Goal: Task Accomplishment & Management: Use online tool/utility

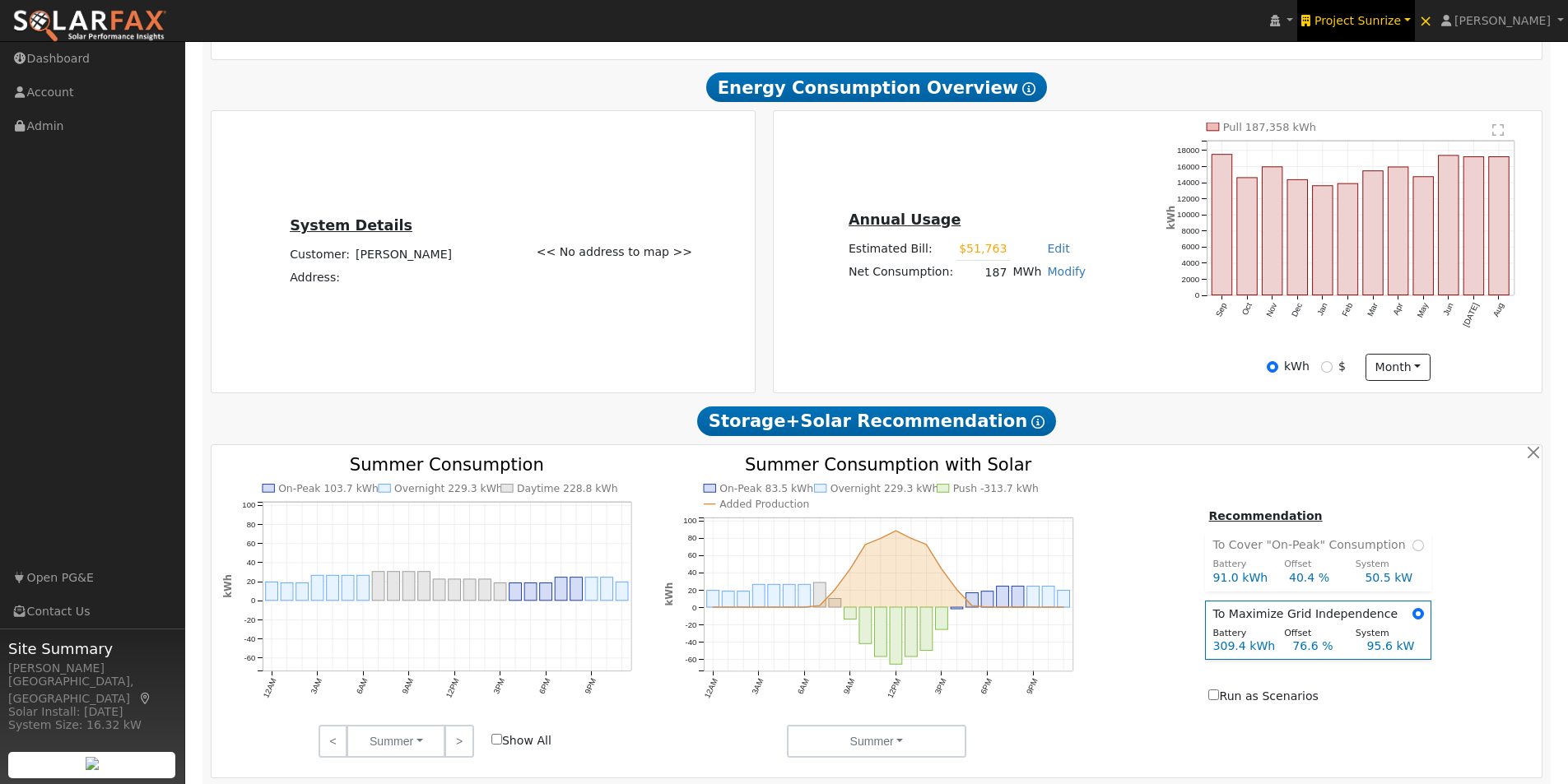
click at [1401, 17] on span "Project Sunrize" at bounding box center [1357, 20] width 87 height 13
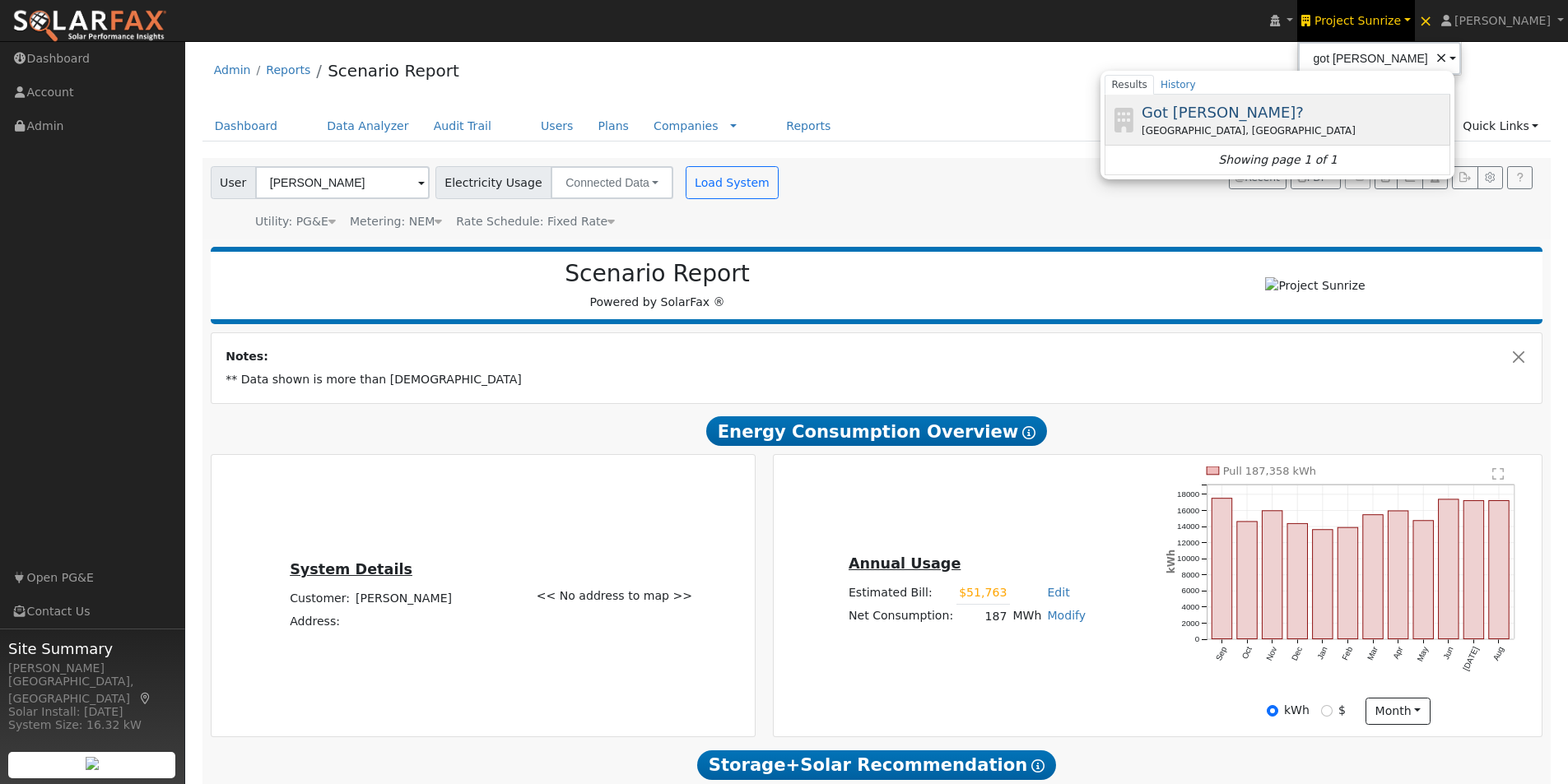
click at [1224, 107] on span "Got [PERSON_NAME]?" at bounding box center [1223, 113] width 162 height 17
type input "Got [PERSON_NAME]?"
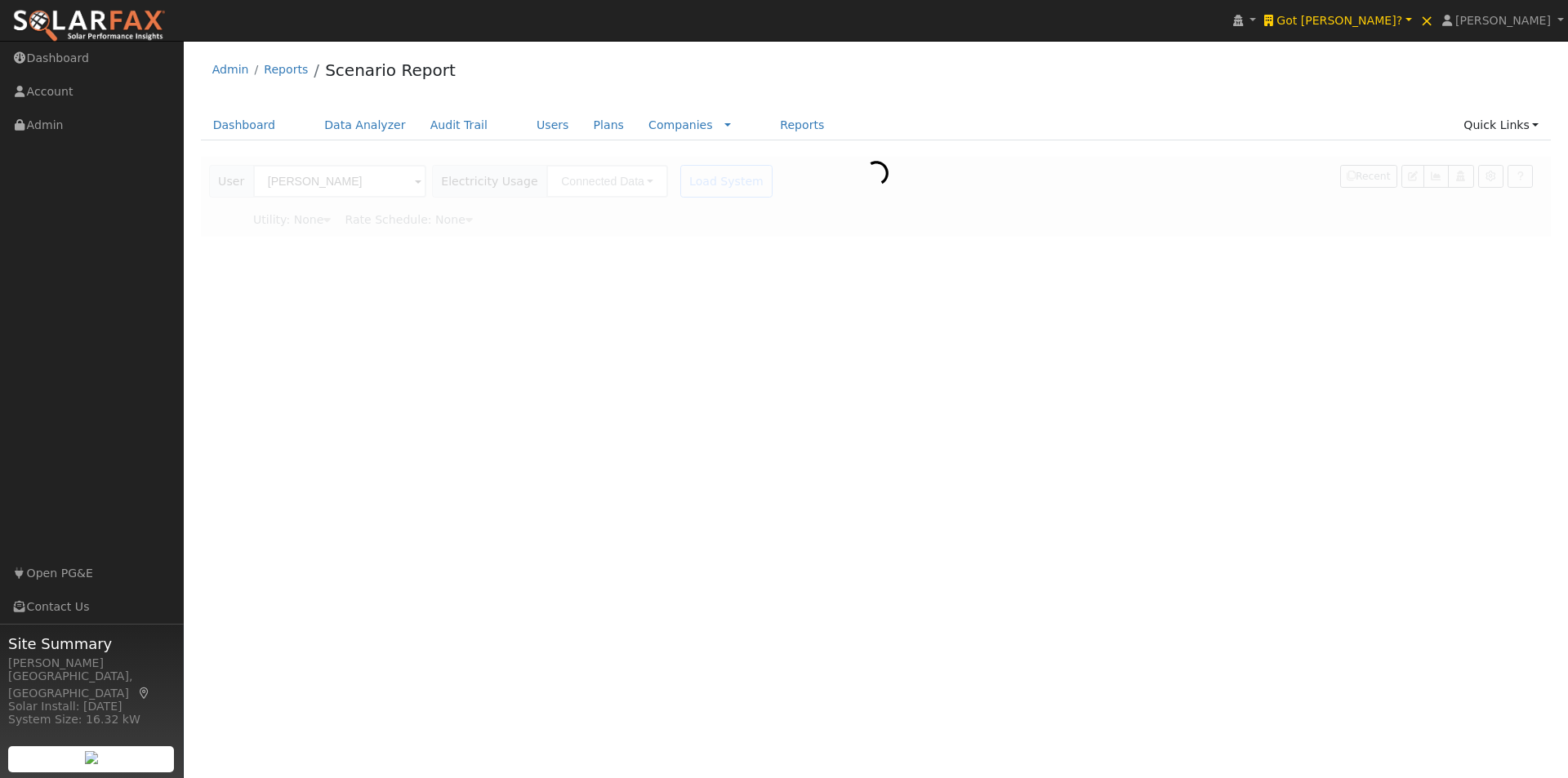
type input "Pacific Gas & Electric"
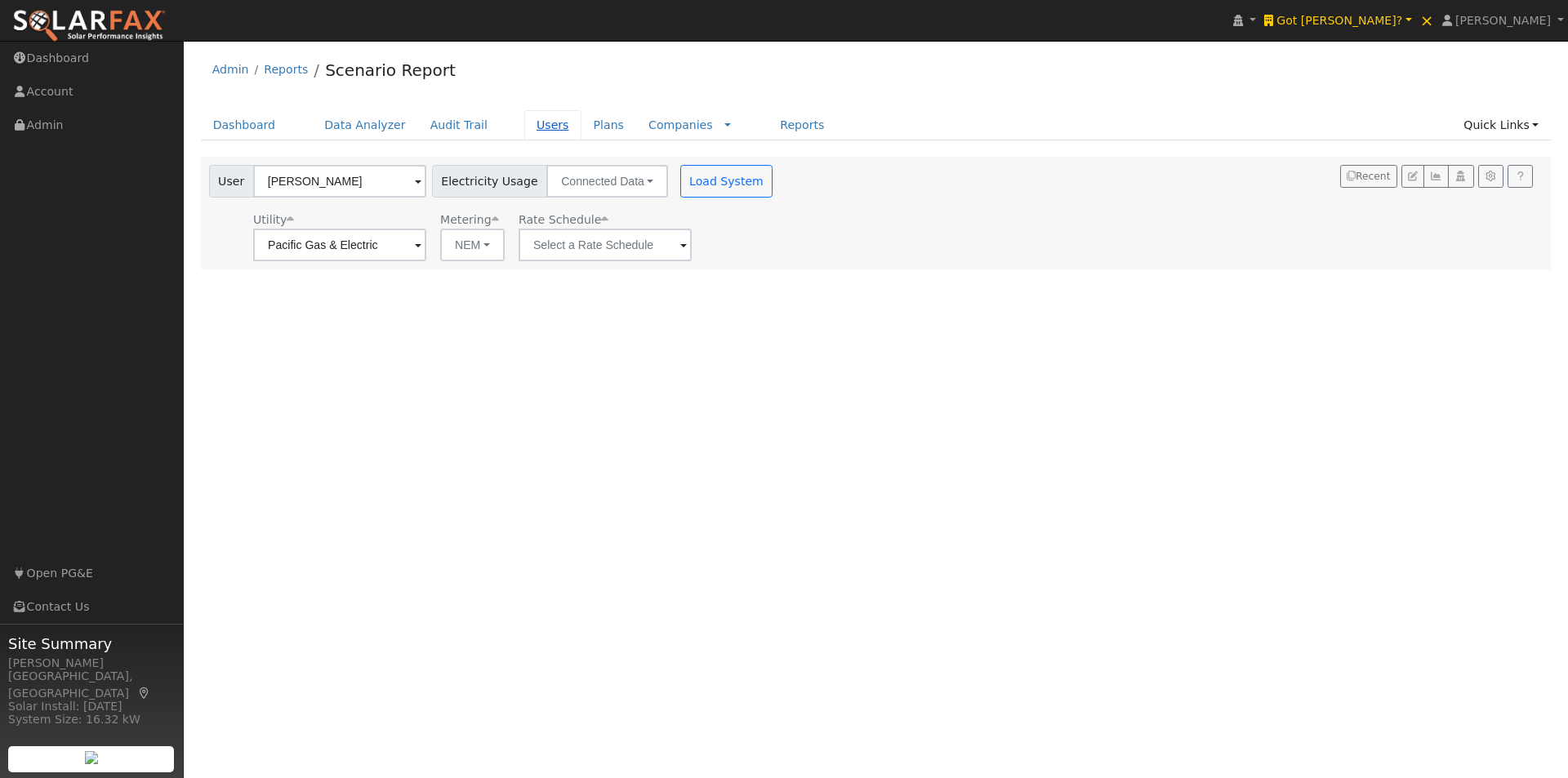
click at [524, 121] on link "Users" at bounding box center [553, 125] width 57 height 30
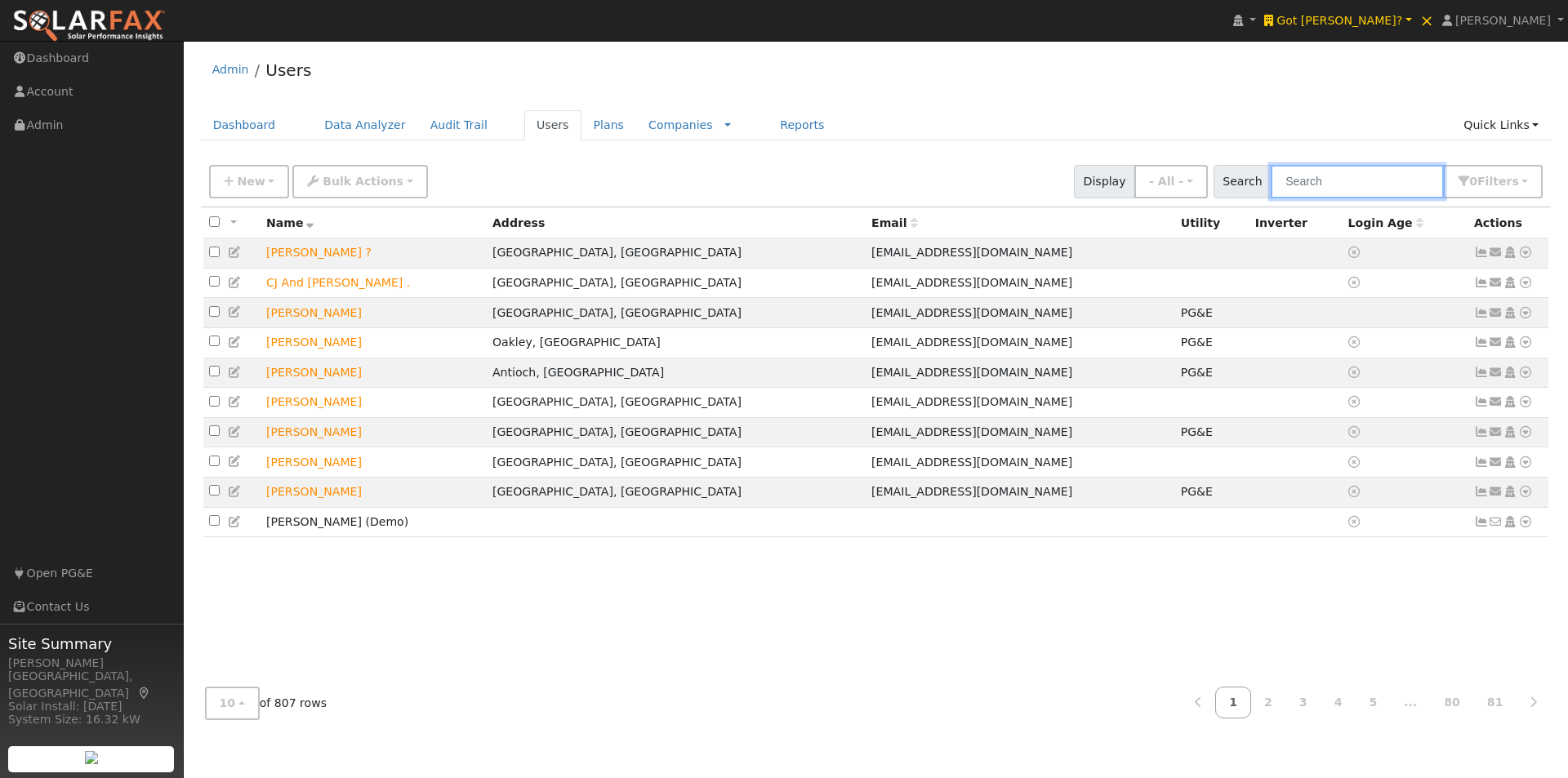
click input "text"
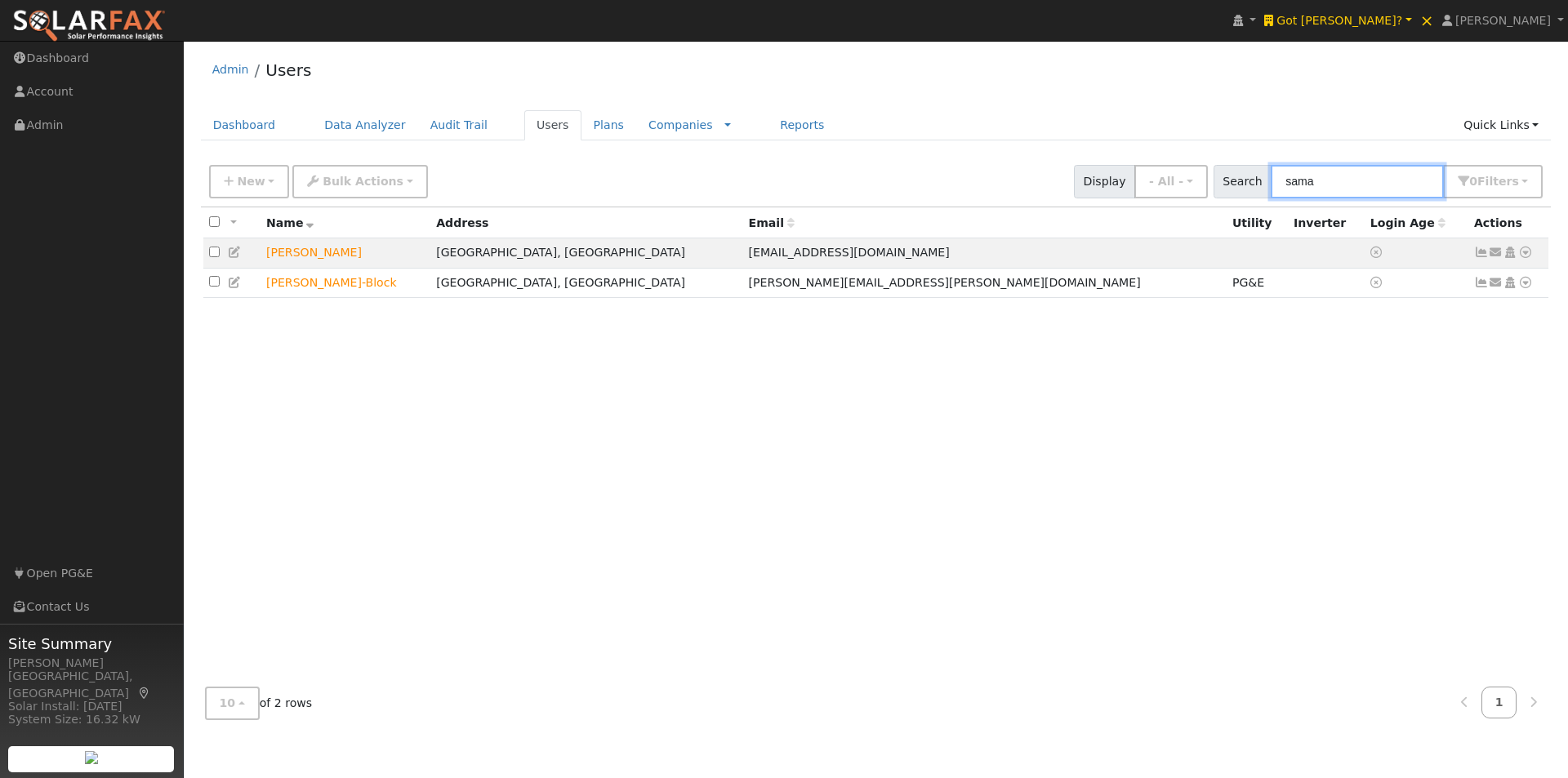
type input "sama"
click span "Got [PERSON_NAME]?"
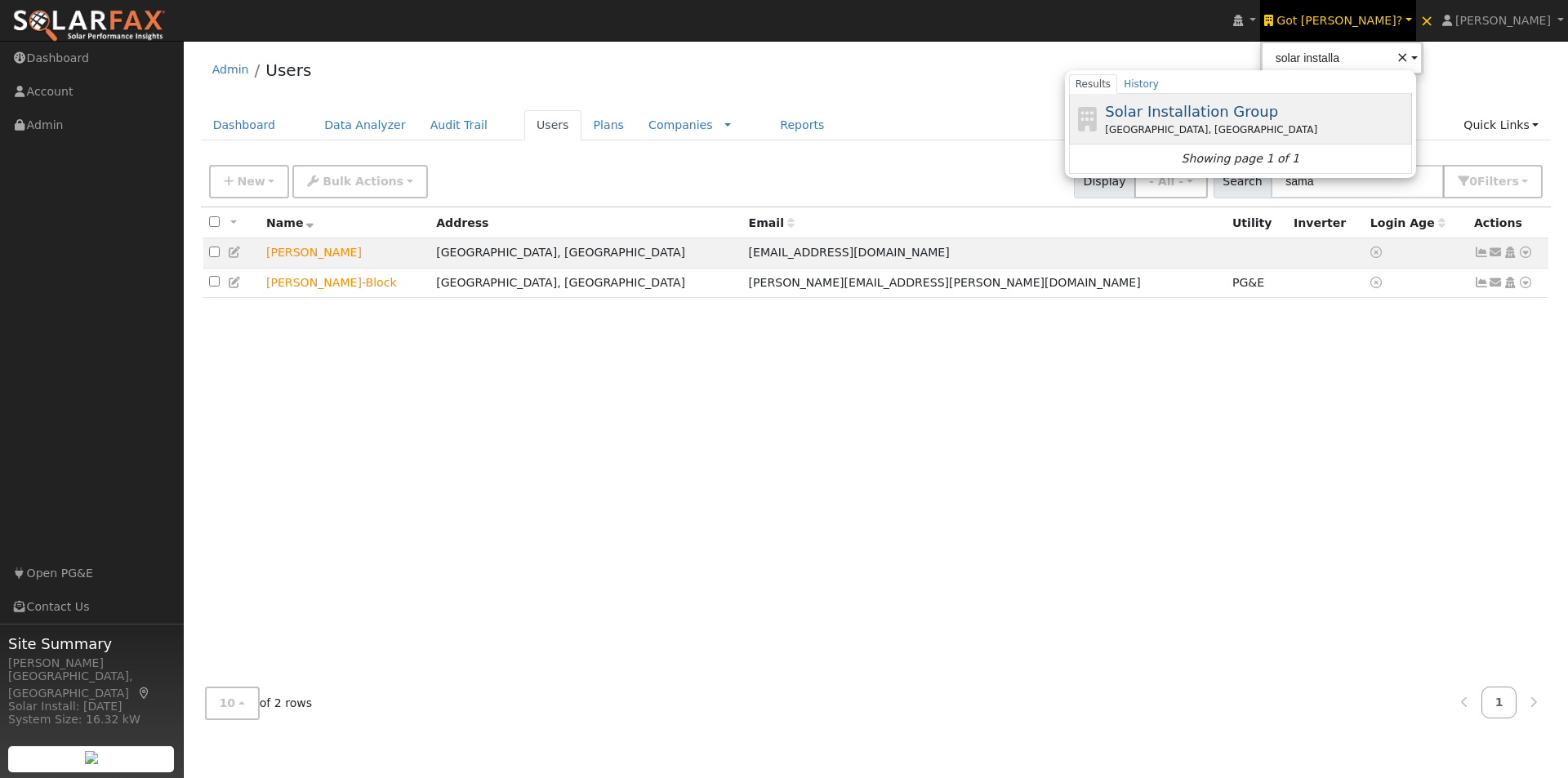
click span "Solar Installation Group"
type input "Solar Installation Group"
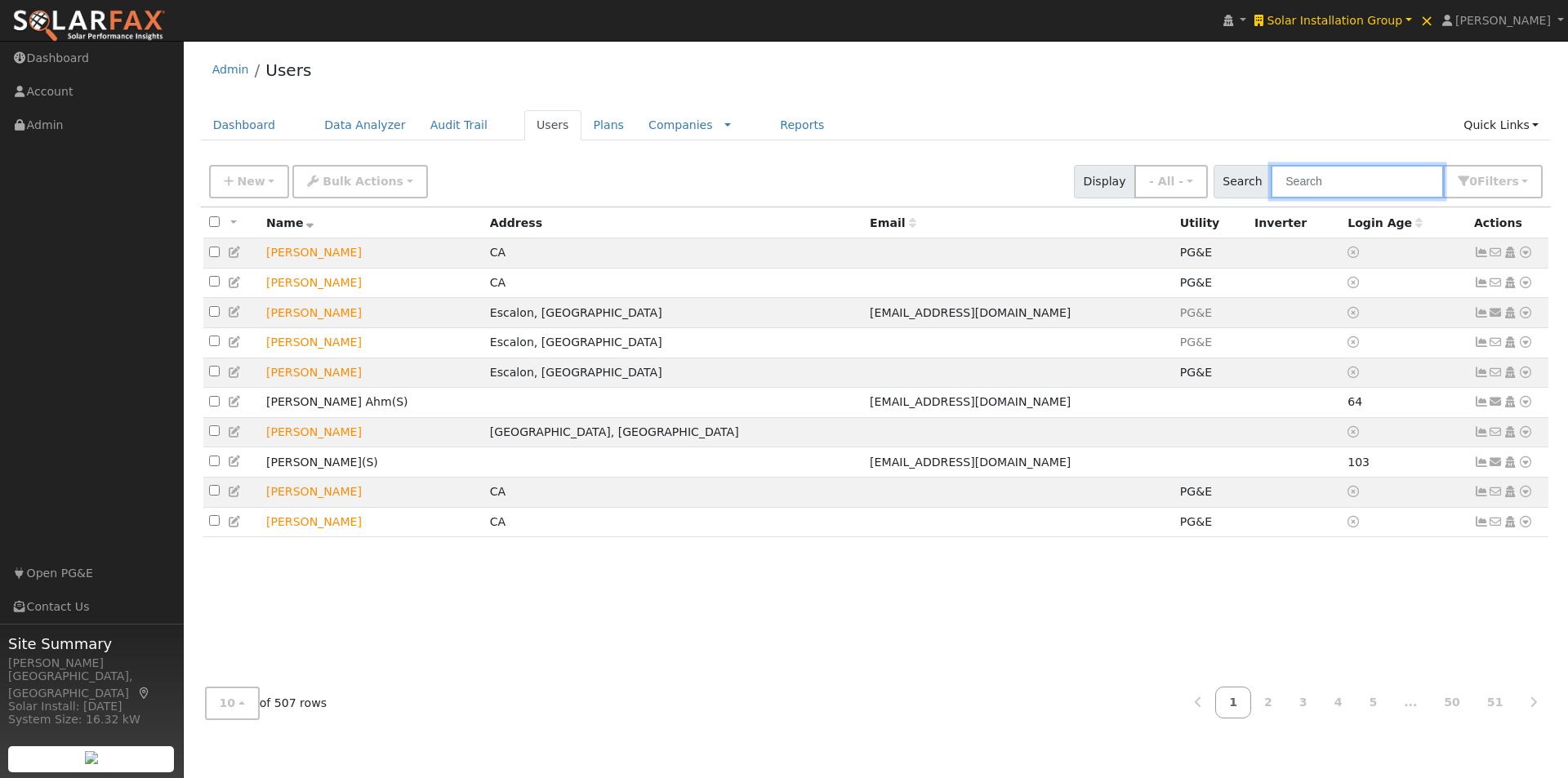
click at [1371, 176] on input "text" at bounding box center [1358, 181] width 174 height 34
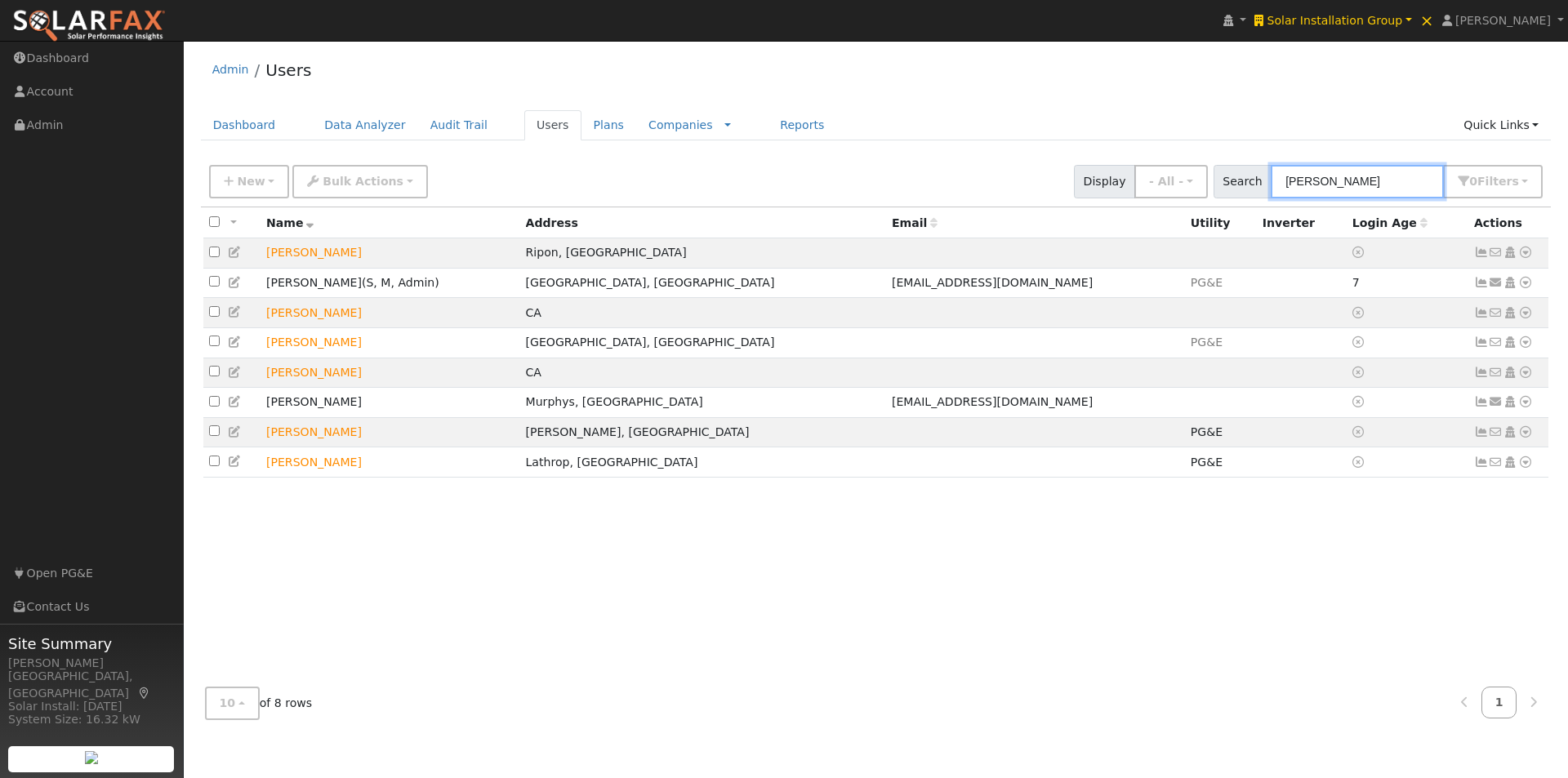
type input "ryan"
click at [1390, 23] on span "Solar Installation Group" at bounding box center [1335, 20] width 135 height 13
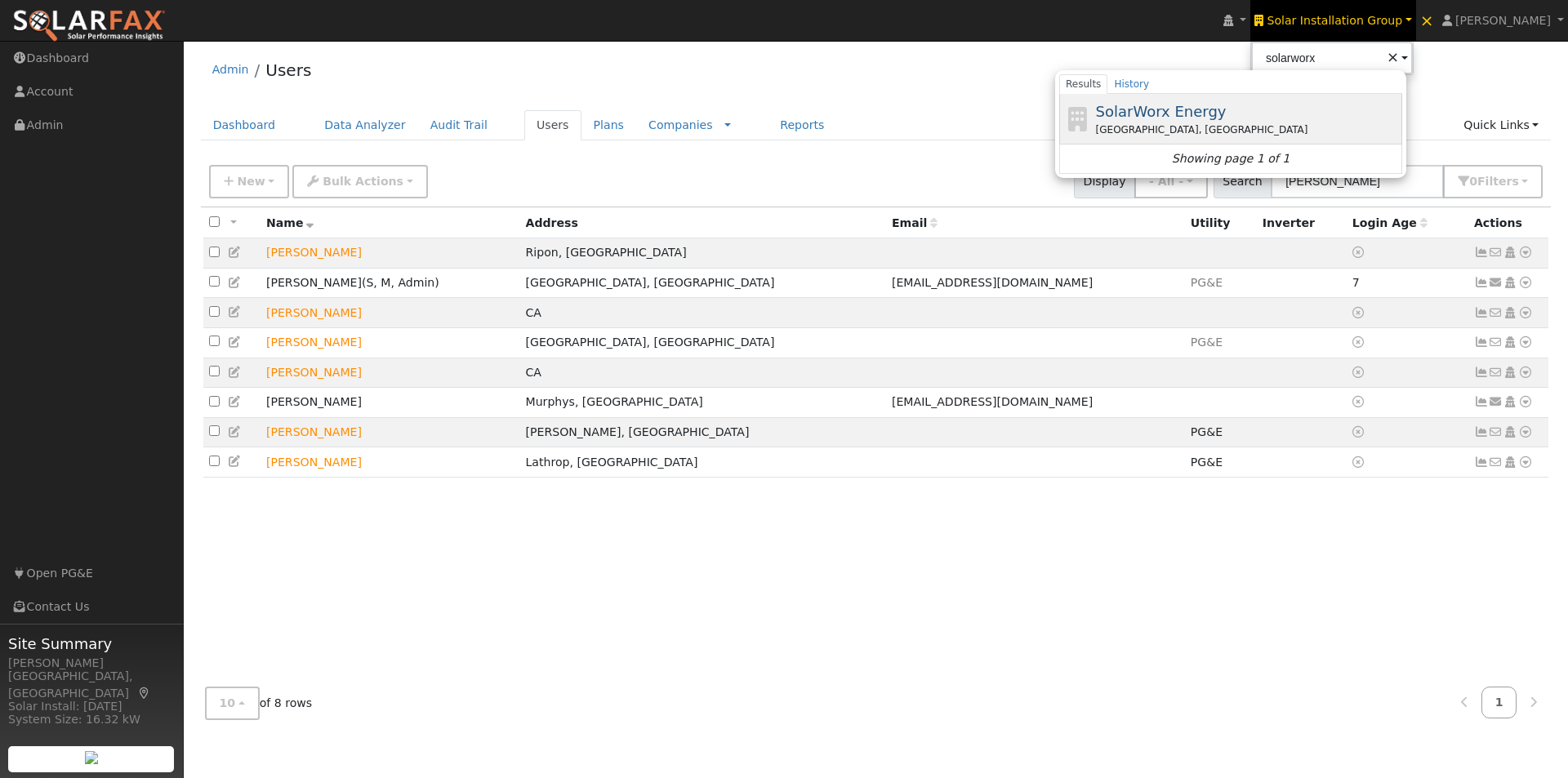
click at [1171, 115] on span "SolarWorx Energy" at bounding box center [1161, 112] width 131 height 17
type input "SolarWorx Energy"
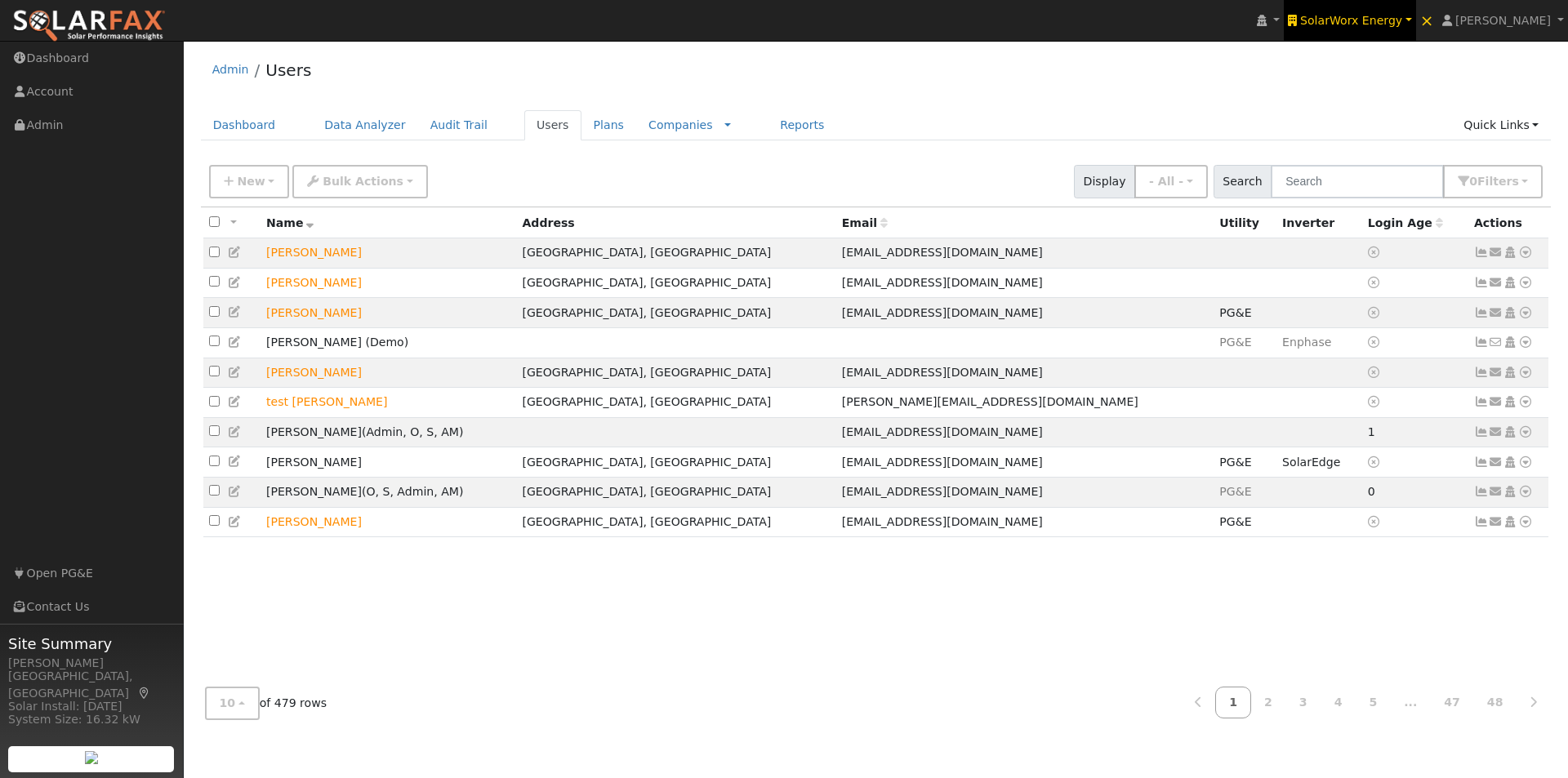
click at [1397, 16] on span "SolarWorx Energy" at bounding box center [1352, 20] width 102 height 13
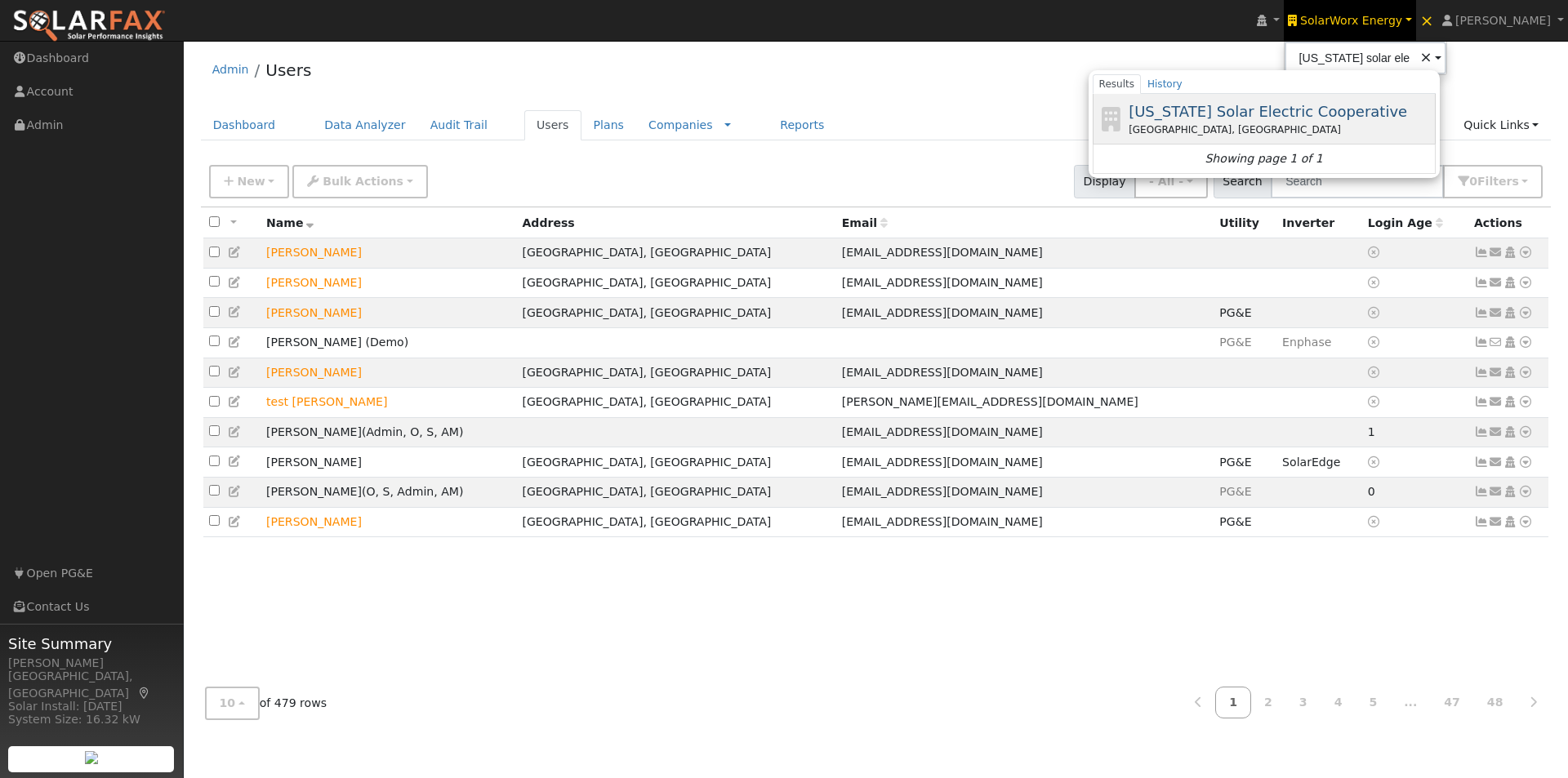
click at [1265, 104] on span "[US_STATE] Solar Electric Cooperative" at bounding box center [1268, 112] width 279 height 17
type input "[US_STATE] Solar Electric Cooperative"
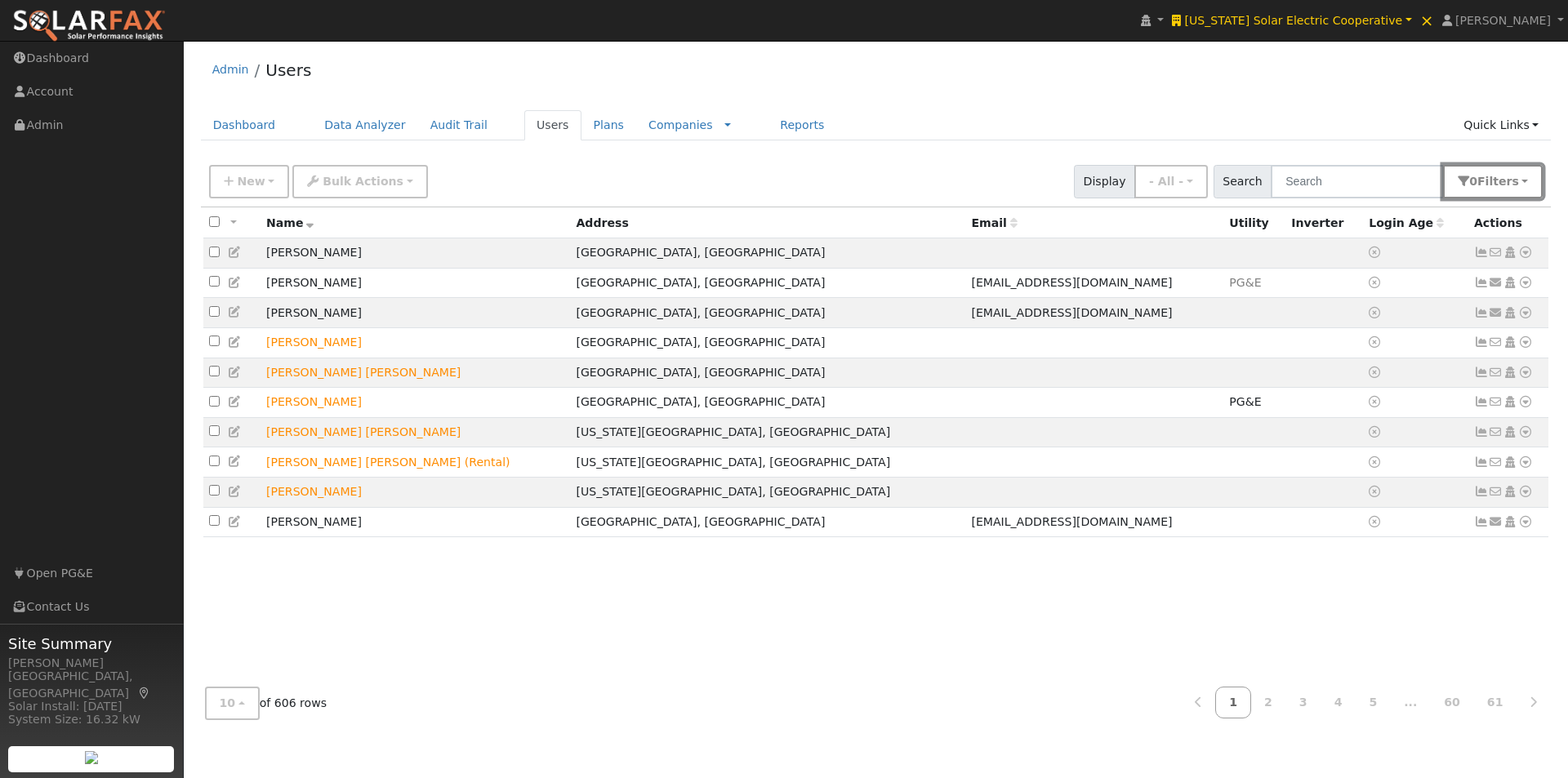
click at [1519, 183] on span "s" at bounding box center [1516, 180] width 7 height 13
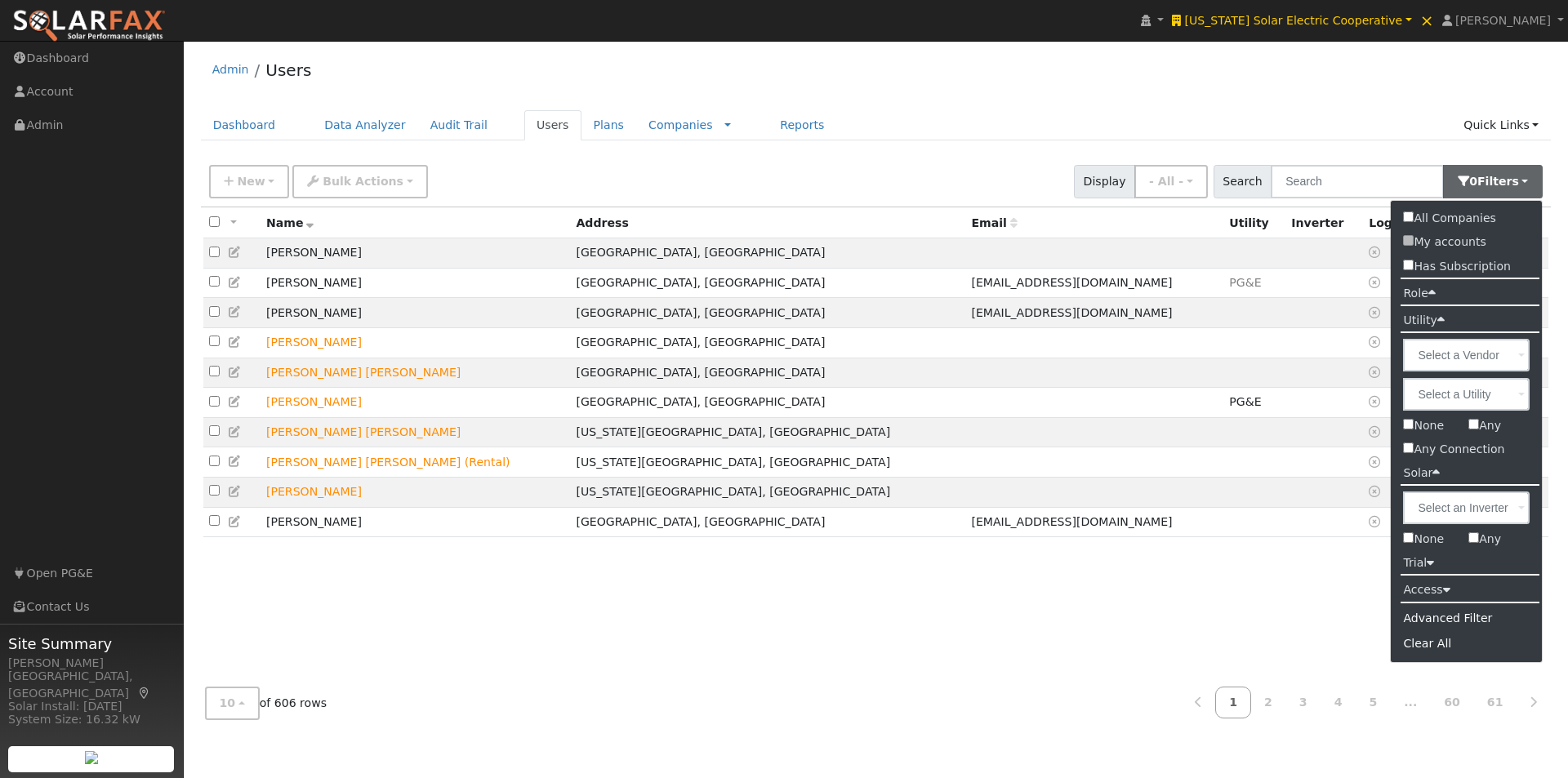
click at [1433, 291] on icon at bounding box center [1433, 292] width 7 height 12
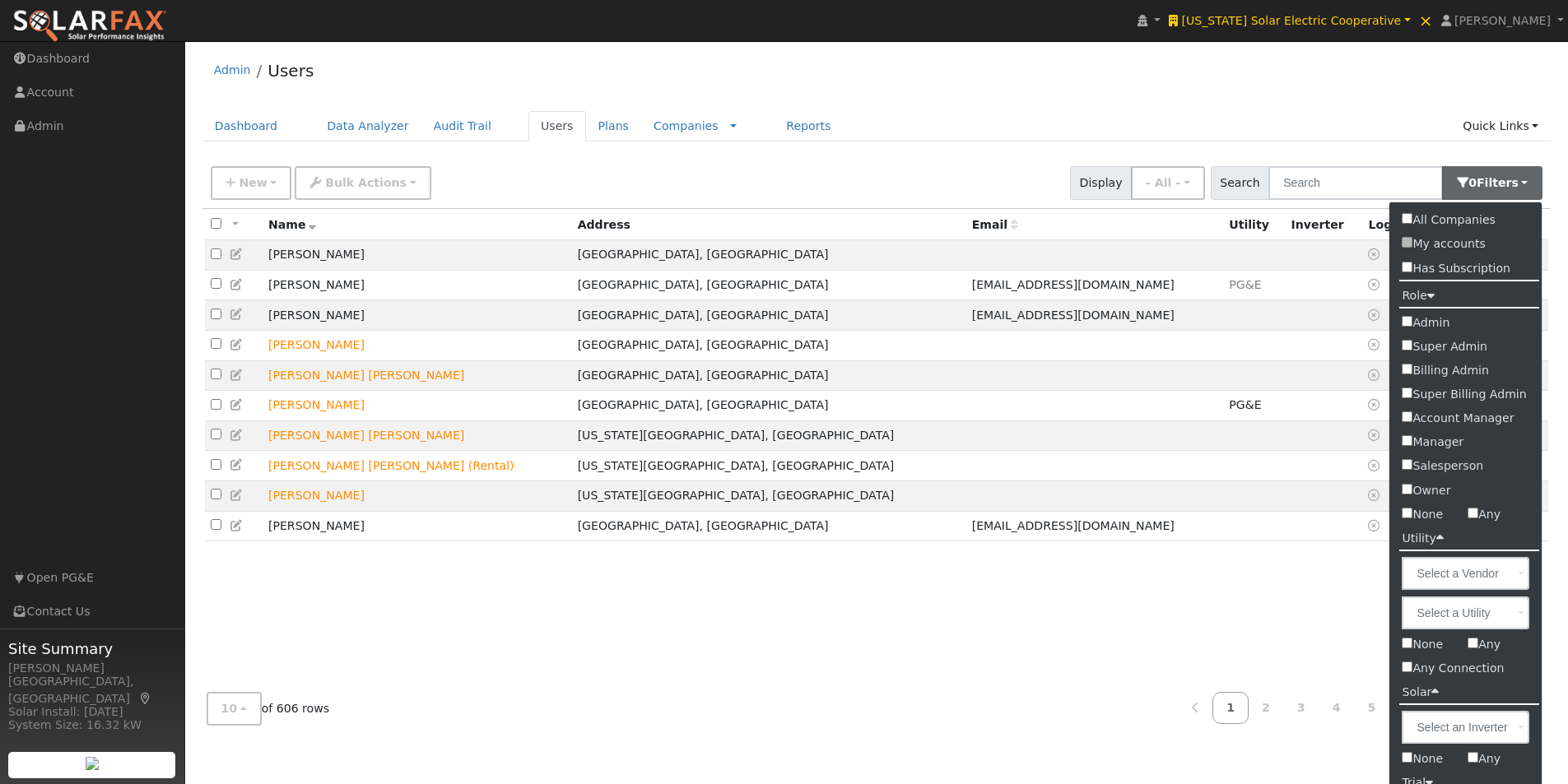
click at [1426, 319] on label "Admin" at bounding box center [1466, 323] width 152 height 24
click at [1412, 319] on input "Admin" at bounding box center [1407, 321] width 10 height 10
checkbox input "true"
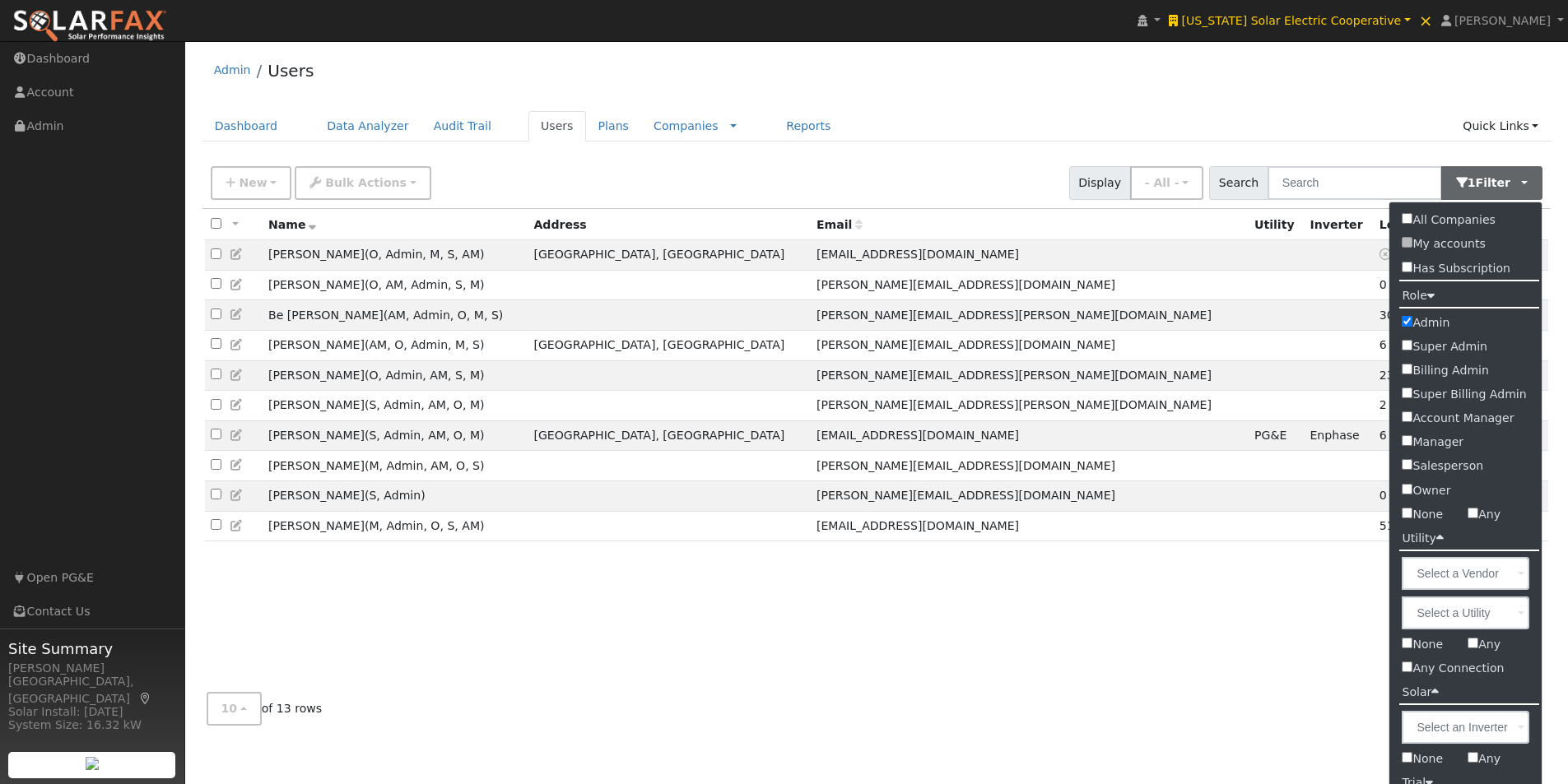
click at [974, 112] on ul "Dashboard Data Analyzer Audit Trail Users Plans Companies Rate Schedules Compan…" at bounding box center [877, 126] width 1349 height 31
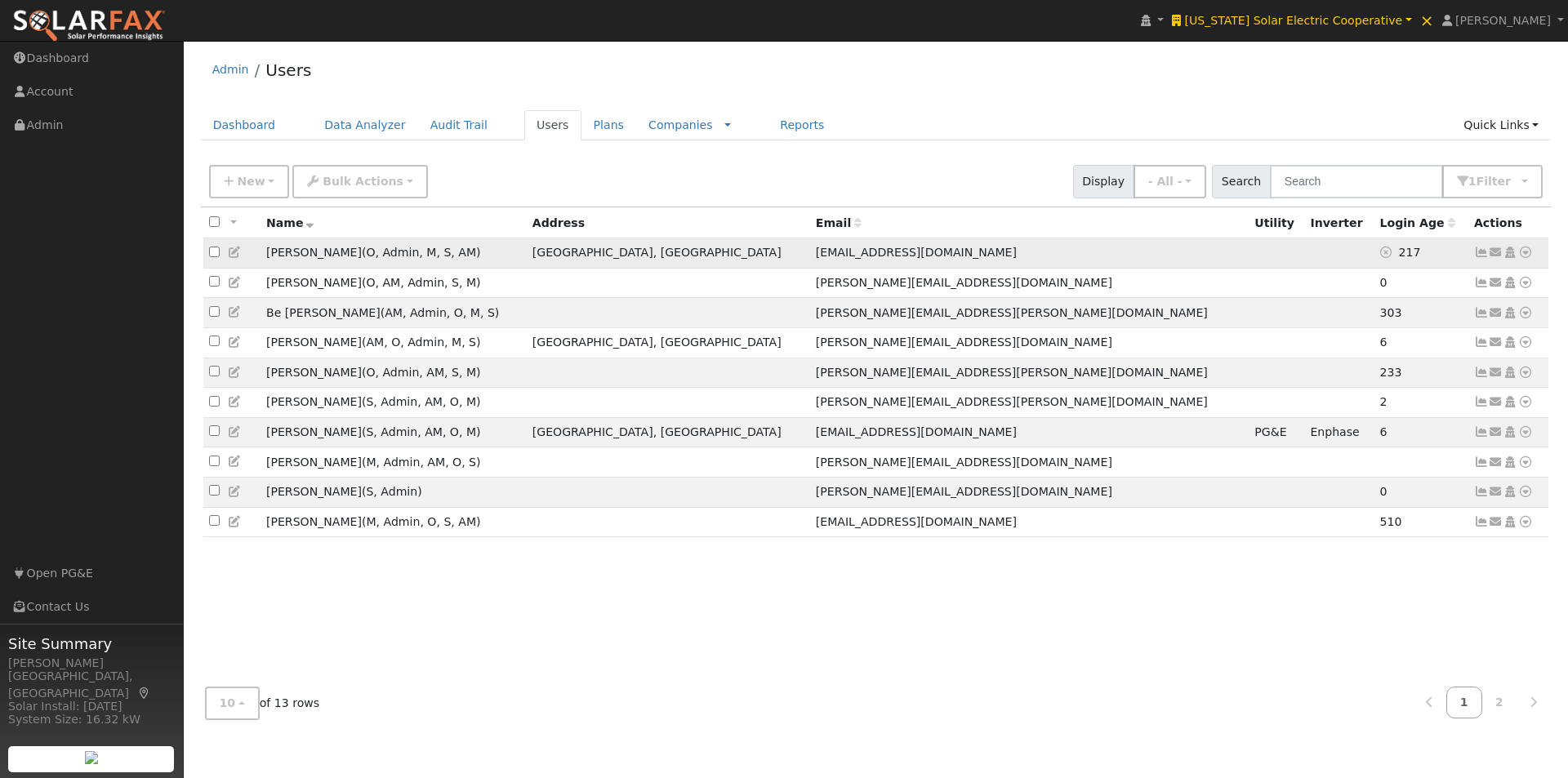
click at [1526, 252] on icon at bounding box center [1525, 252] width 15 height 11
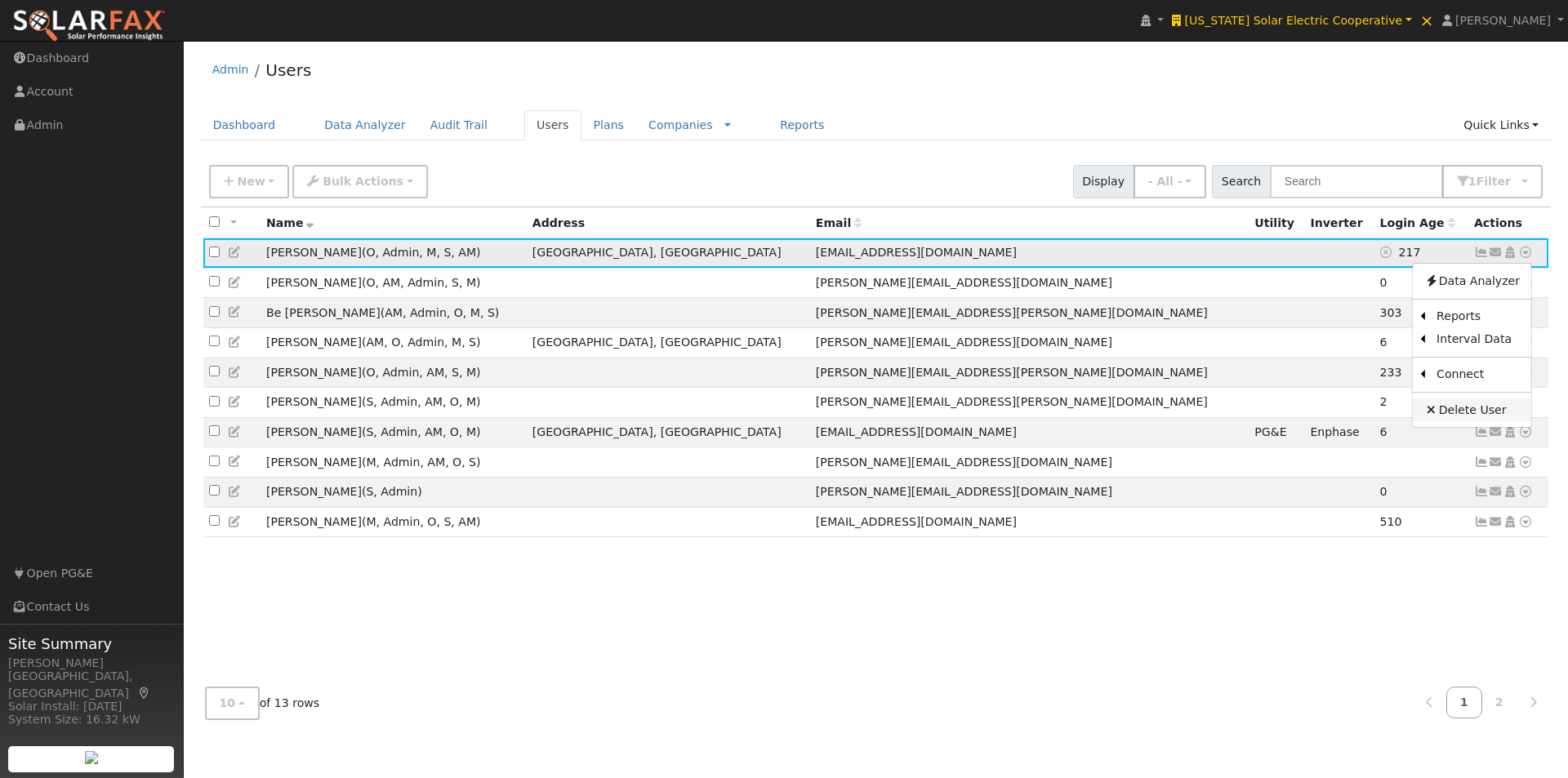
click at [1457, 411] on link "Delete User" at bounding box center [1473, 409] width 119 height 23
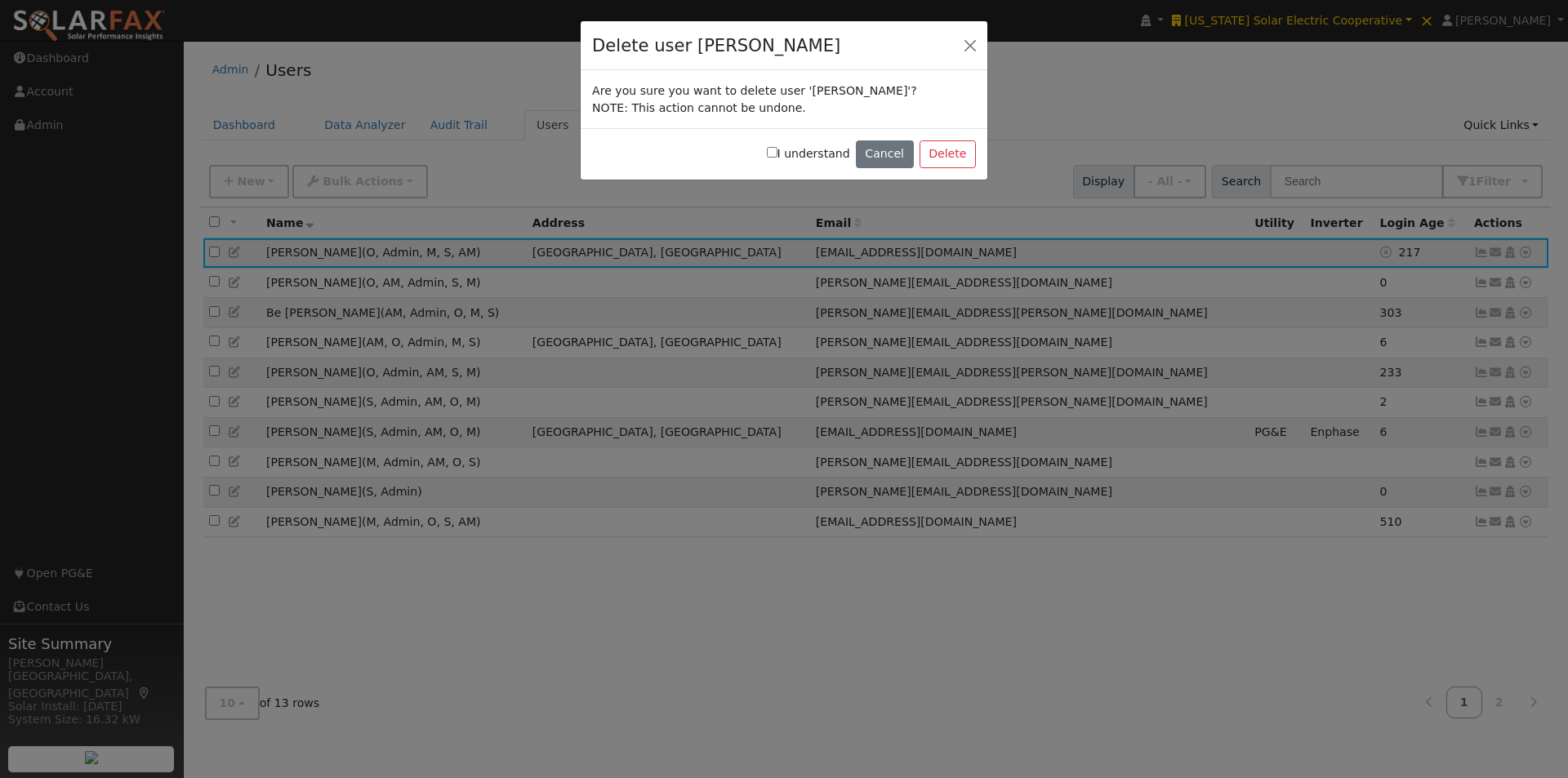
click at [777, 148] on input "I understand" at bounding box center [772, 152] width 10 height 10
checkbox input "true"
click at [956, 160] on button "Delete" at bounding box center [948, 154] width 56 height 28
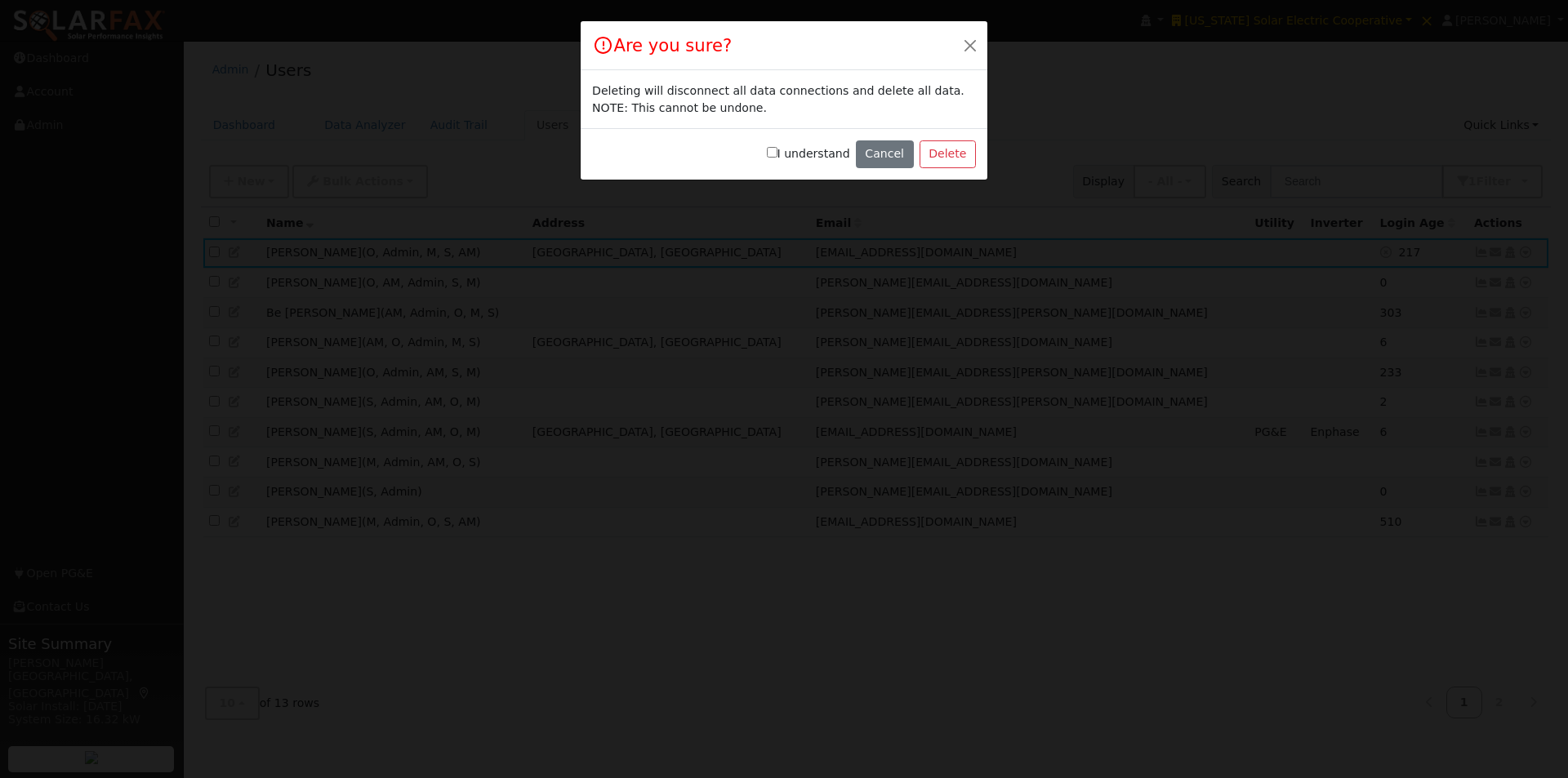
click at [777, 150] on input "I understand" at bounding box center [772, 152] width 10 height 10
checkbox input "true"
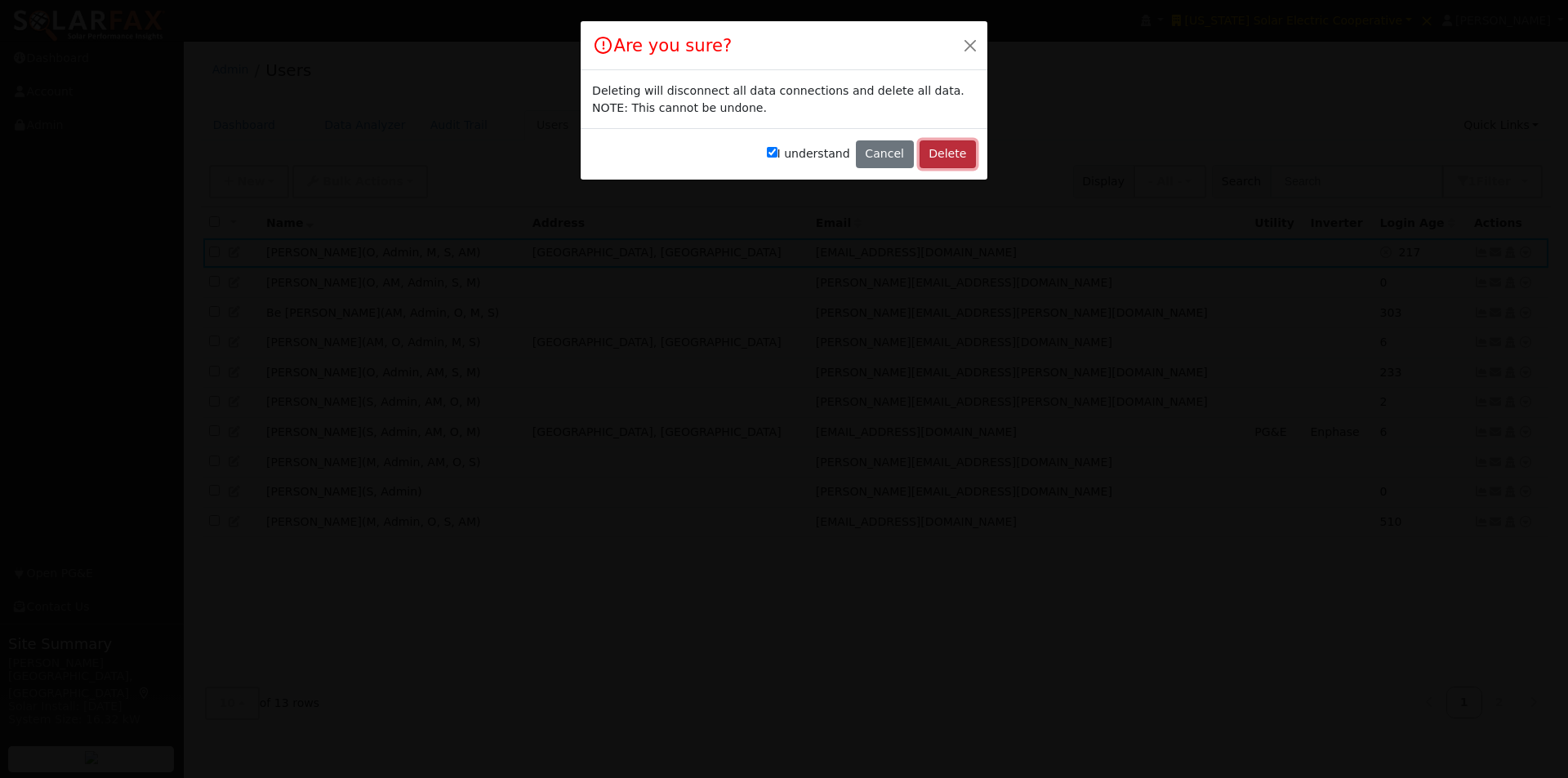
click at [955, 157] on button "Delete" at bounding box center [948, 154] width 56 height 28
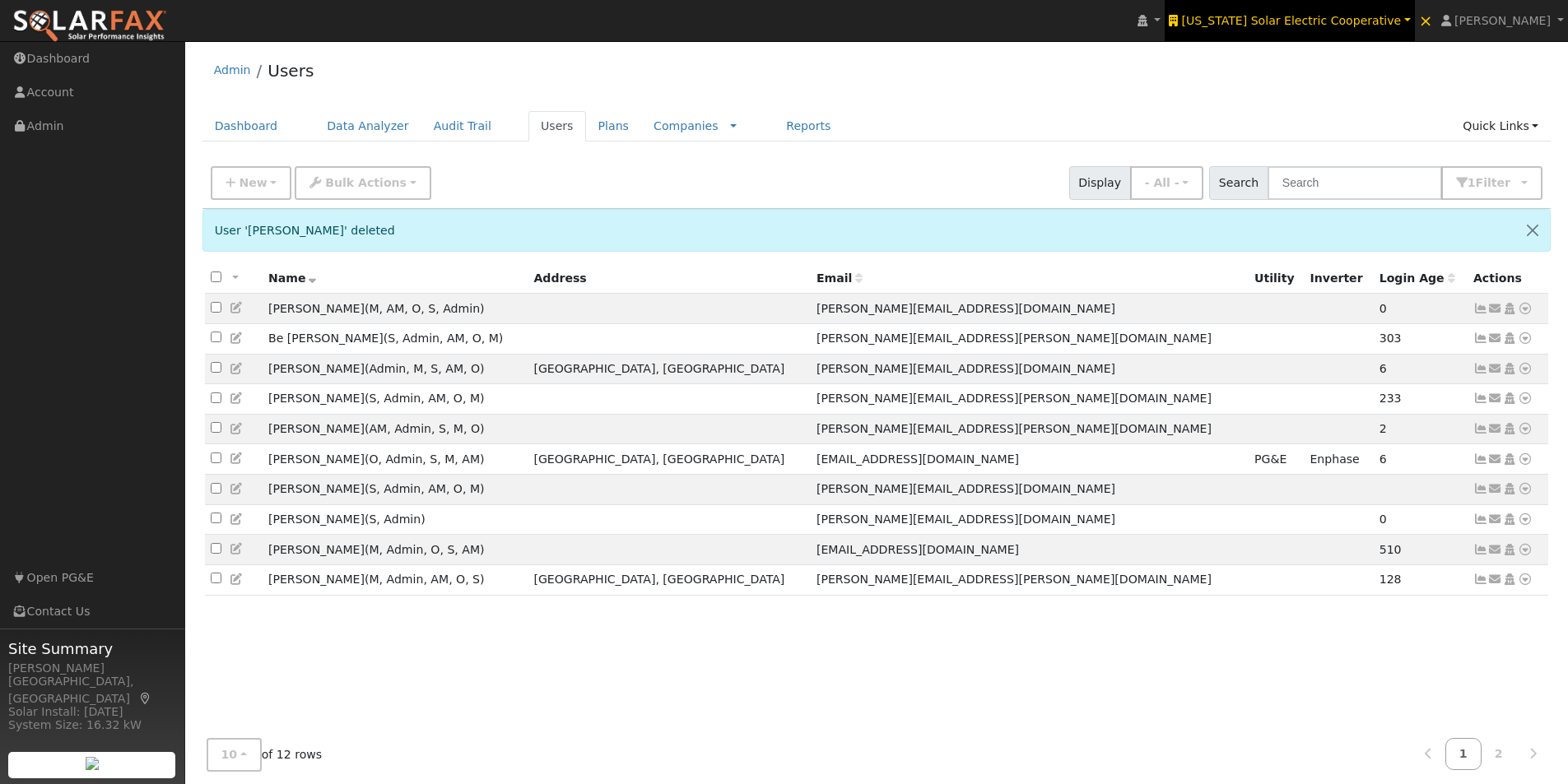
click at [1323, 19] on span "[US_STATE] Solar Electric Cooperative" at bounding box center [1291, 20] width 220 height 13
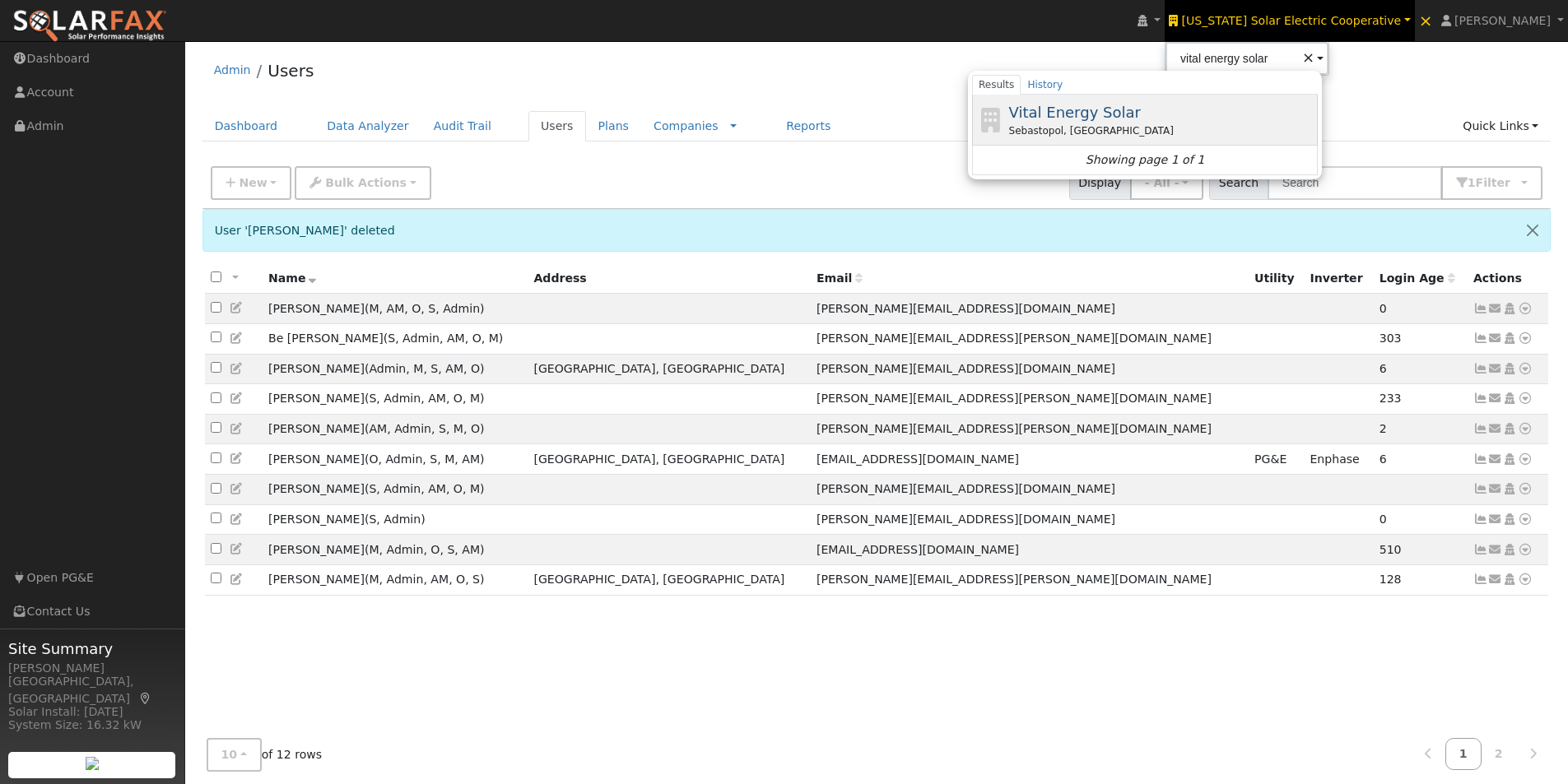
click at [1113, 105] on span "Vital Energy Solar" at bounding box center [1075, 113] width 132 height 17
type input "Vital Energy Solar"
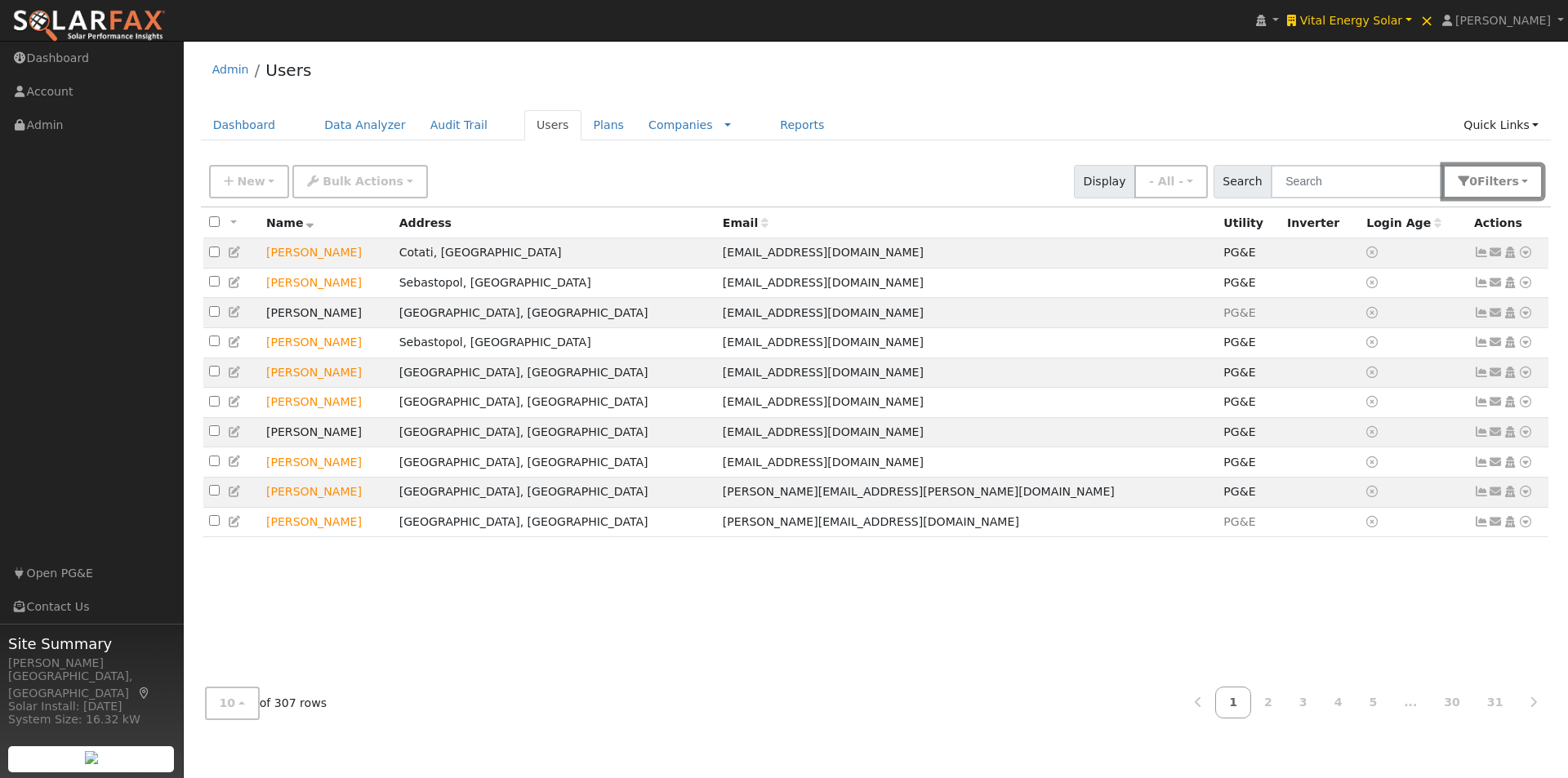
click at [1511, 180] on span "Filter s" at bounding box center [1499, 180] width 42 height 13
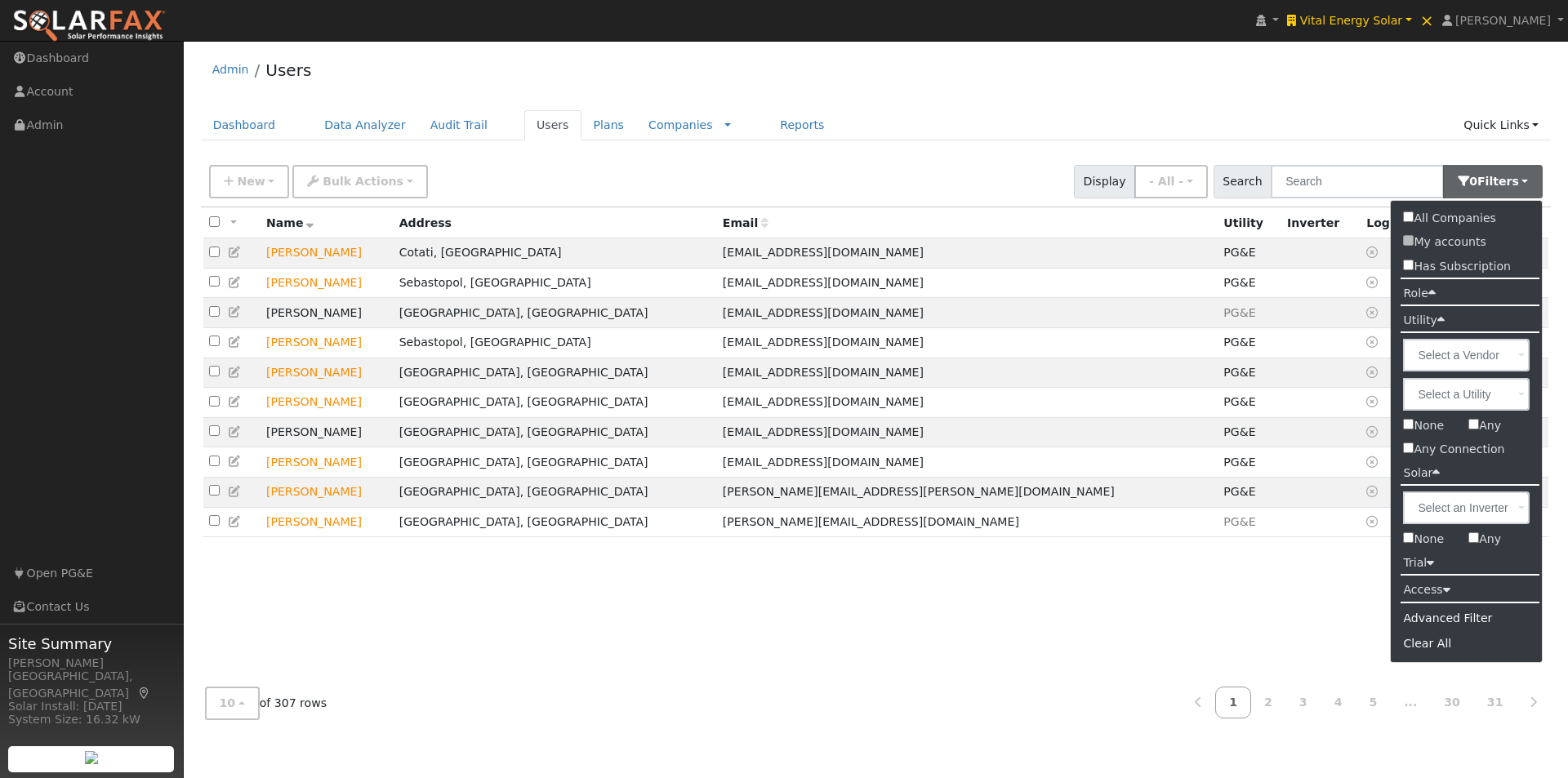
click at [1432, 288] on icon at bounding box center [1433, 292] width 7 height 12
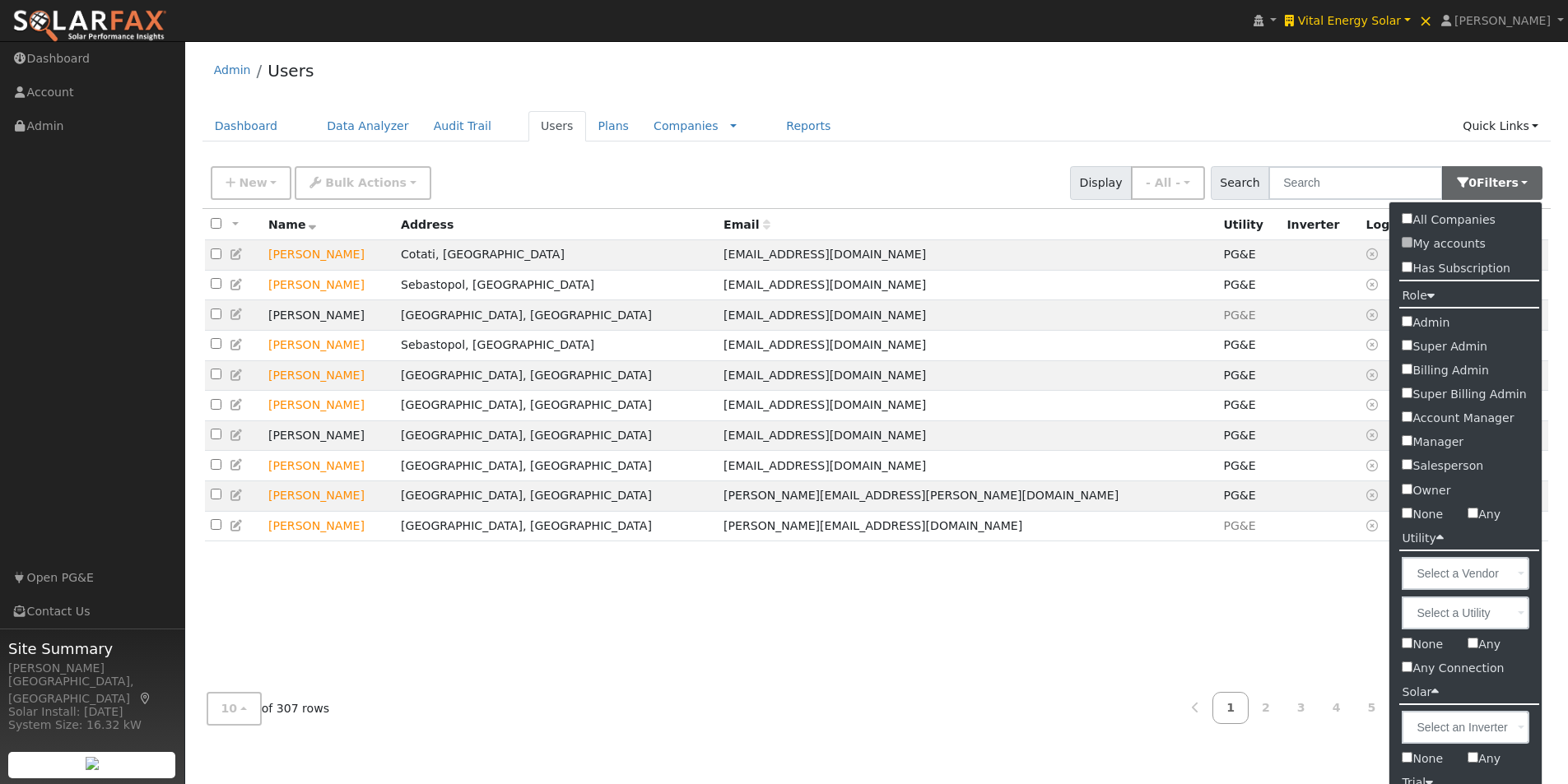
click at [1407, 320] on input "Admin" at bounding box center [1407, 321] width 10 height 10
checkbox input "true"
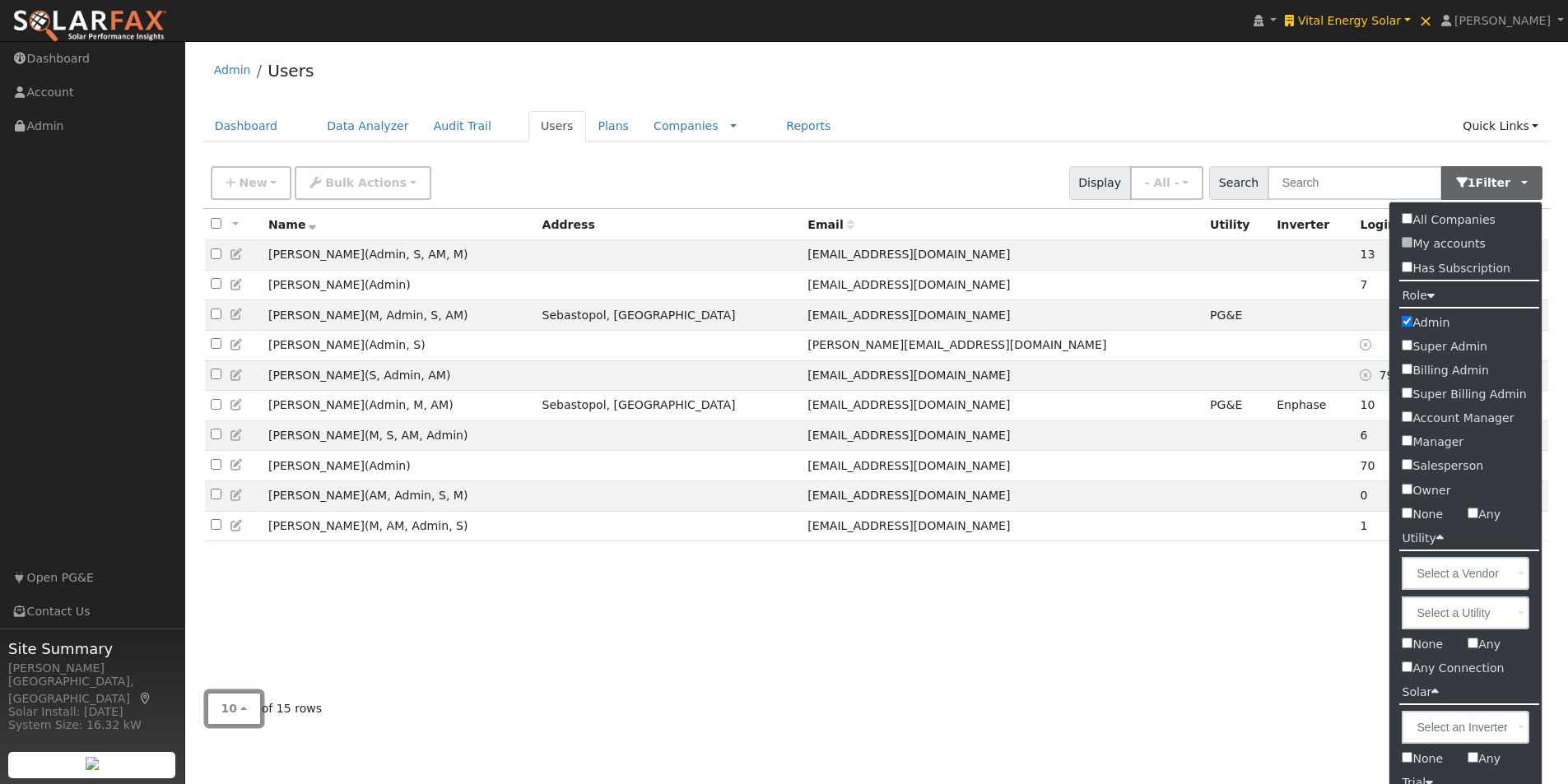
click at [240, 704] on button "10" at bounding box center [233, 709] width 55 height 34
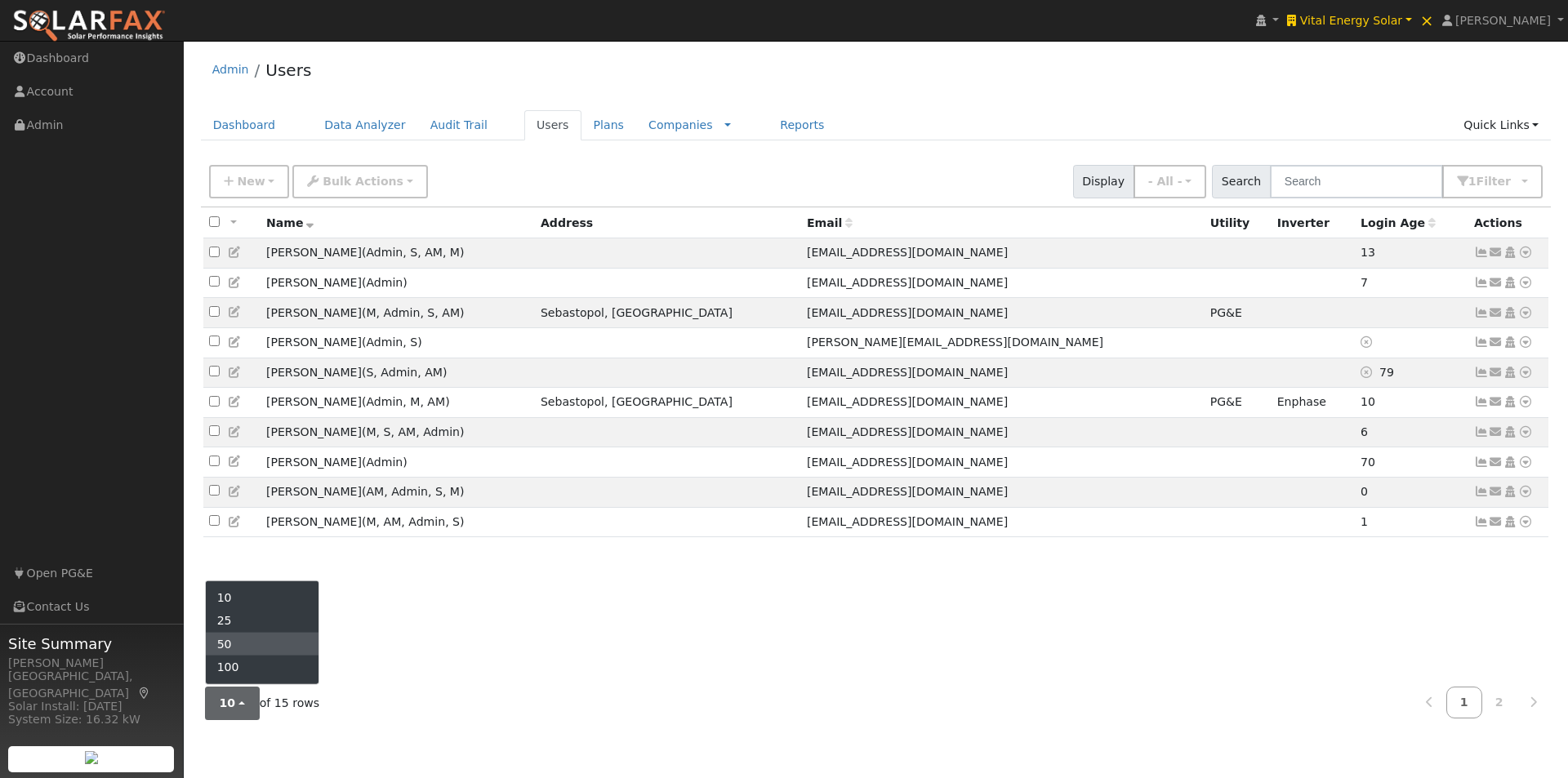
click at [246, 646] on link "50" at bounding box center [262, 644] width 114 height 23
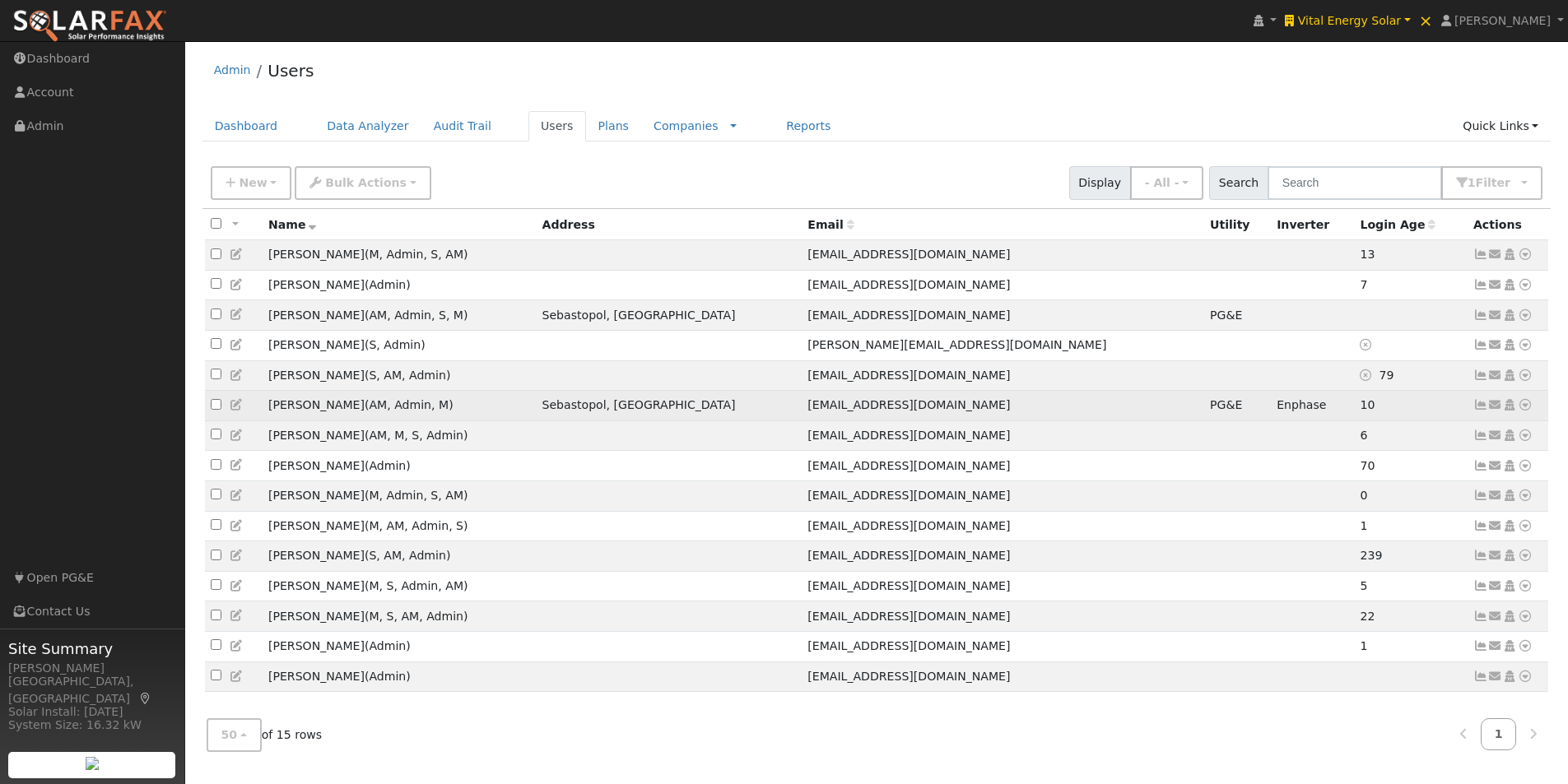
scroll to position [8, 0]
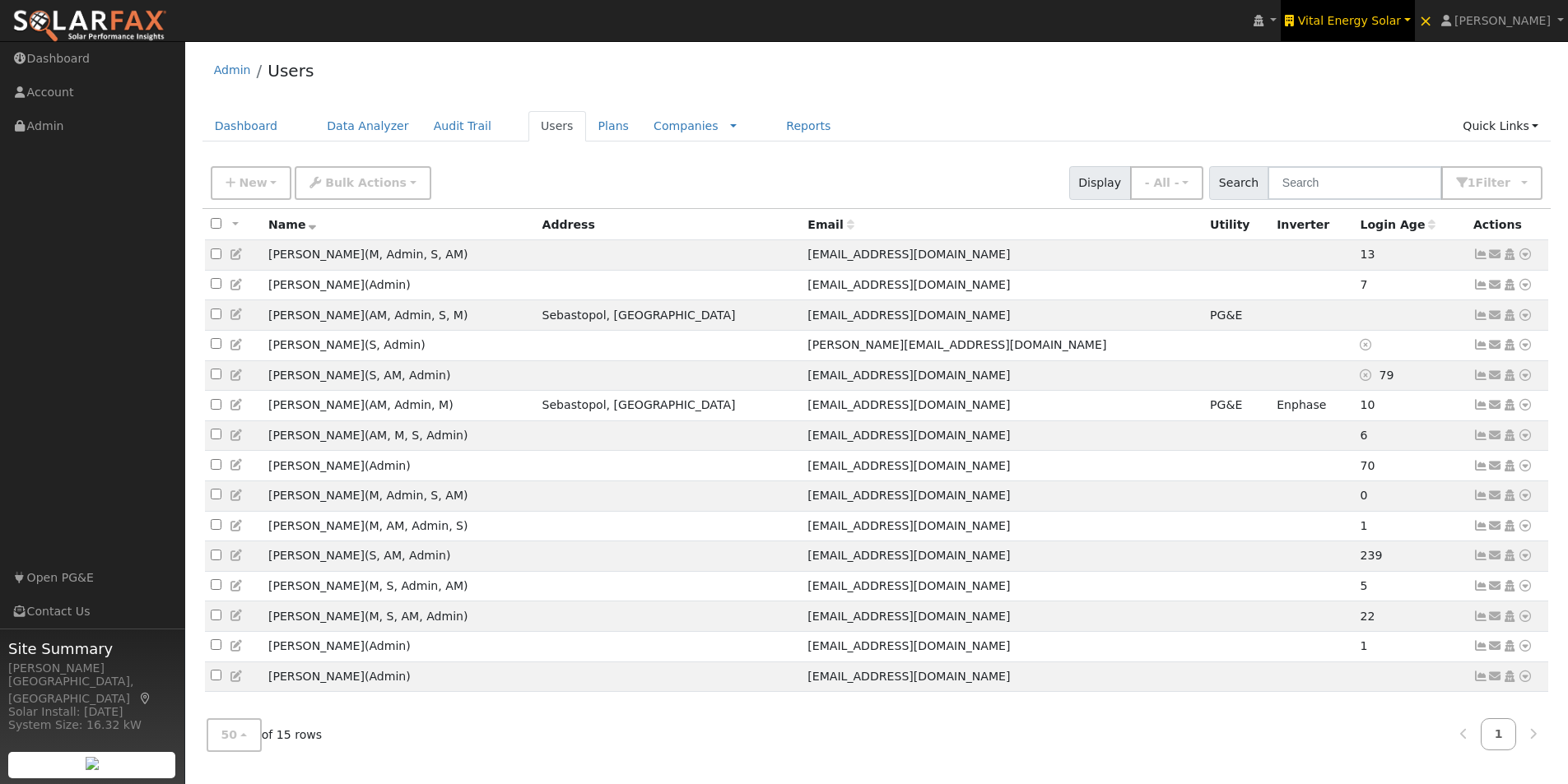
click at [1382, 16] on span "Vital Energy Solar" at bounding box center [1350, 20] width 103 height 13
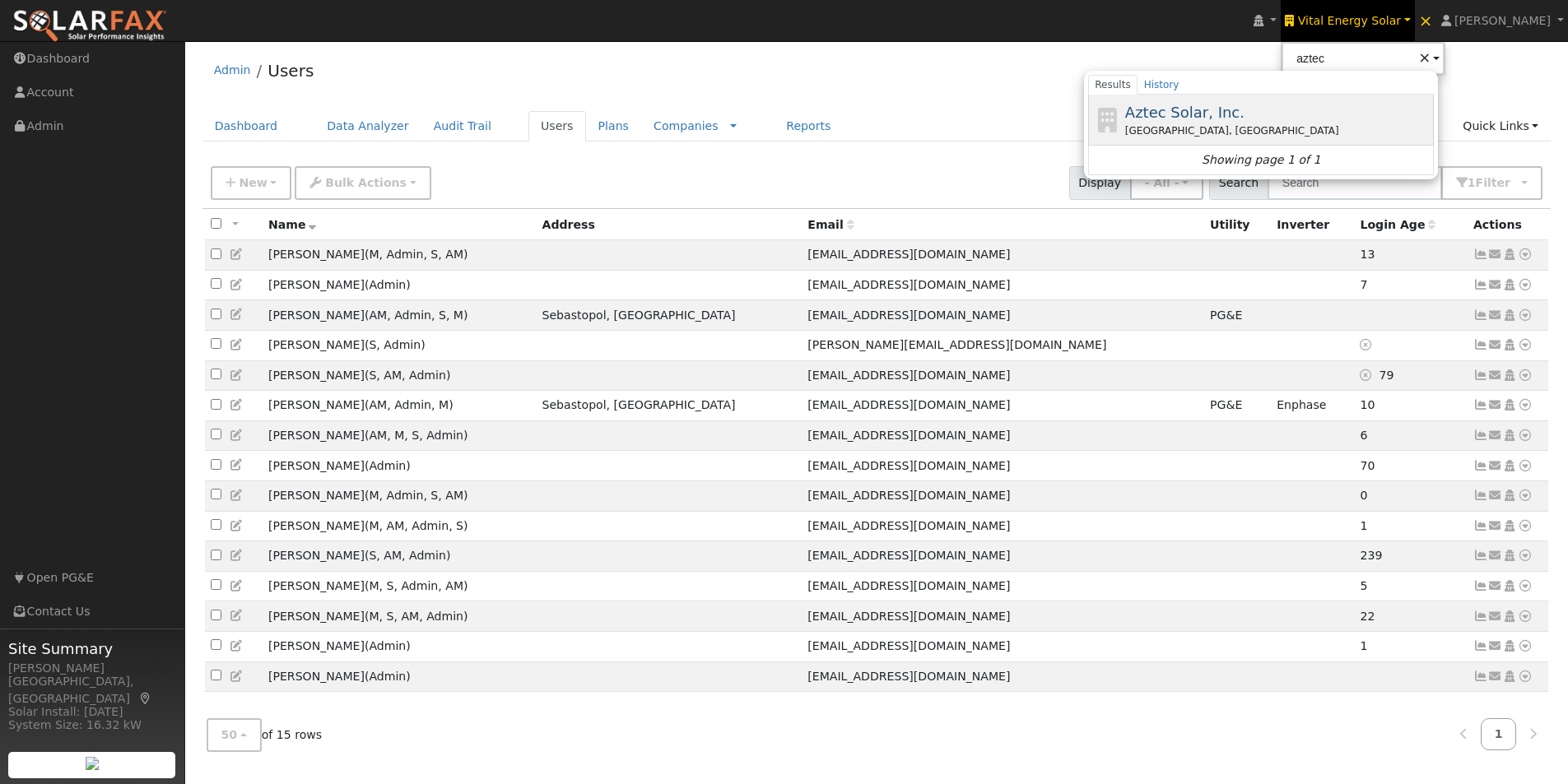
click at [1202, 110] on span "Aztec Solar, Inc." at bounding box center [1185, 113] width 120 height 17
type input "Aztec Solar, Inc."
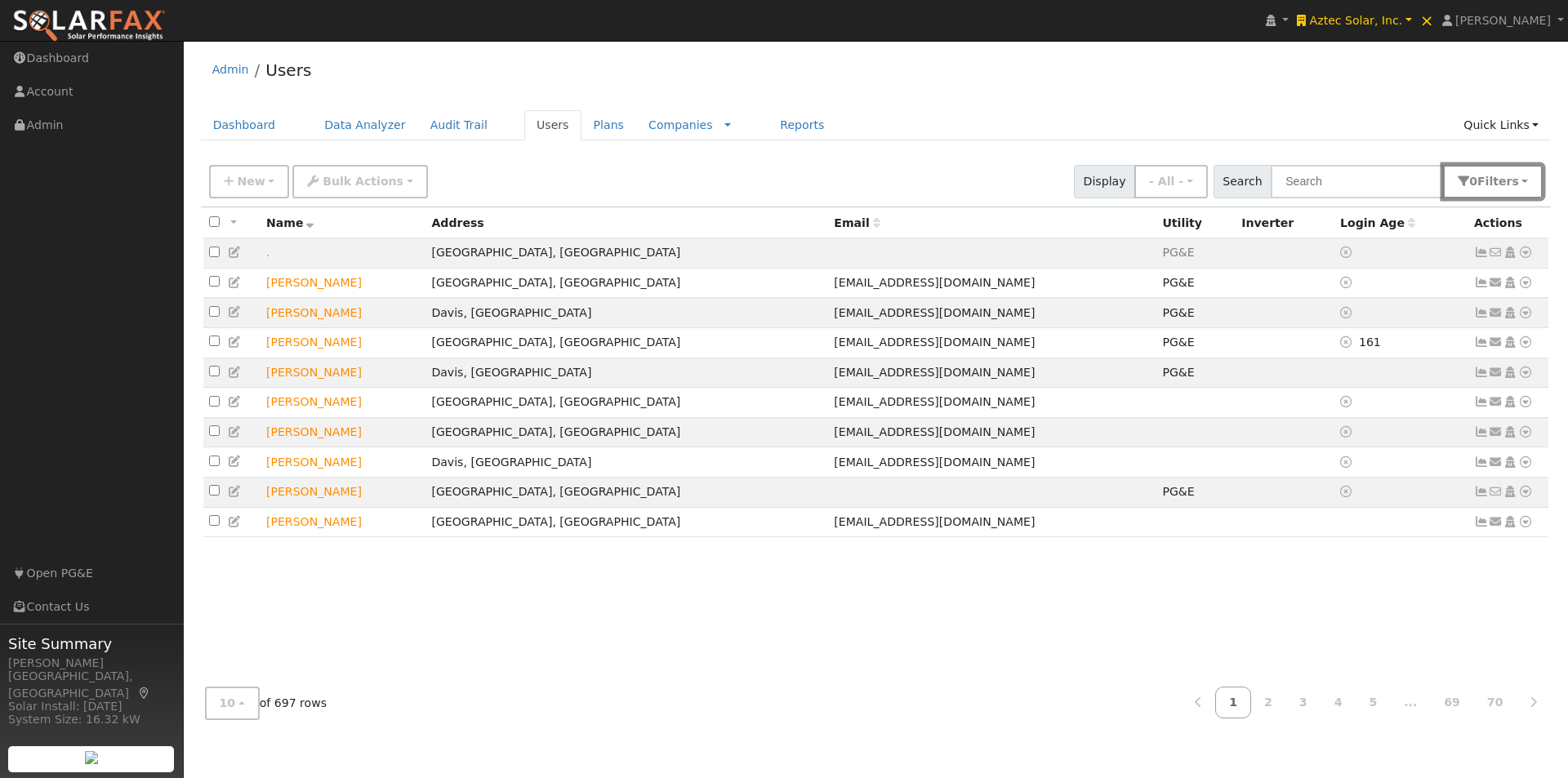
click at [1514, 187] on span "s" at bounding box center [1516, 180] width 7 height 13
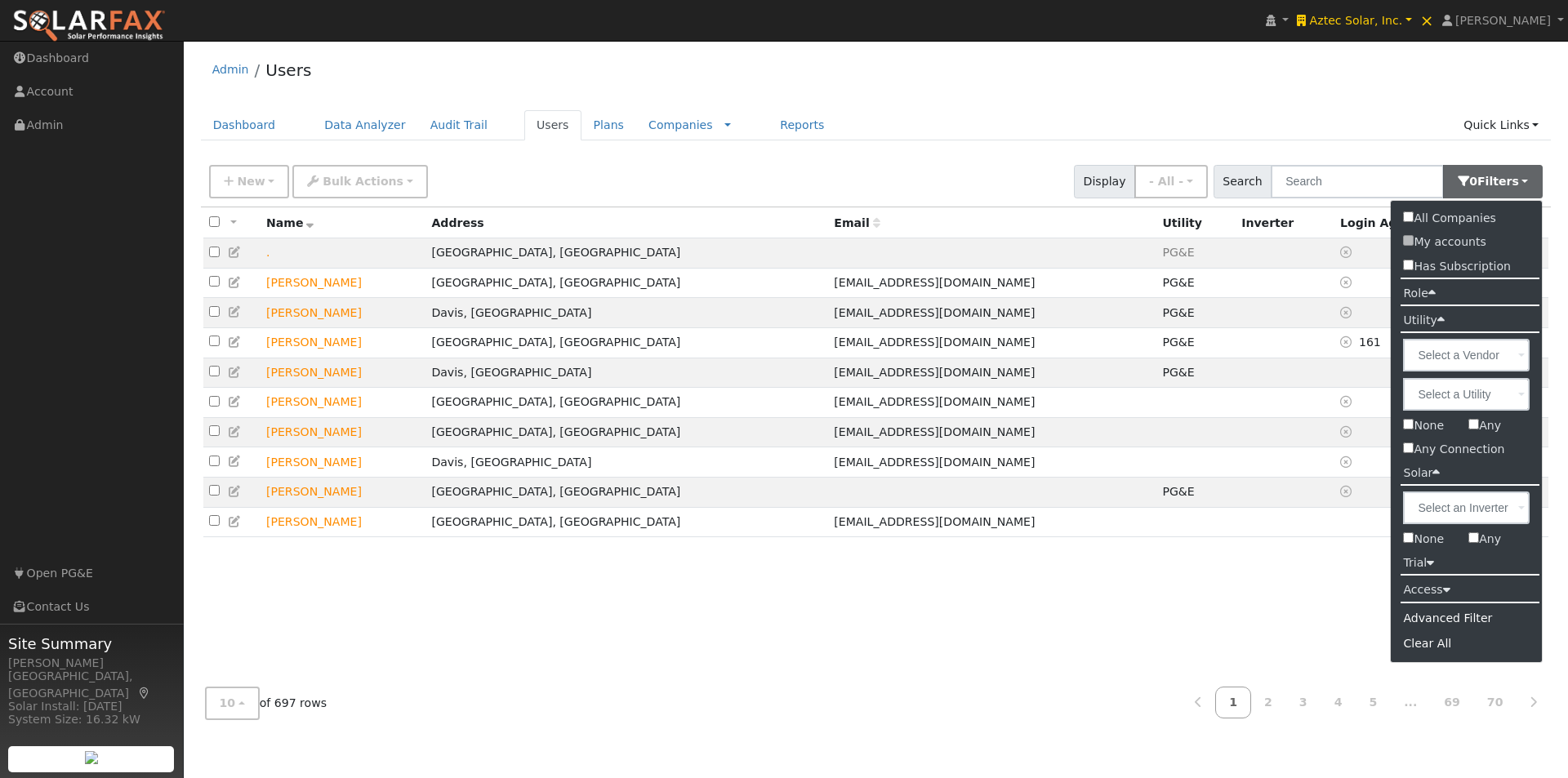
click at [1427, 296] on label "Role" at bounding box center [1419, 293] width 56 height 23
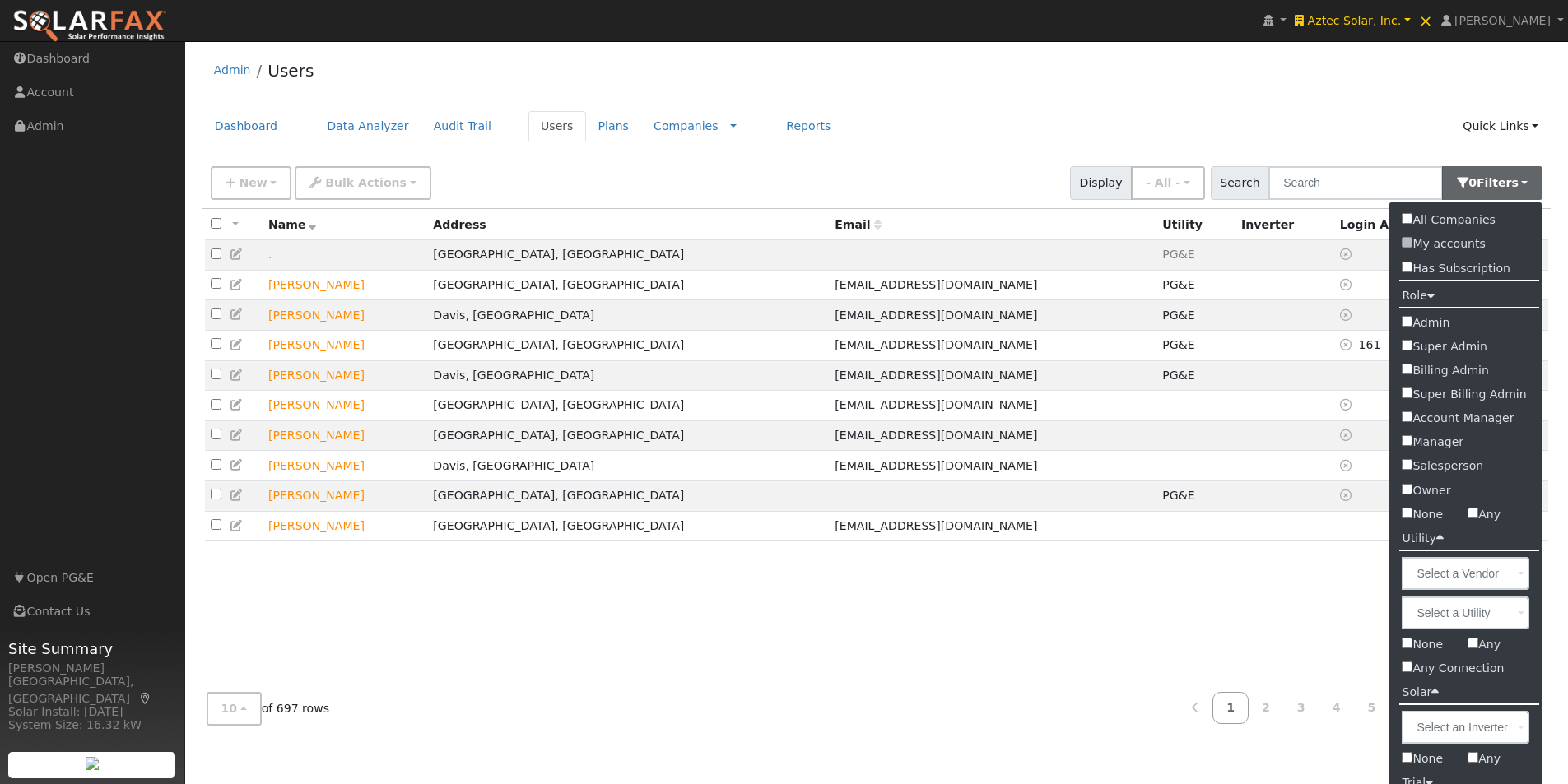
click at [1408, 322] on input "Admin" at bounding box center [1407, 321] width 10 height 10
checkbox input "true"
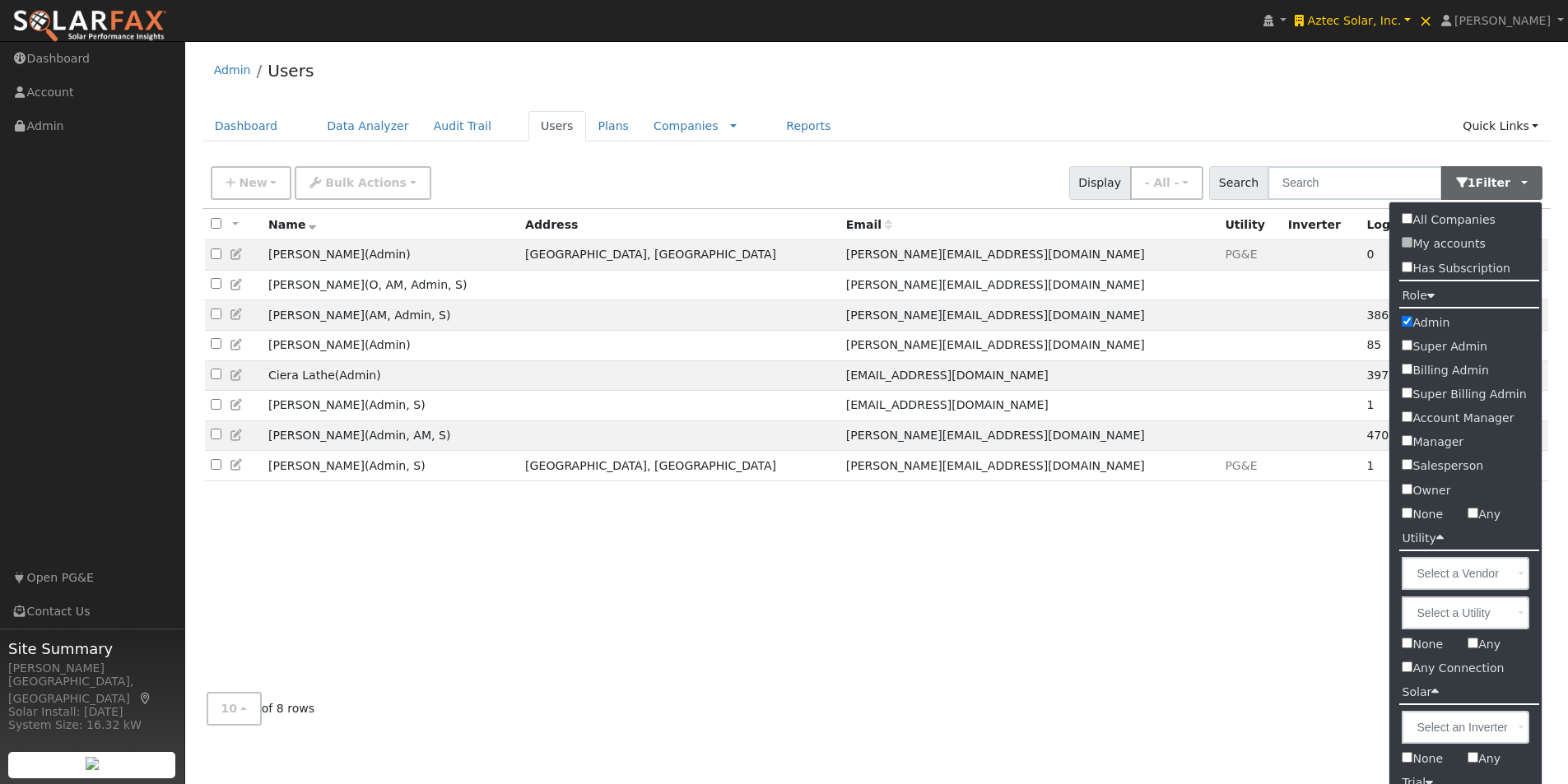
click at [834, 76] on div "Admin Users" at bounding box center [877, 73] width 1349 height 50
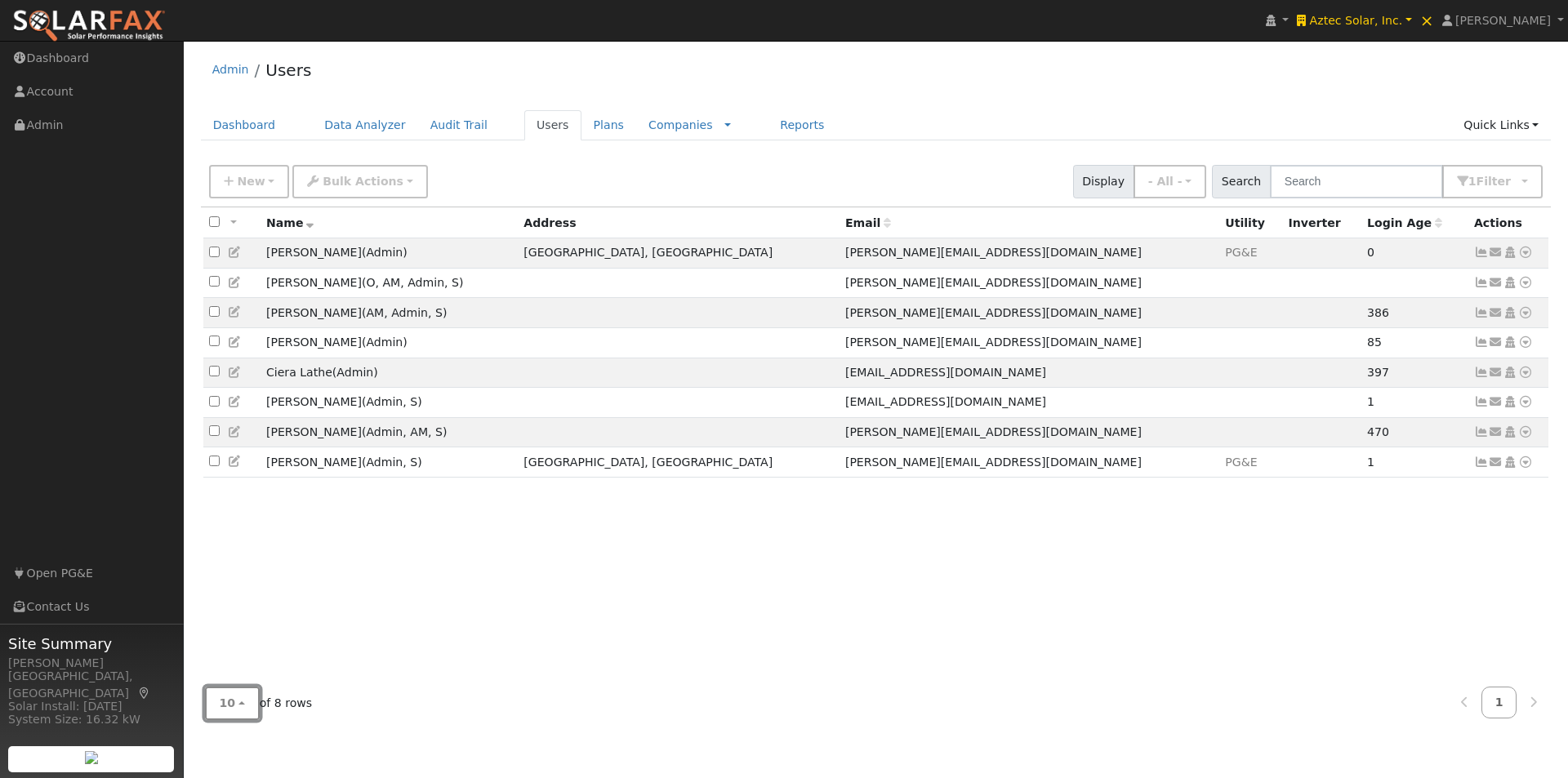
click at [226, 709] on span "10" at bounding box center [227, 703] width 16 height 13
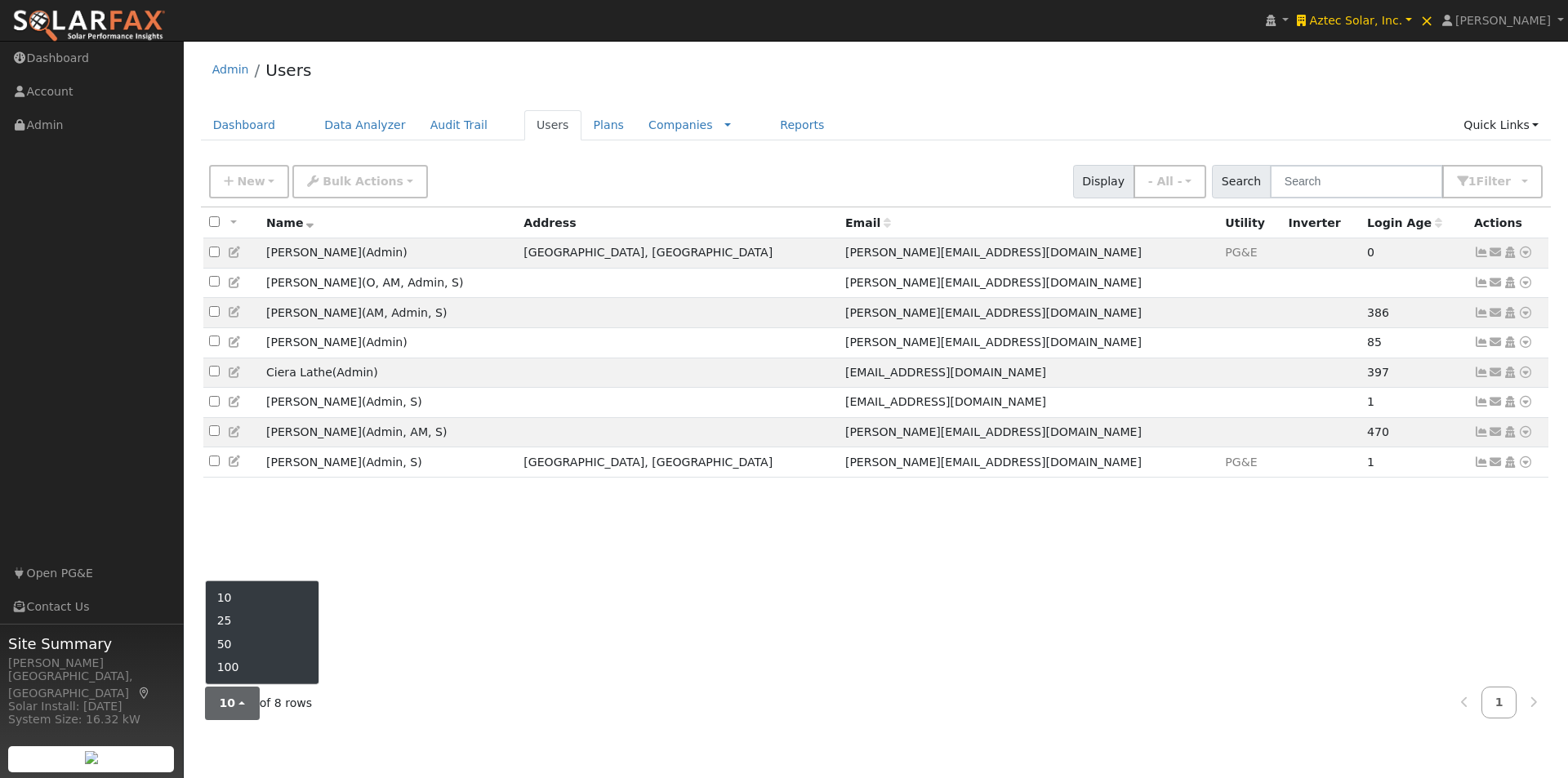
click at [469, 598] on div "All None All on page None on page Name Address Email Utility Inverter Login Age…" at bounding box center [876, 441] width 1351 height 467
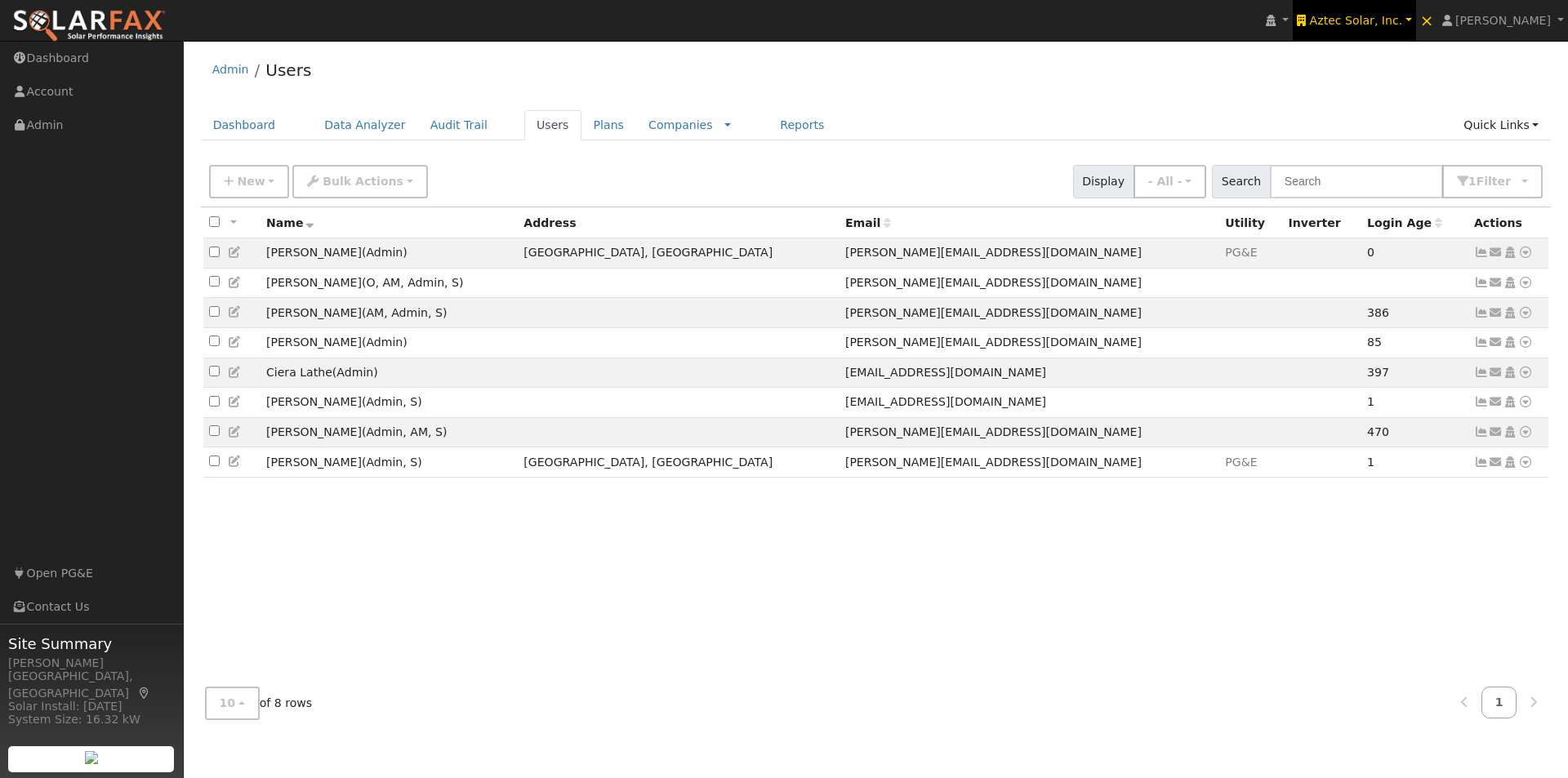
click at [1385, 15] on span "Aztec Solar, Inc." at bounding box center [1356, 20] width 93 height 13
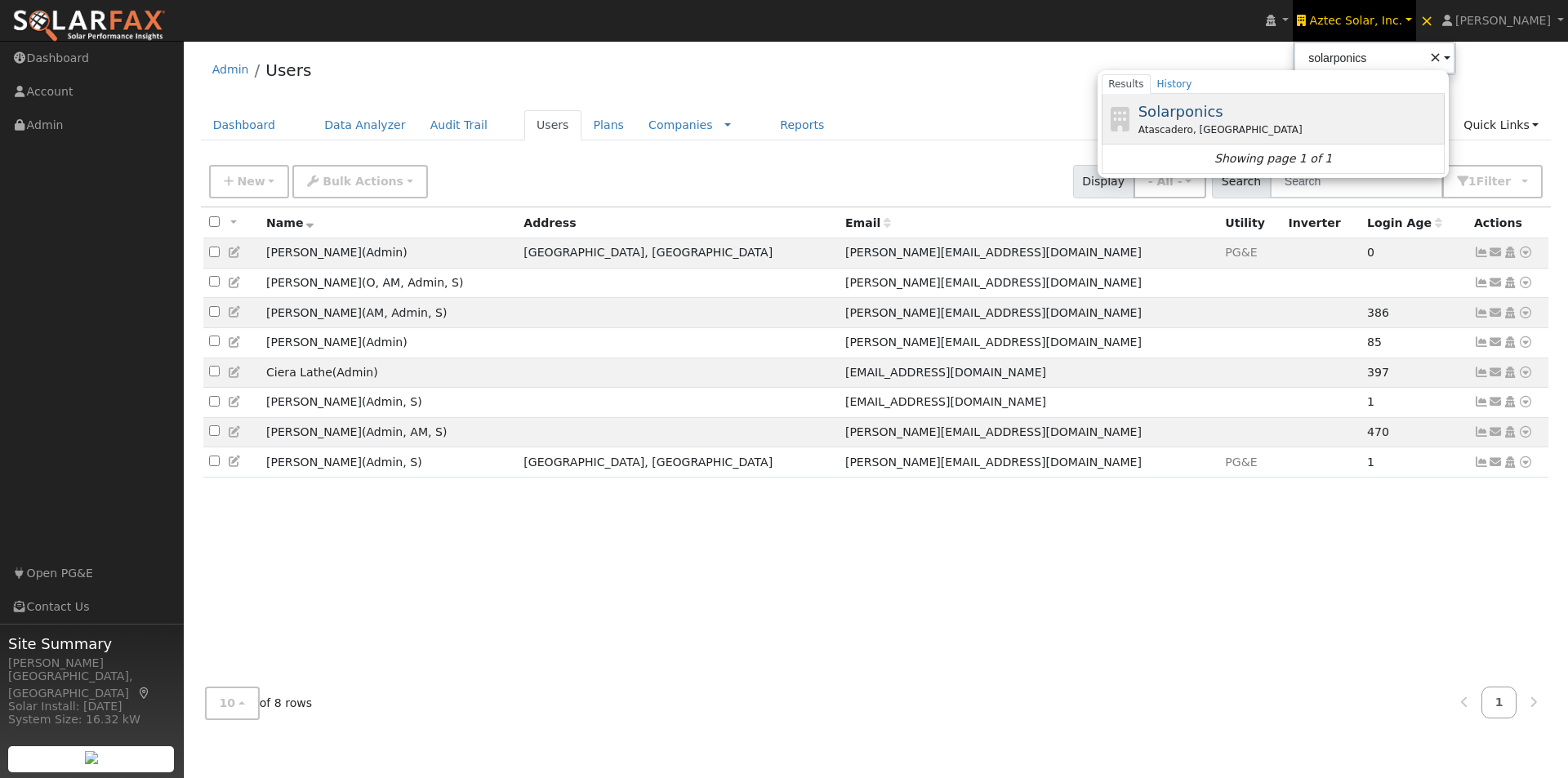
click at [1210, 108] on span "Solarponics" at bounding box center [1181, 112] width 85 height 17
type input "Solarponics"
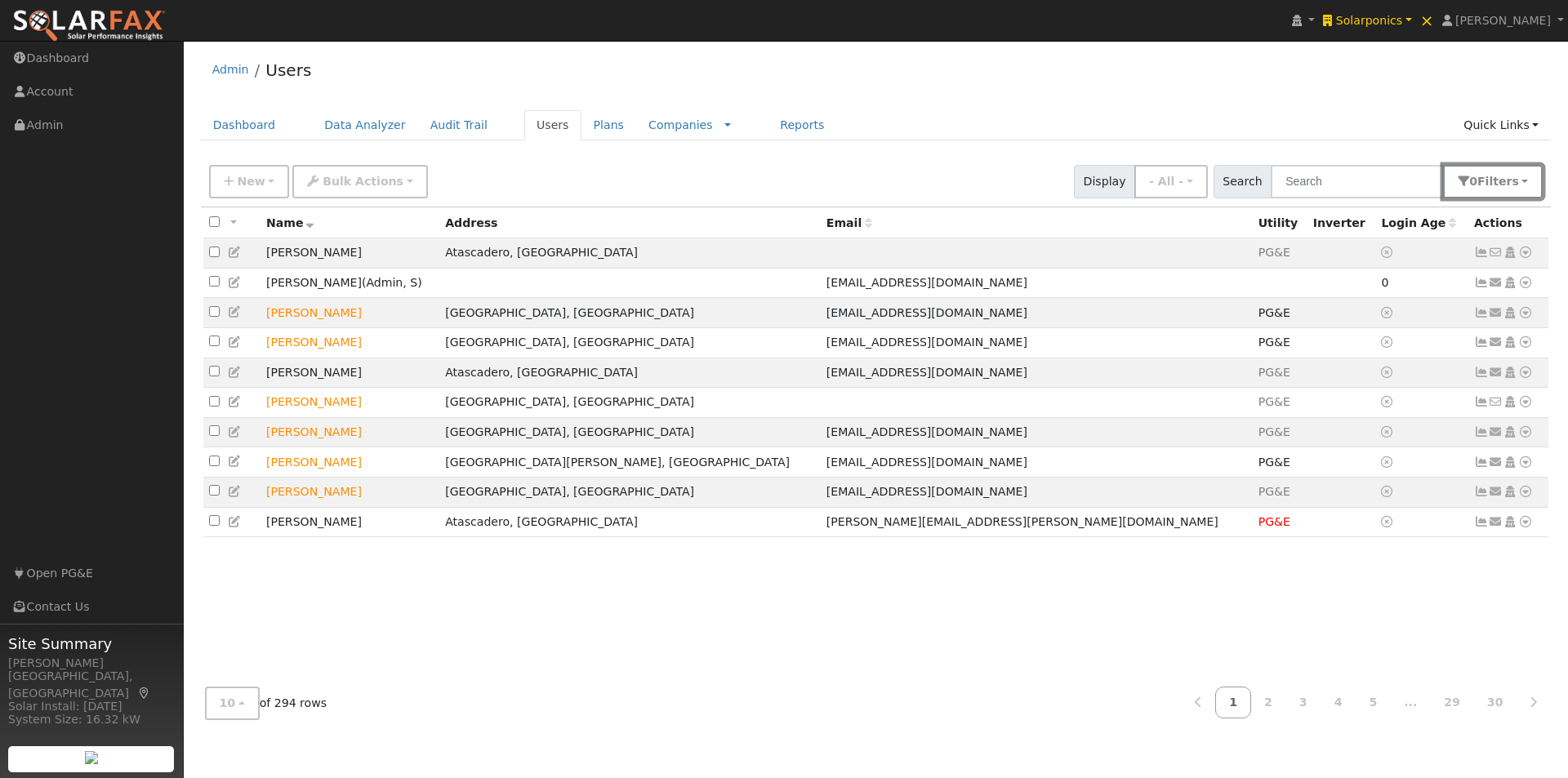
click at [1523, 180] on button "0 Filter s" at bounding box center [1493, 181] width 100 height 34
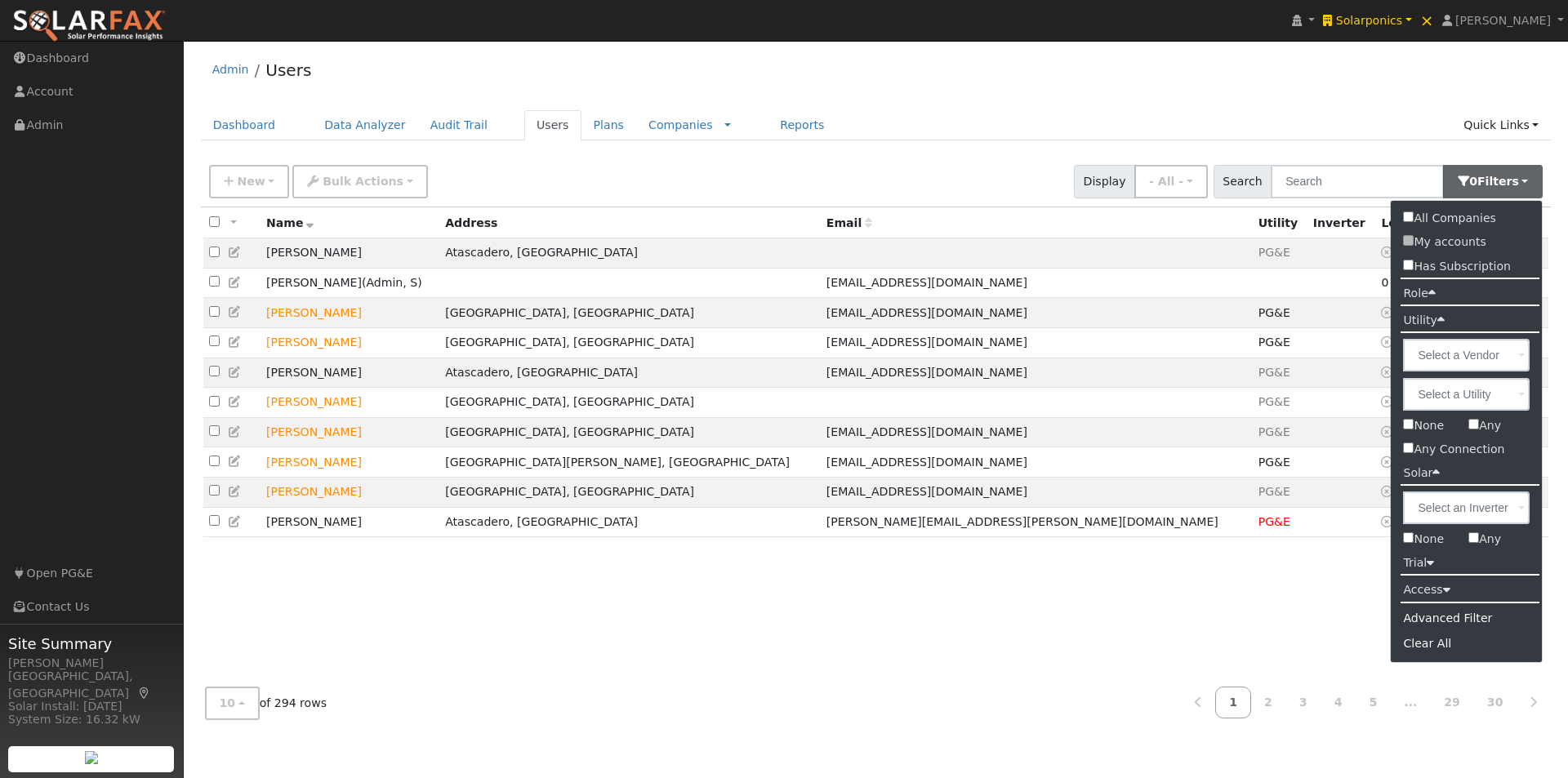
click at [1427, 292] on label "Role" at bounding box center [1419, 293] width 56 height 23
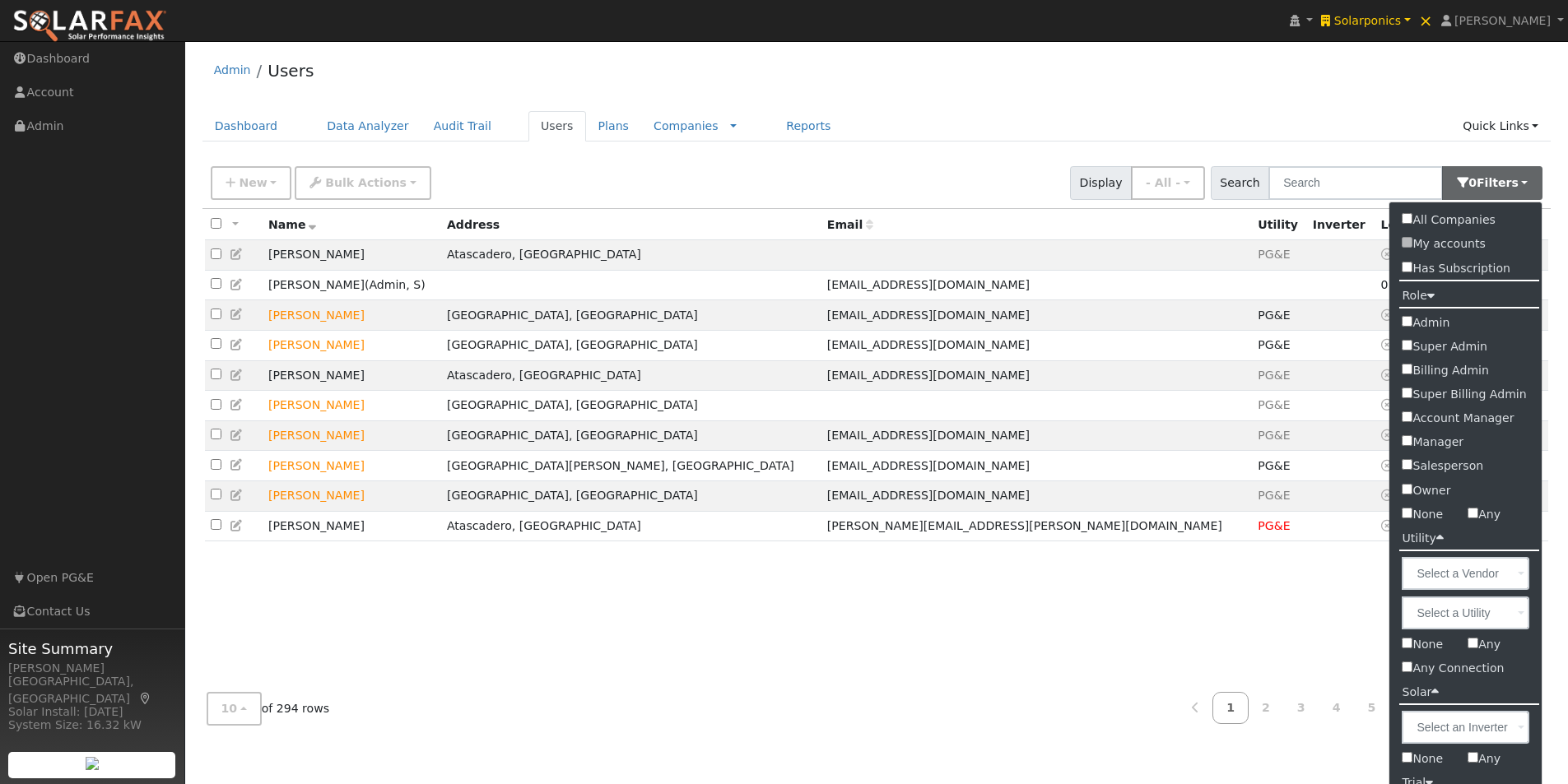
click at [1409, 320] on input "Admin" at bounding box center [1407, 321] width 10 height 10
checkbox input "true"
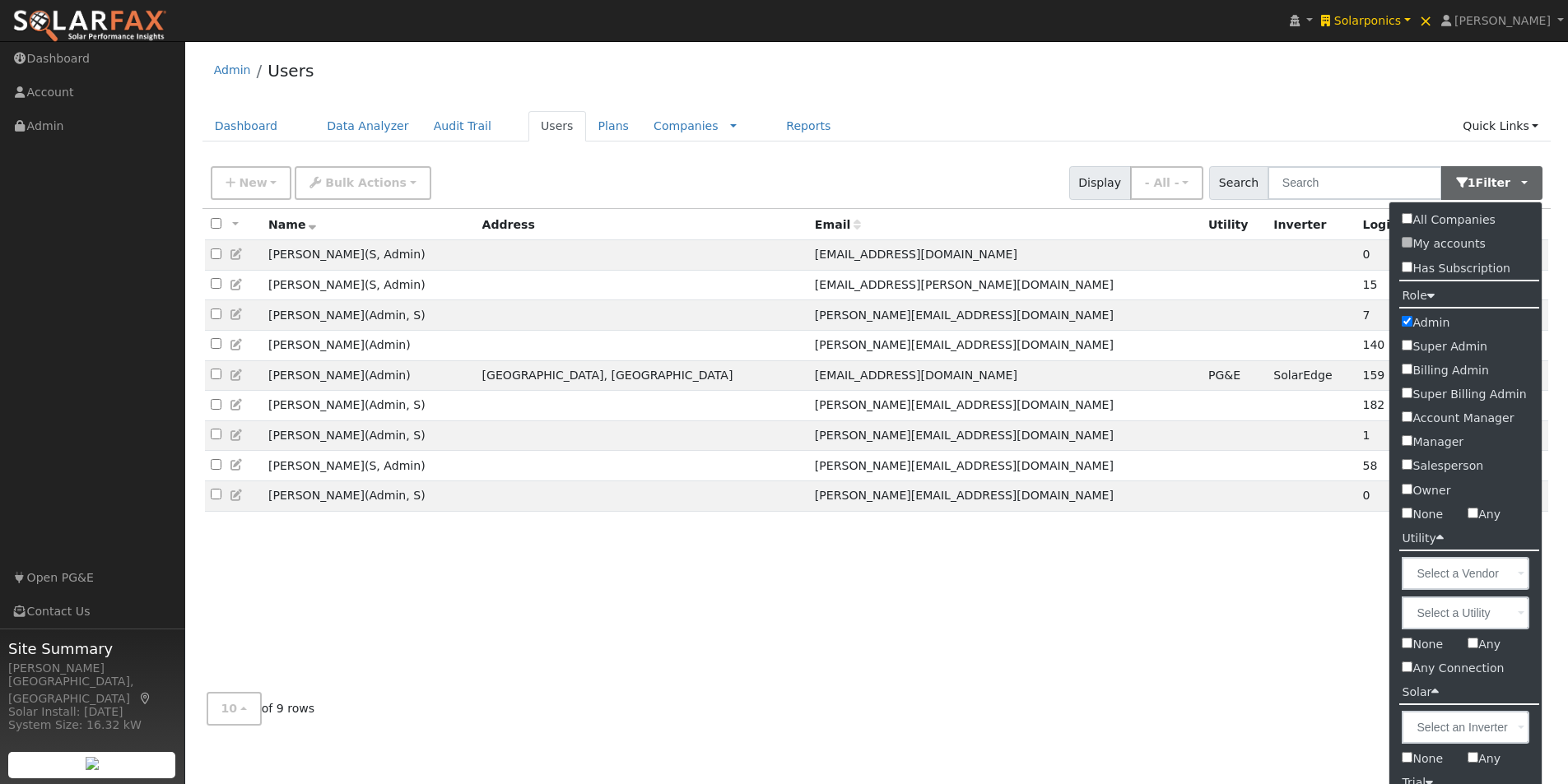
click at [452, 579] on div "All None All on page None on page Name Address Email Utility Inverter Login Age…" at bounding box center [877, 444] width 1349 height 470
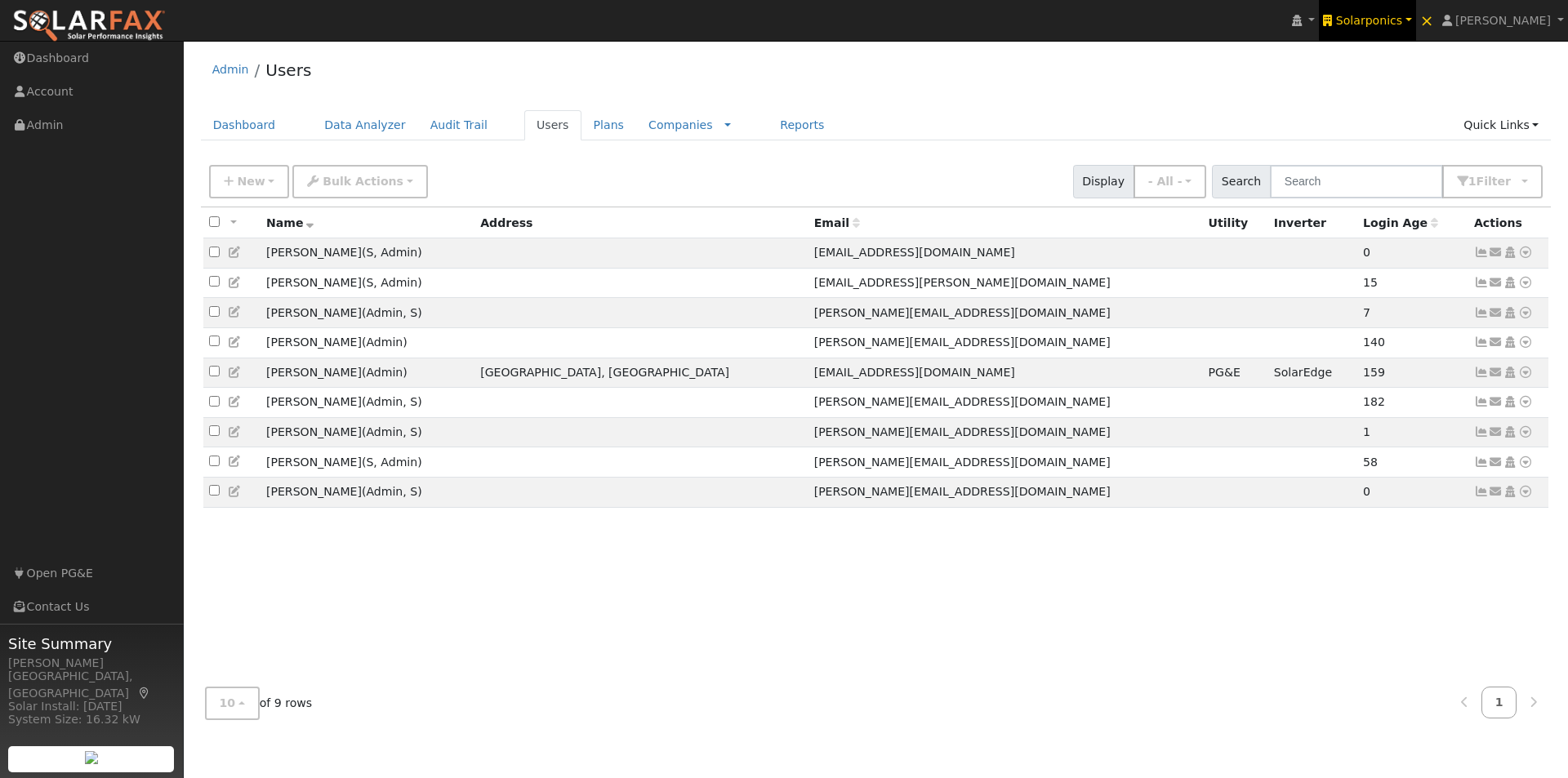
click at [1402, 16] on span "Solarponics" at bounding box center [1369, 20] width 66 height 13
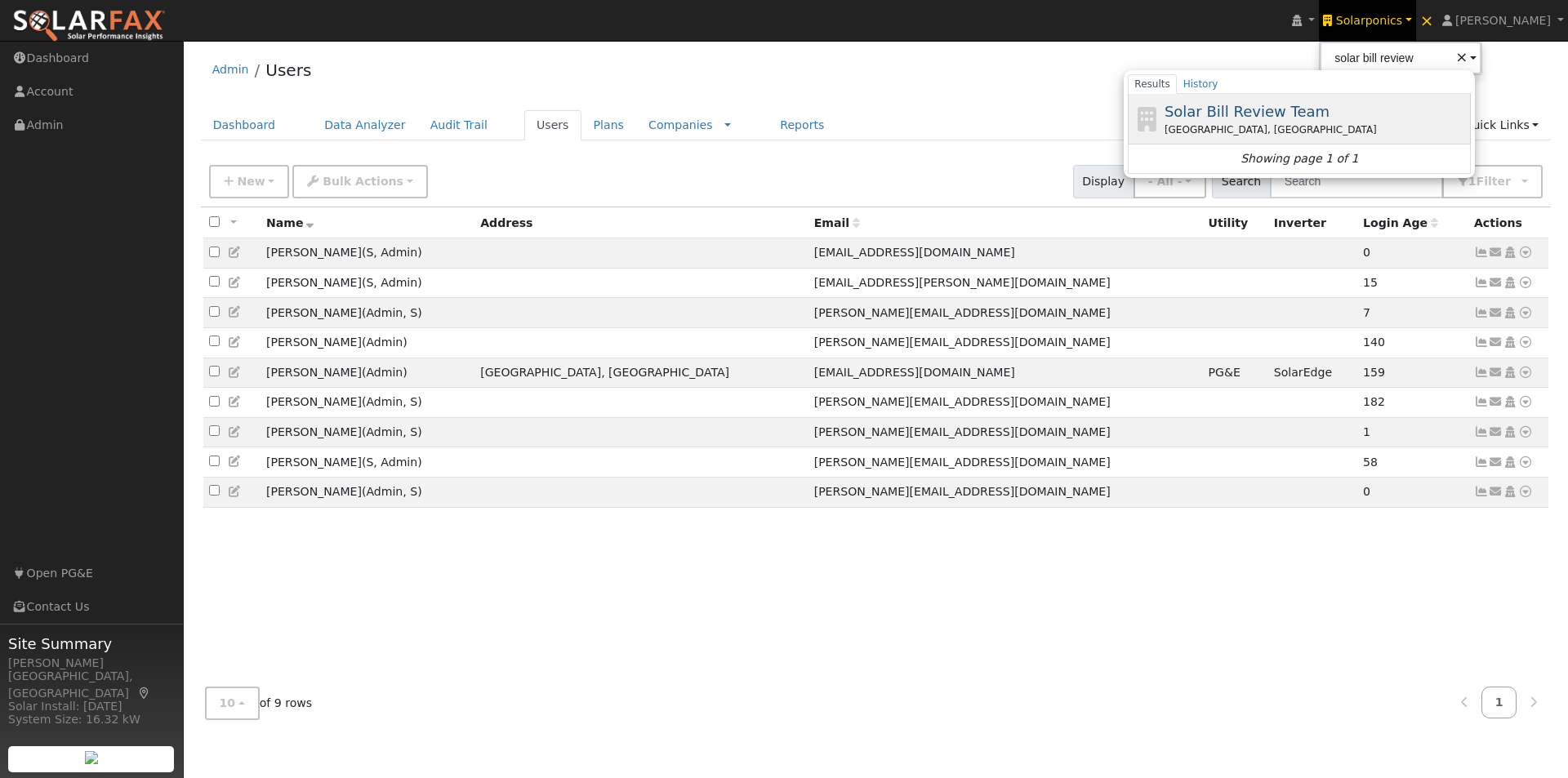
click at [1262, 111] on span "Solar Bill Review Team" at bounding box center [1247, 112] width 165 height 17
type input "Solar Bill Review Team"
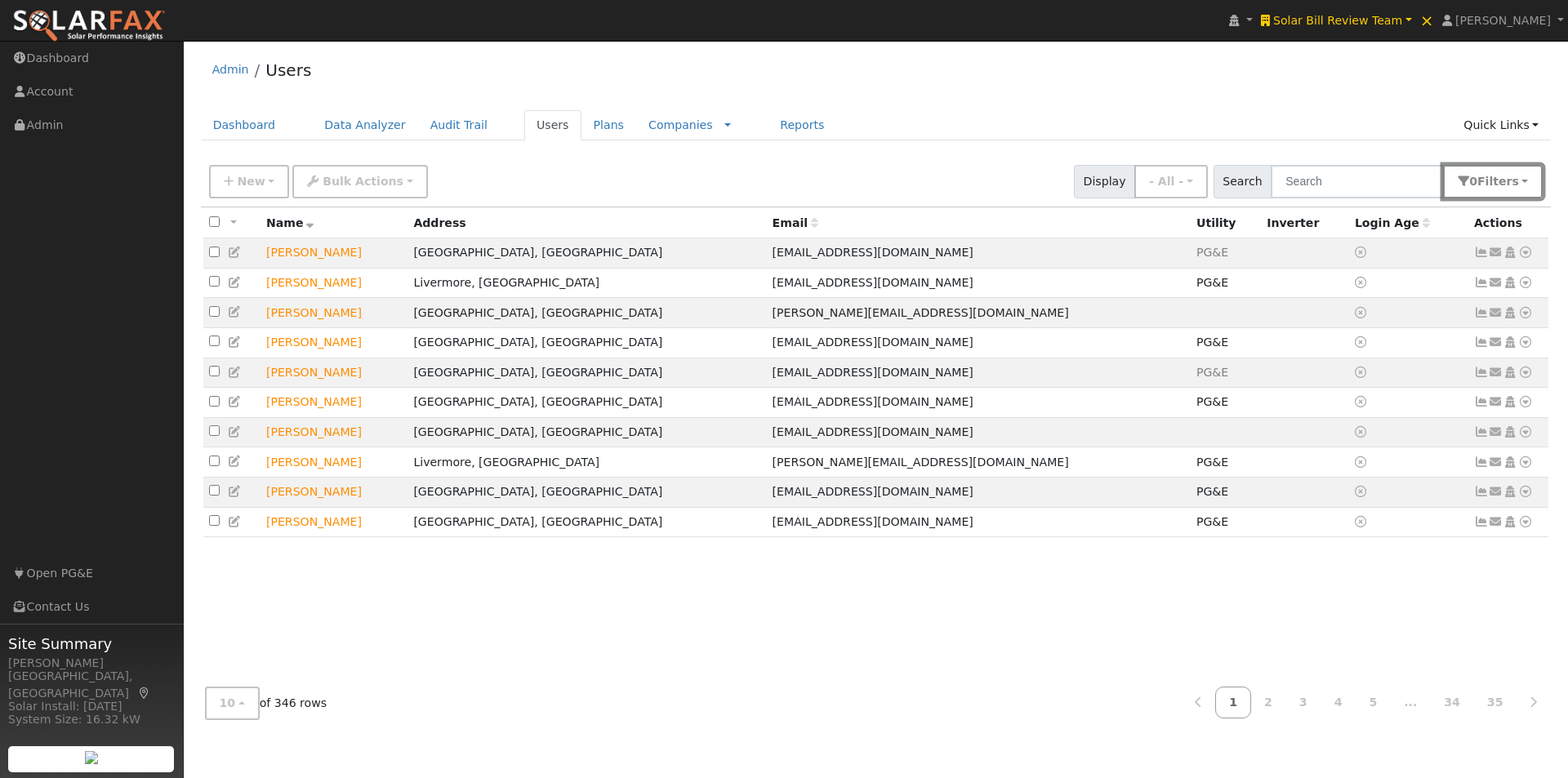
click at [1526, 174] on button "0 Filter s" at bounding box center [1493, 181] width 100 height 34
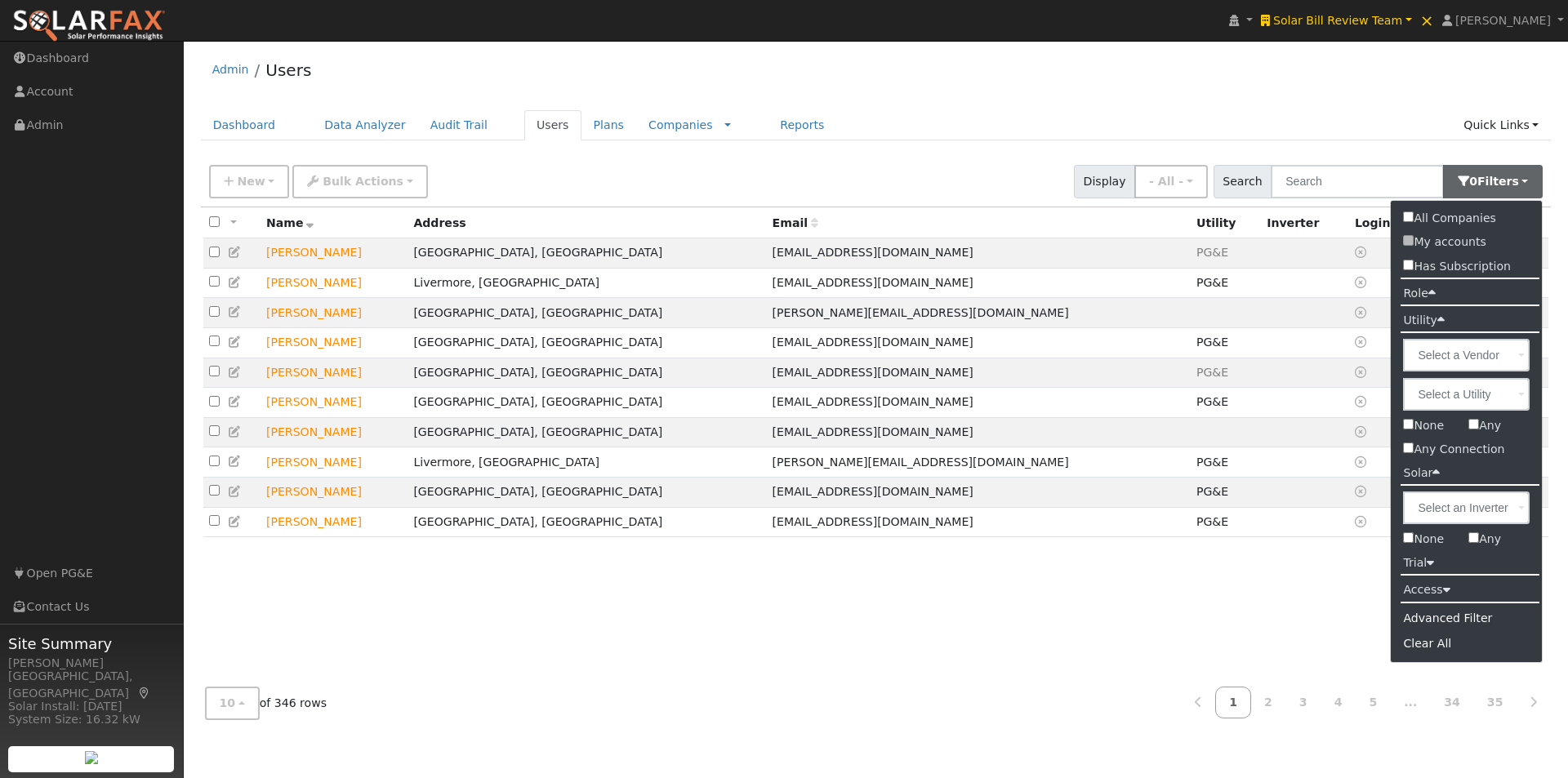
click at [1427, 291] on label "Role" at bounding box center [1419, 293] width 56 height 23
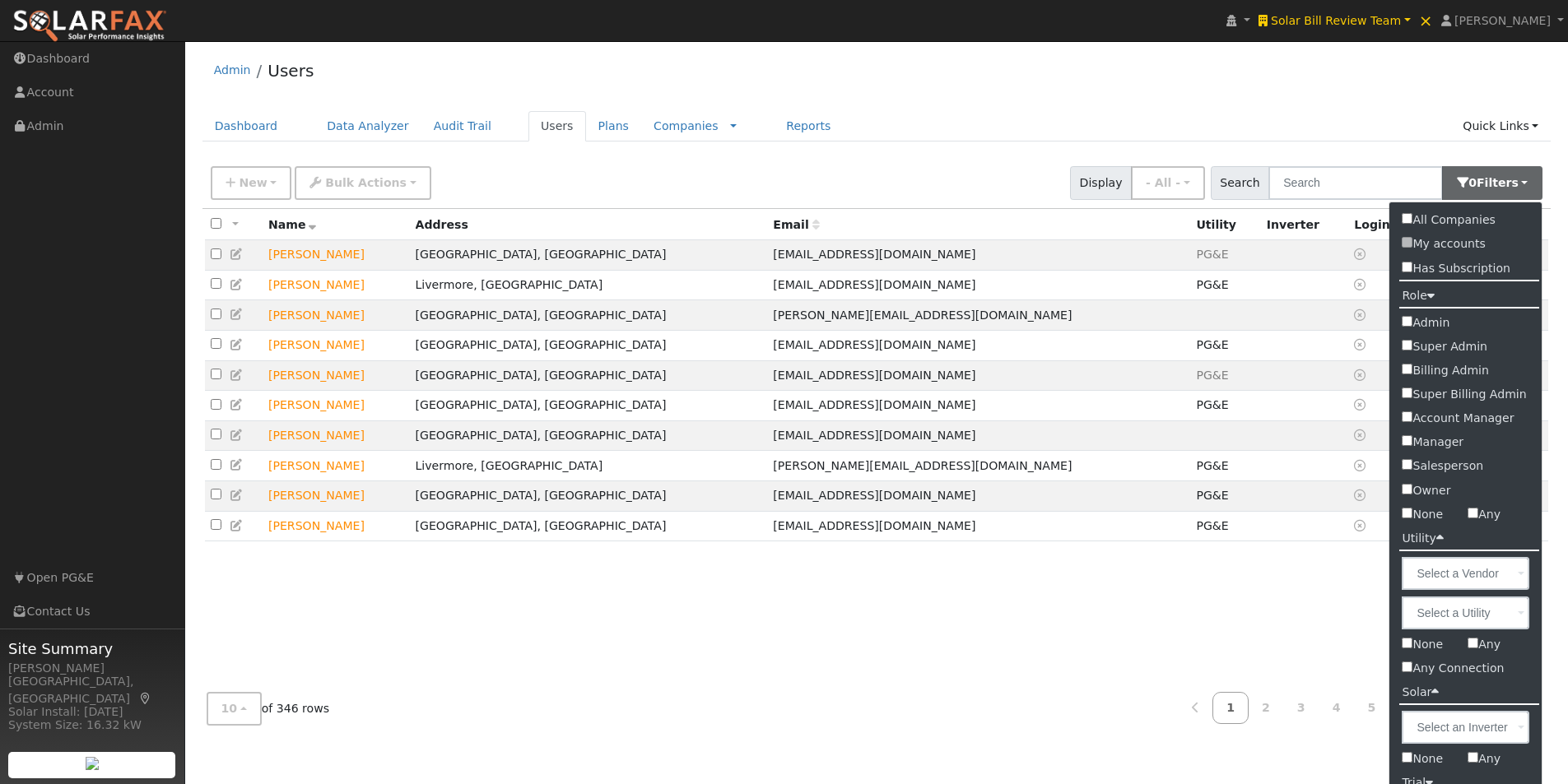
click at [1408, 323] on input "Admin" at bounding box center [1407, 321] width 10 height 10
checkbox input "true"
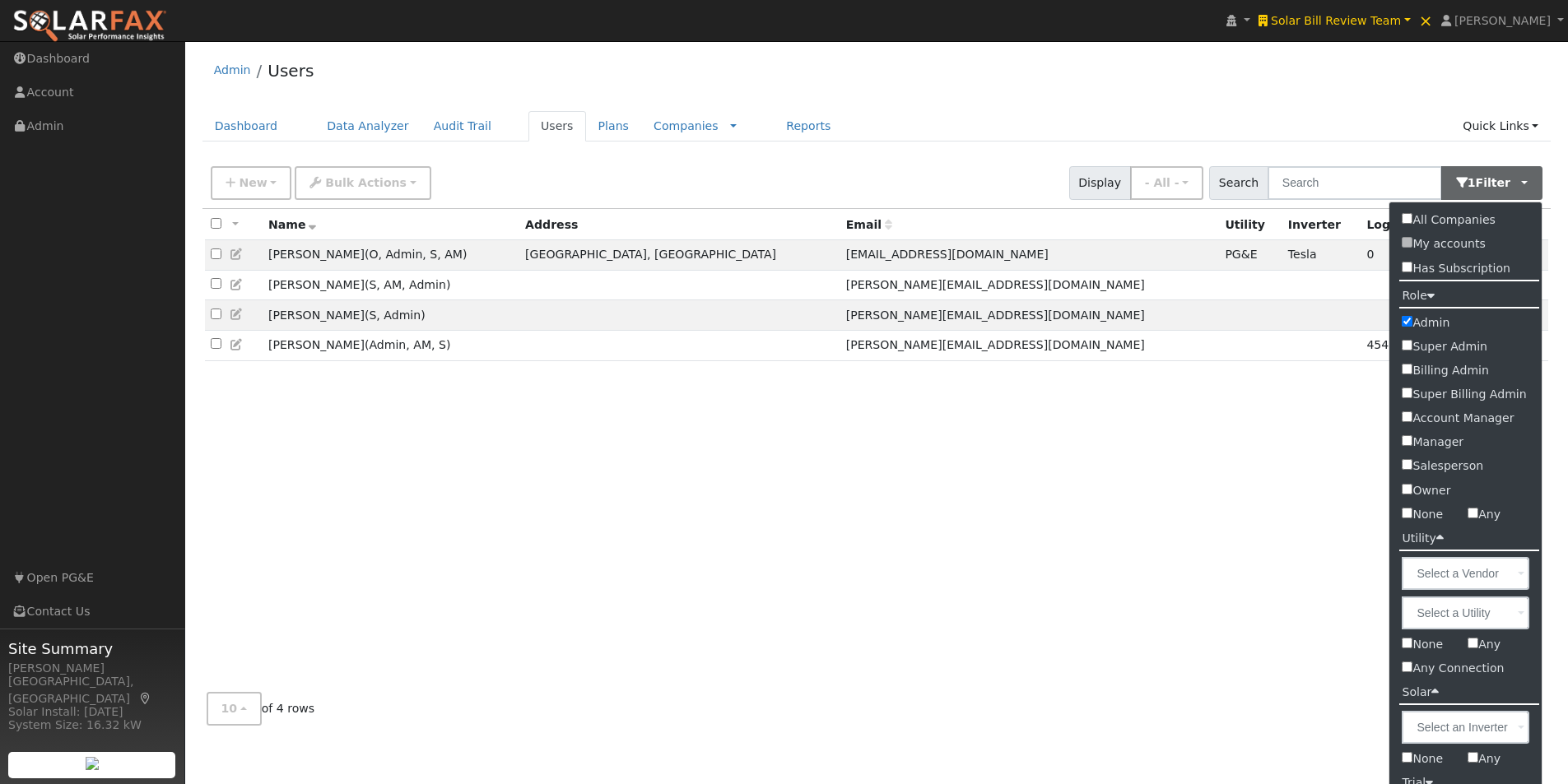
click at [379, 442] on div "All None All on page None on page Name Address Email Utility Inverter Login Age…" at bounding box center [877, 444] width 1349 height 470
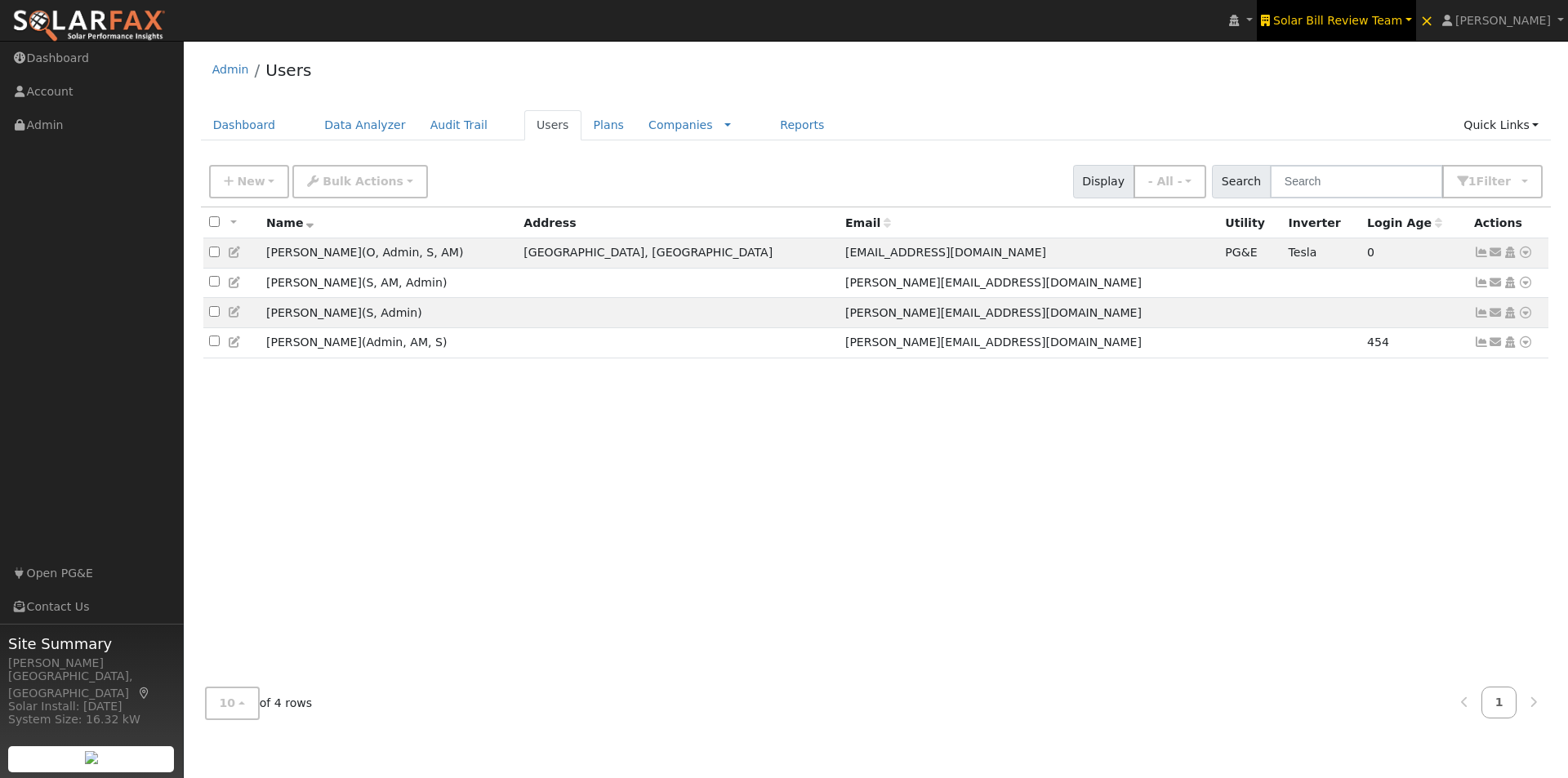
click at [1389, 19] on span "Solar Bill Review Team" at bounding box center [1338, 20] width 129 height 13
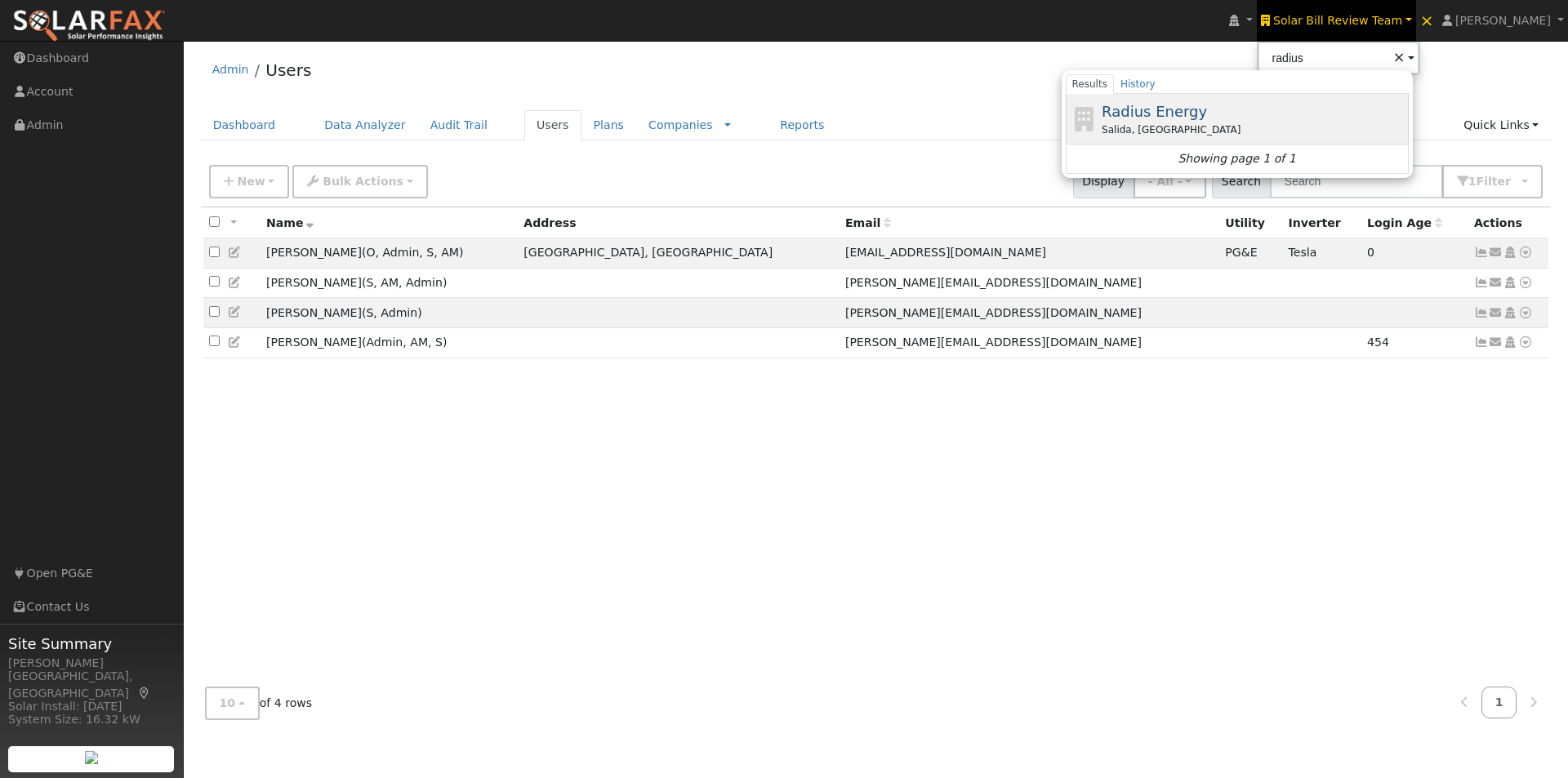
click at [1188, 106] on span "Radius Energy" at bounding box center [1154, 112] width 105 height 17
type input "Radius Energy"
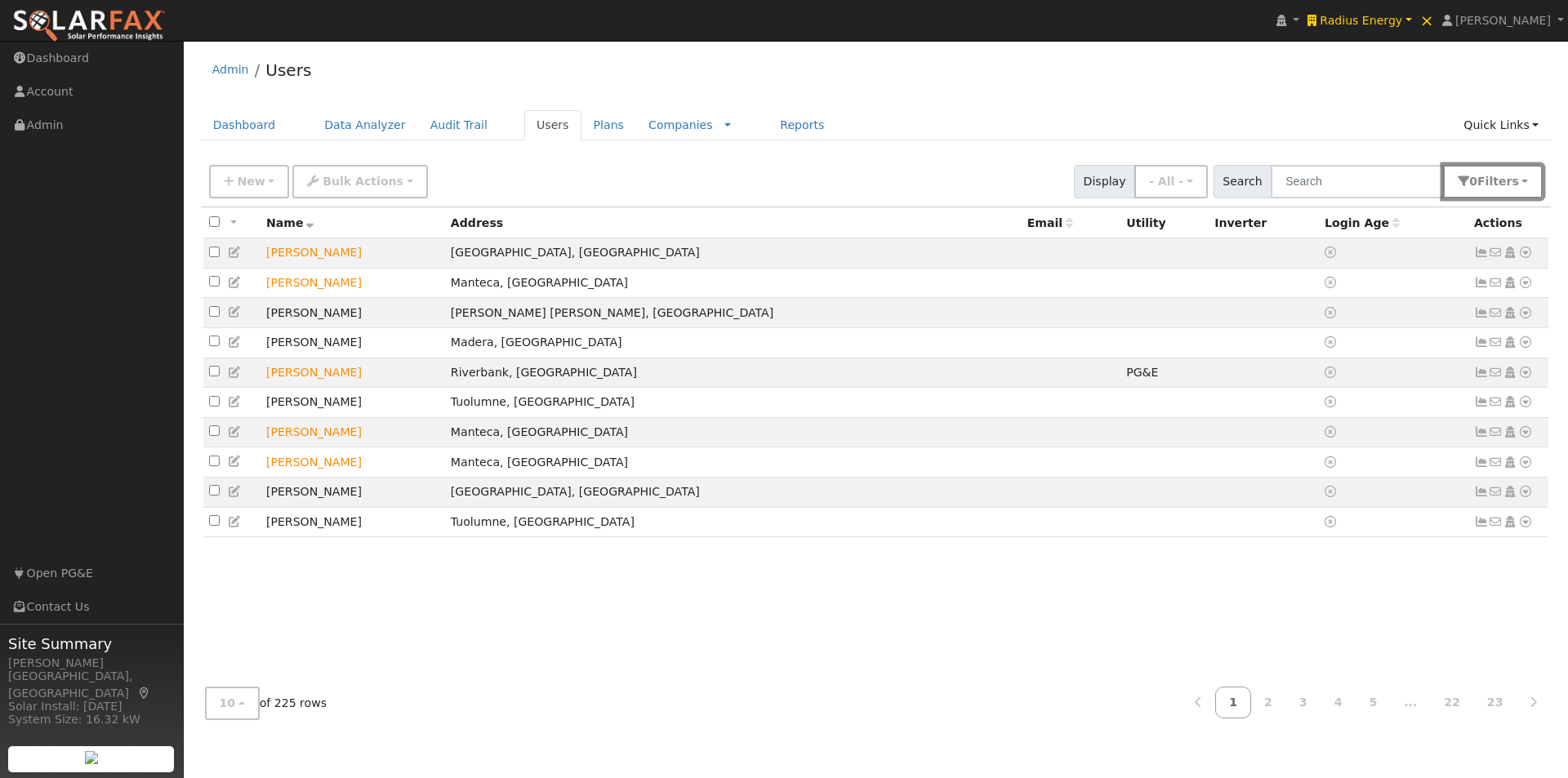
click at [1512, 182] on span "Filter s" at bounding box center [1499, 180] width 42 height 13
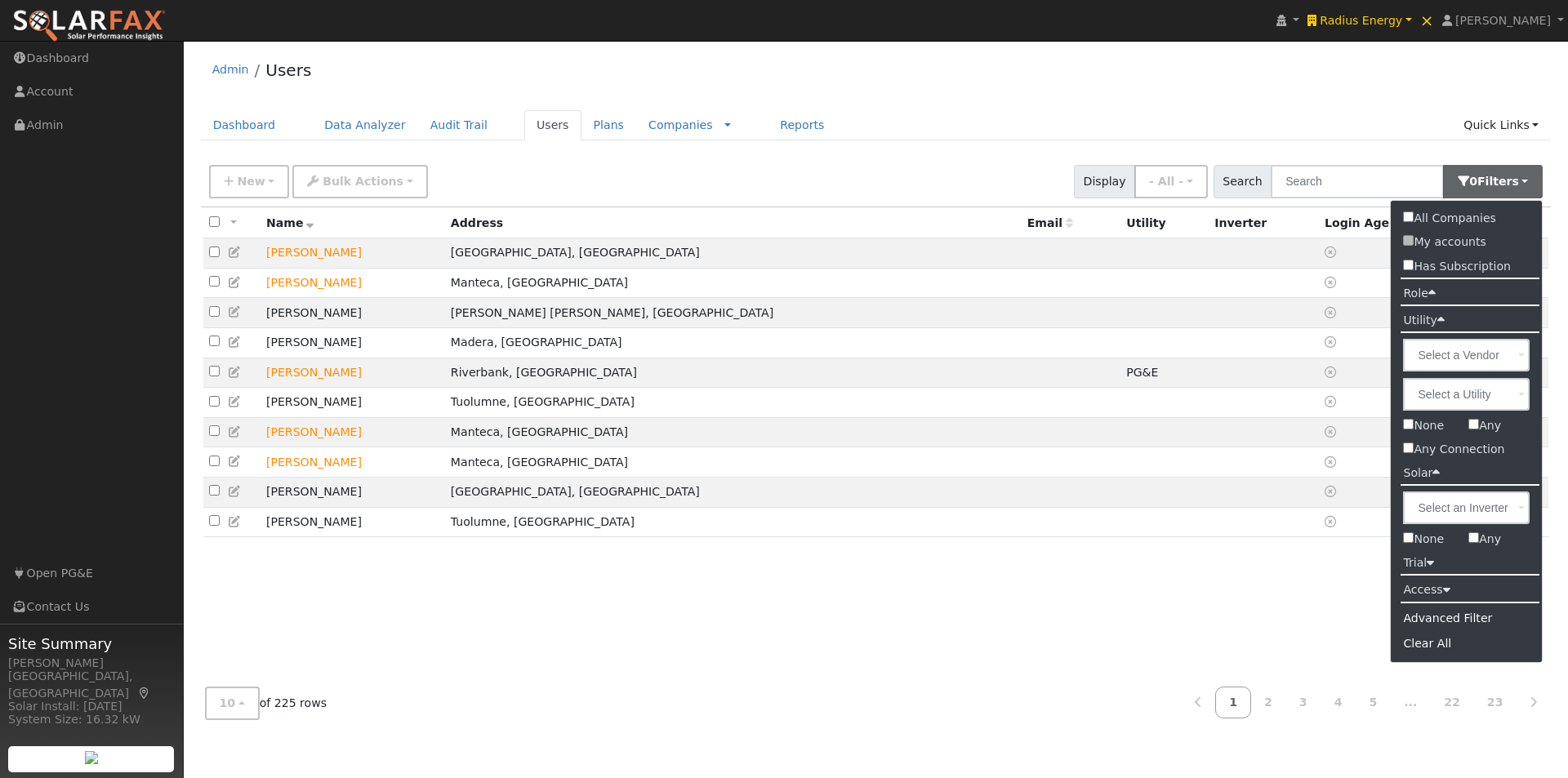
drag, startPoint x: 1415, startPoint y: 286, endPoint x: 1412, endPoint y: 304, distance: 18.2
click at [1414, 286] on label "Role" at bounding box center [1419, 293] width 56 height 23
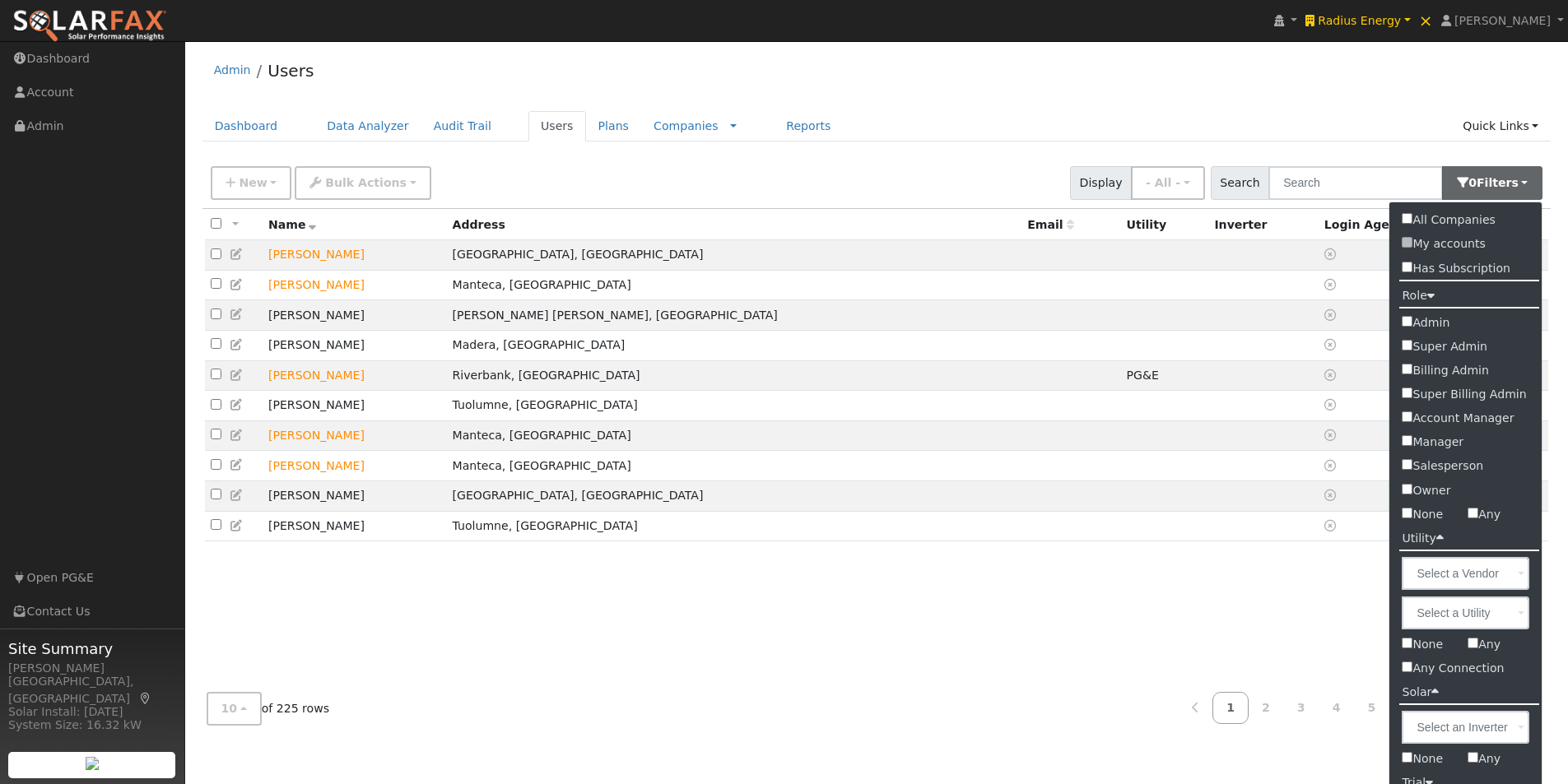
click at [1411, 322] on input "Admin" at bounding box center [1407, 321] width 10 height 10
checkbox input "true"
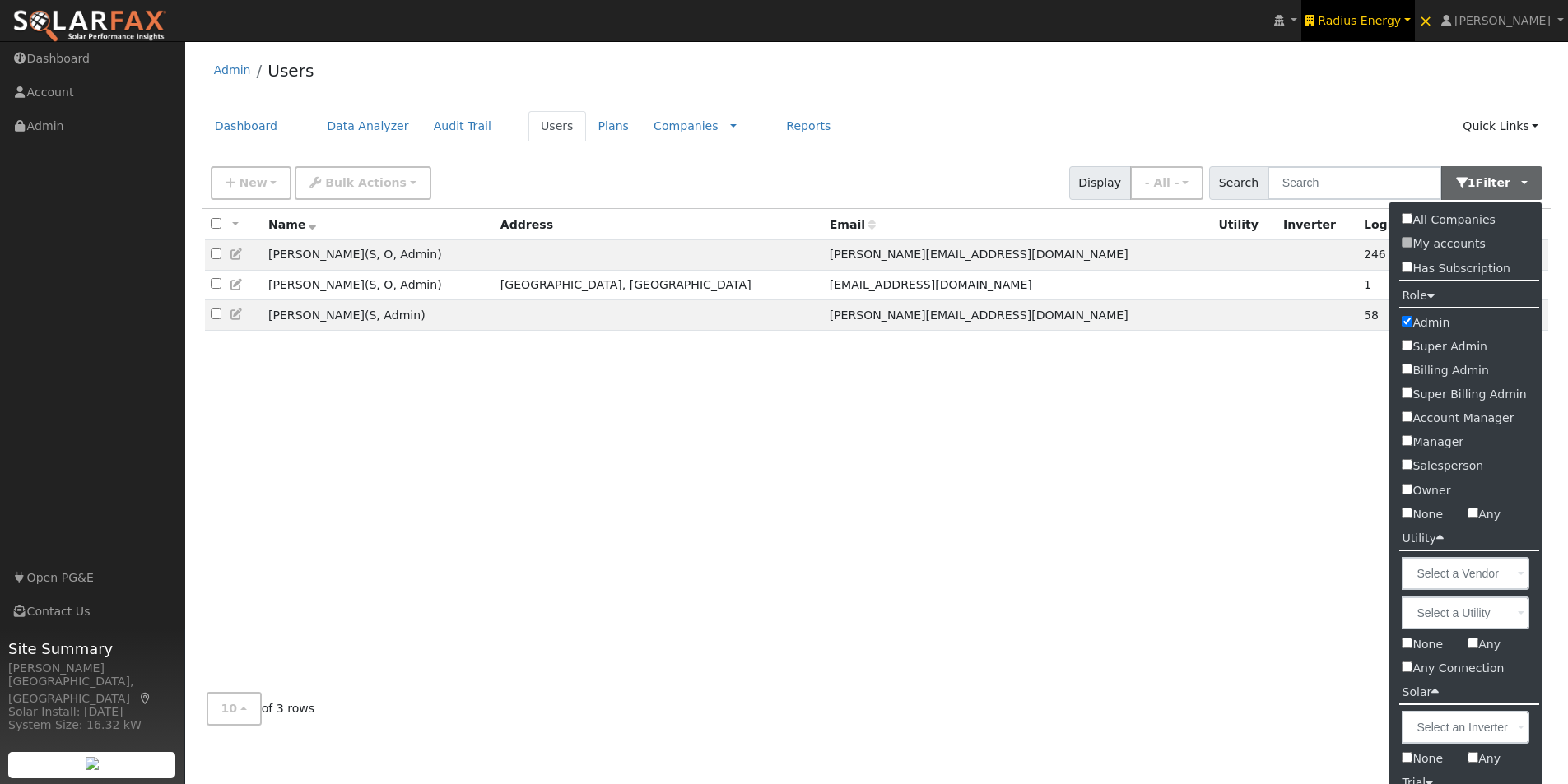
click at [1401, 18] on span "Radius Energy" at bounding box center [1359, 20] width 83 height 13
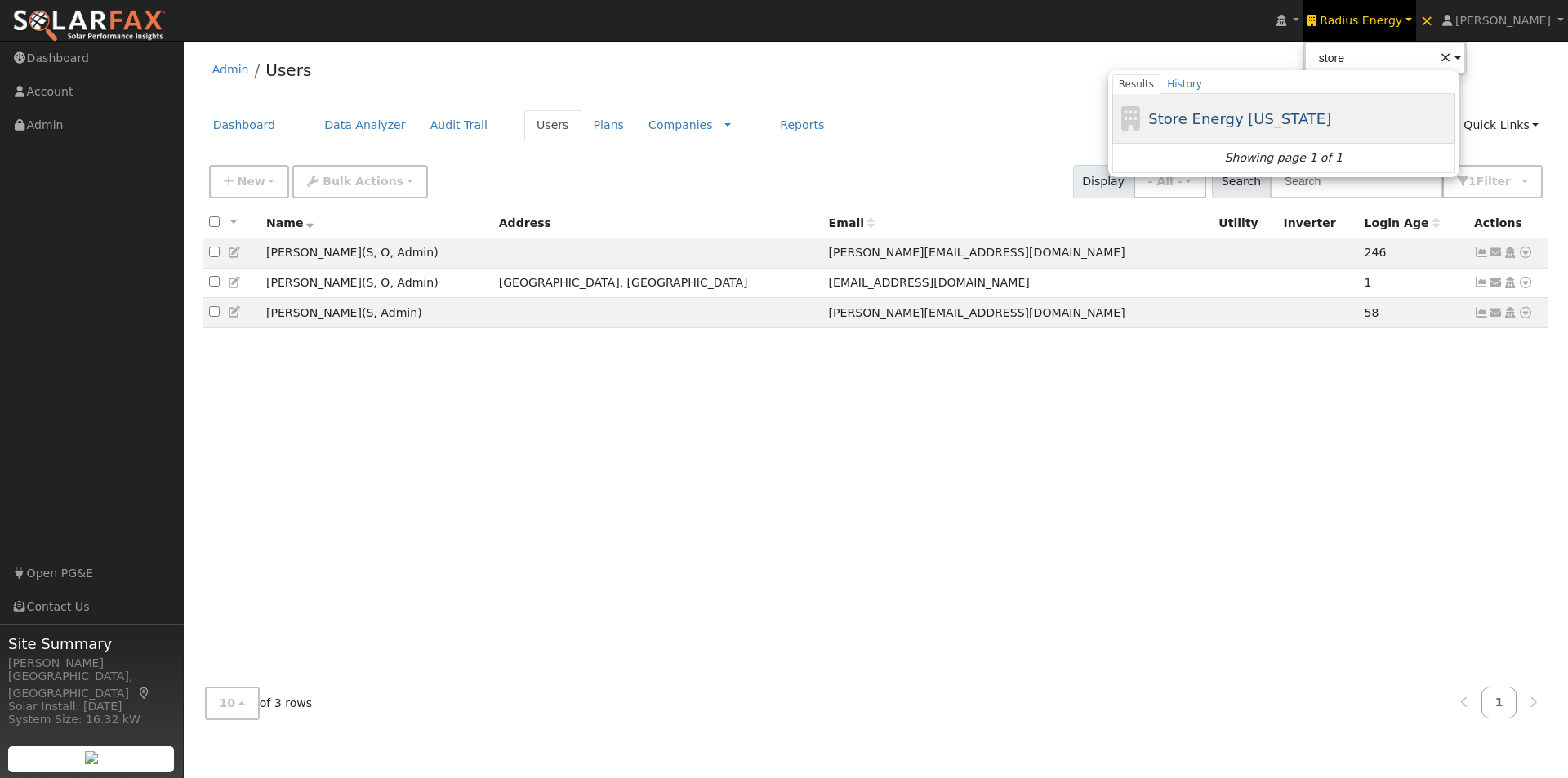
click at [1217, 122] on span "Store Energy [US_STATE]" at bounding box center [1240, 119] width 183 height 17
type input "Store Energy [US_STATE]"
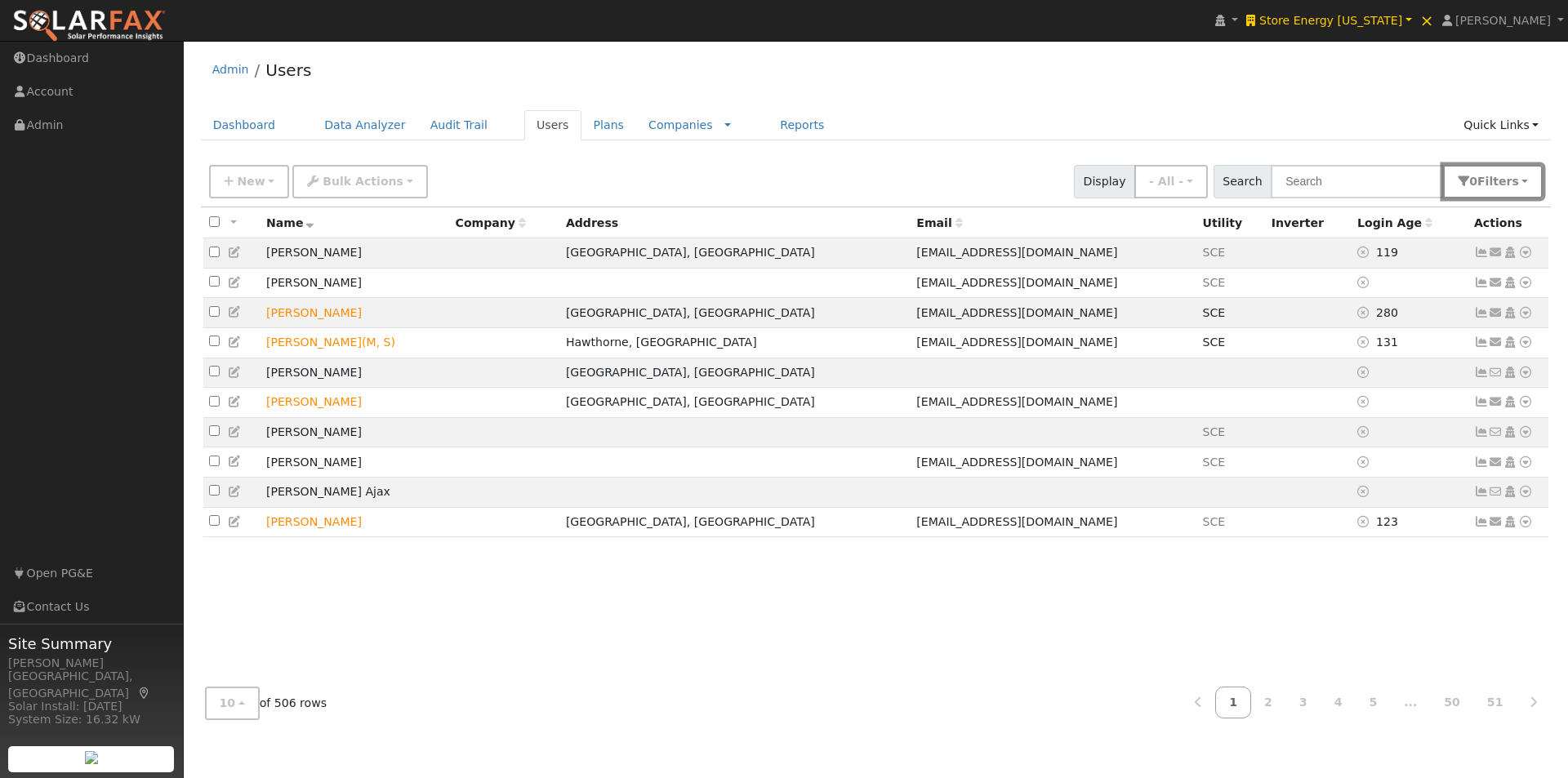
click at [1525, 186] on button "0 Filter s" at bounding box center [1493, 181] width 100 height 34
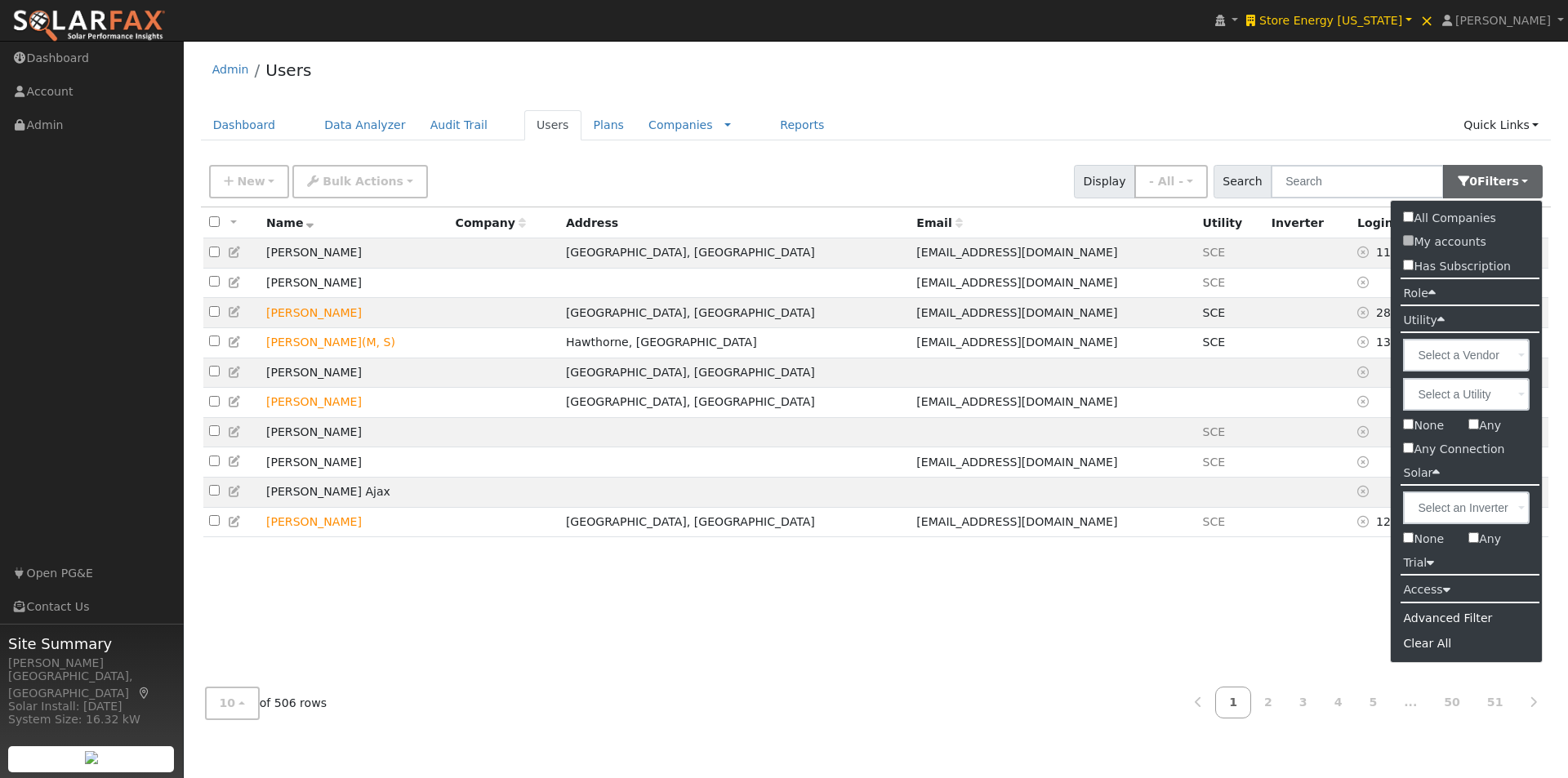
click at [1422, 291] on label "Role" at bounding box center [1419, 293] width 56 height 23
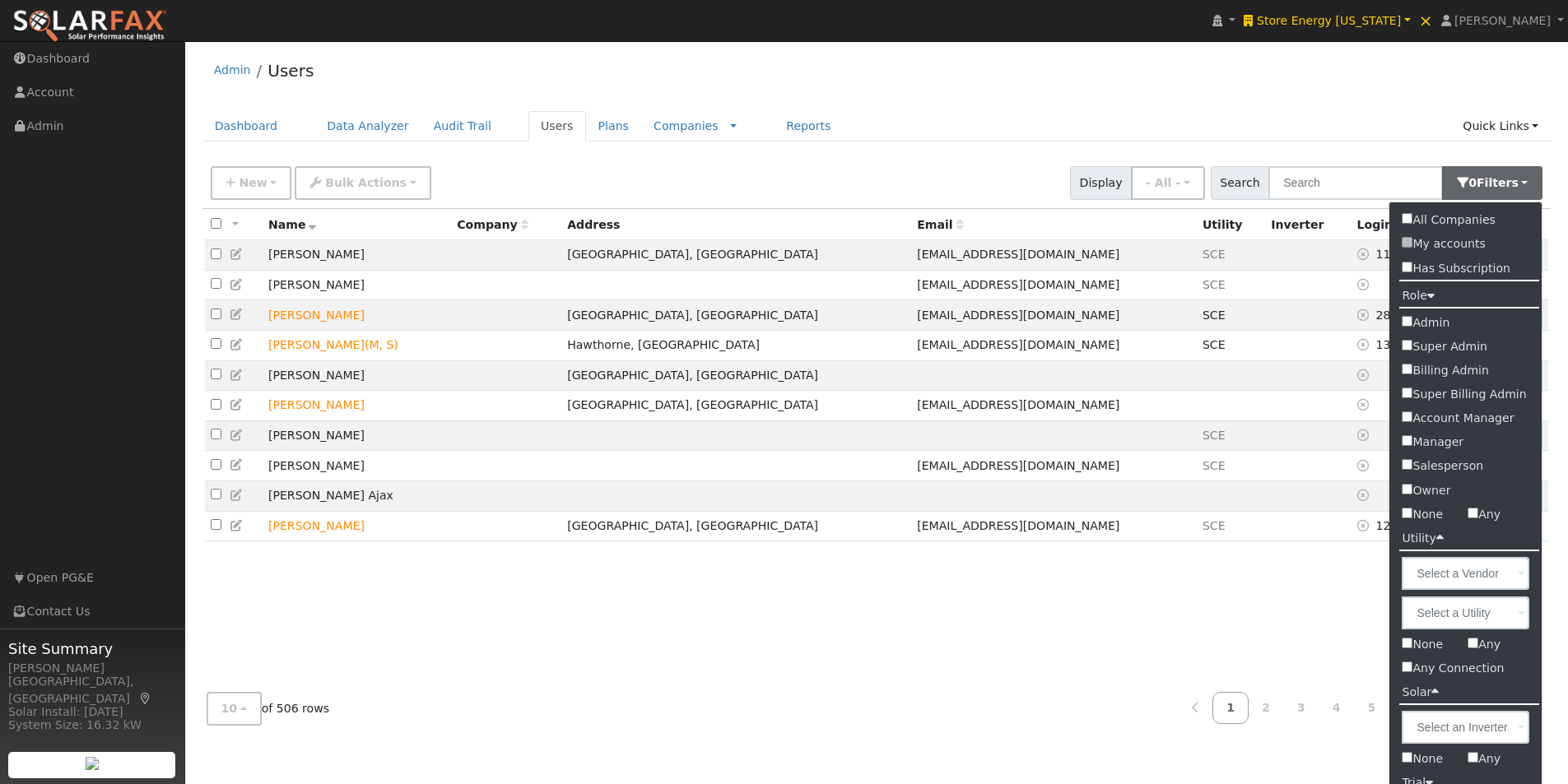
click at [1414, 323] on label "Admin" at bounding box center [1466, 323] width 152 height 24
click at [1412, 323] on input "Admin" at bounding box center [1407, 321] width 10 height 10
checkbox input "true"
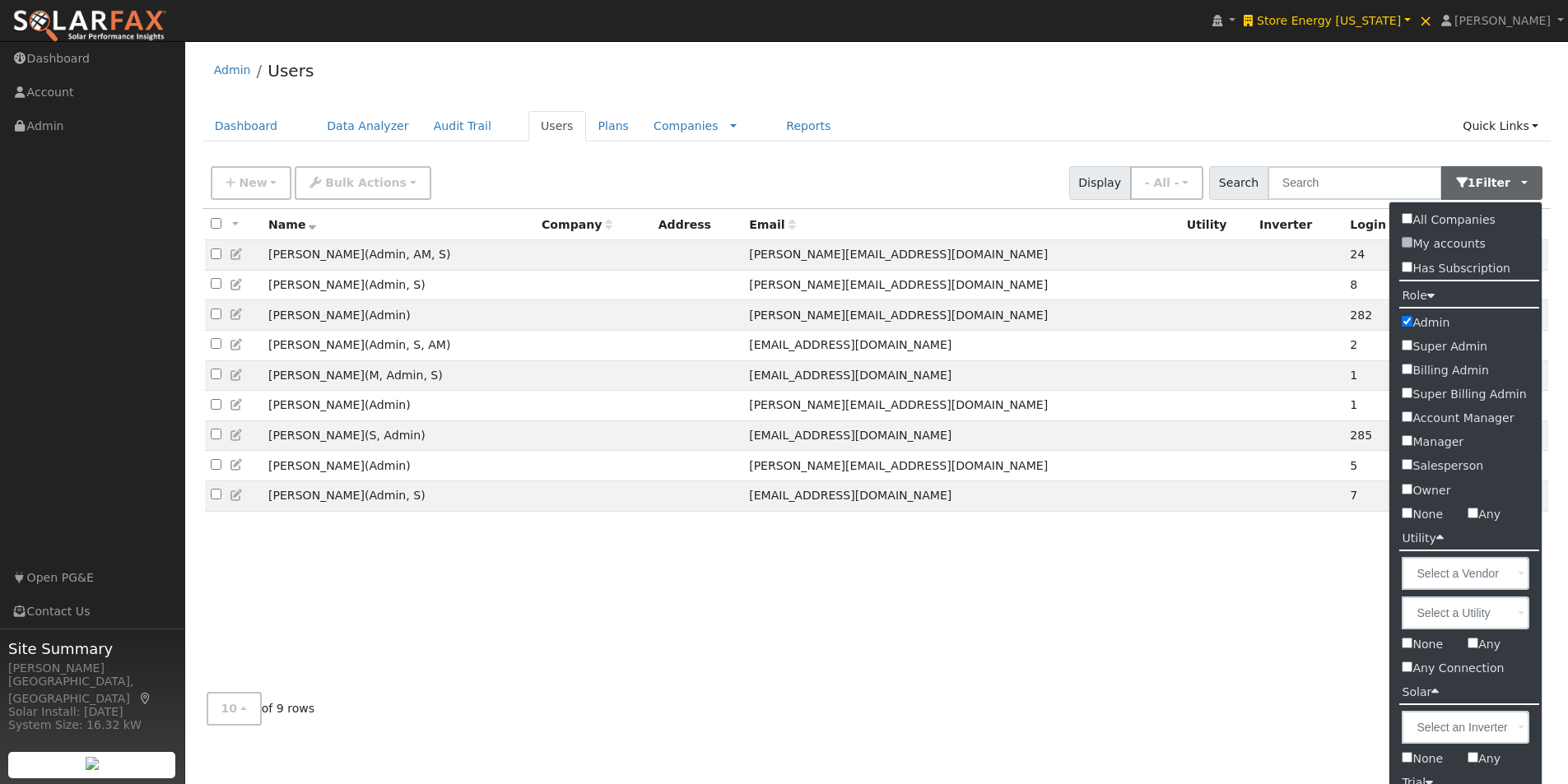
click at [387, 571] on div "All None All on page None on page Name Company Address Email Utility Inverter L…" at bounding box center [877, 444] width 1349 height 470
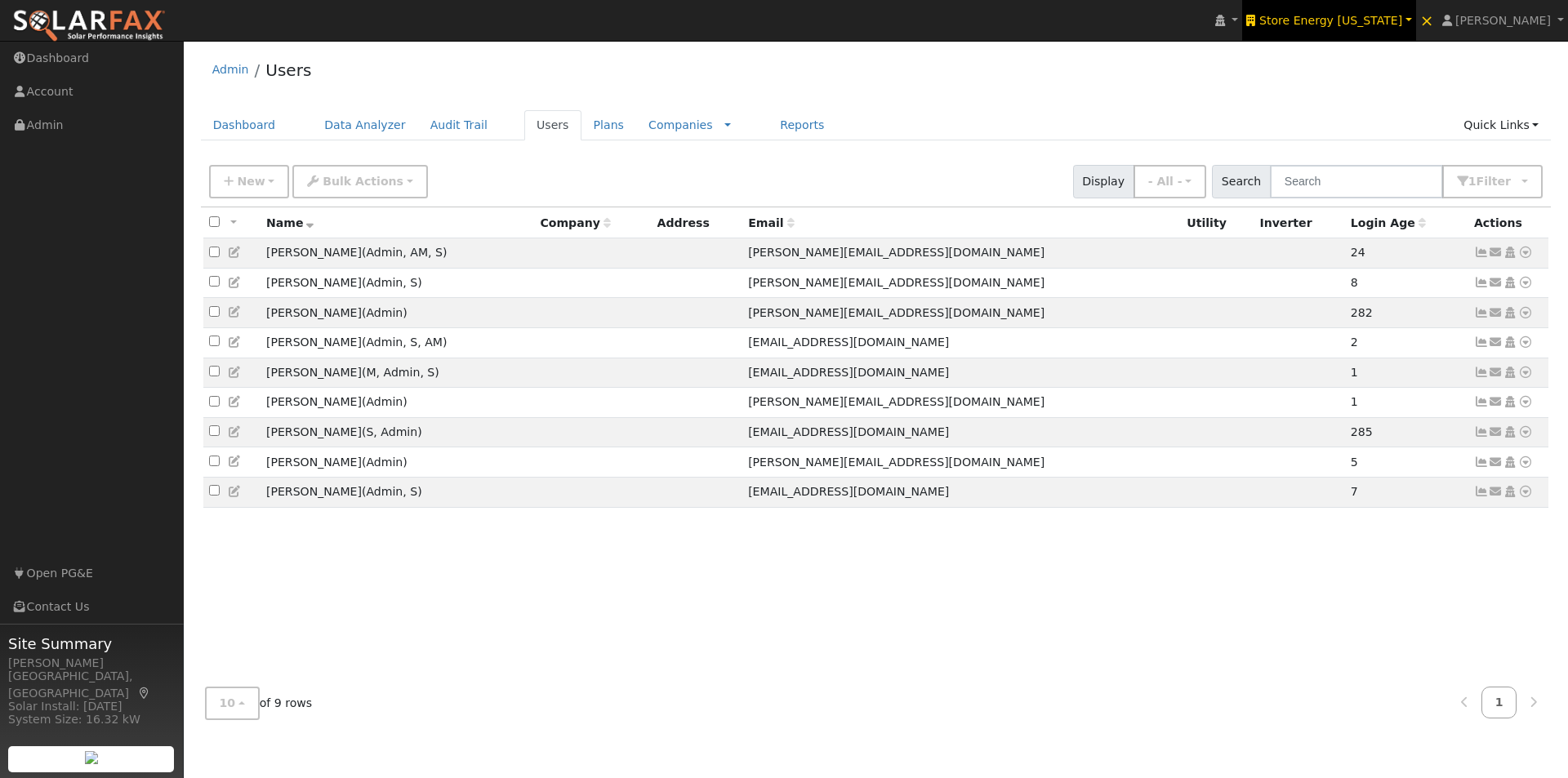
click at [1391, 17] on span "Store Energy [US_STATE]" at bounding box center [1331, 20] width 143 height 13
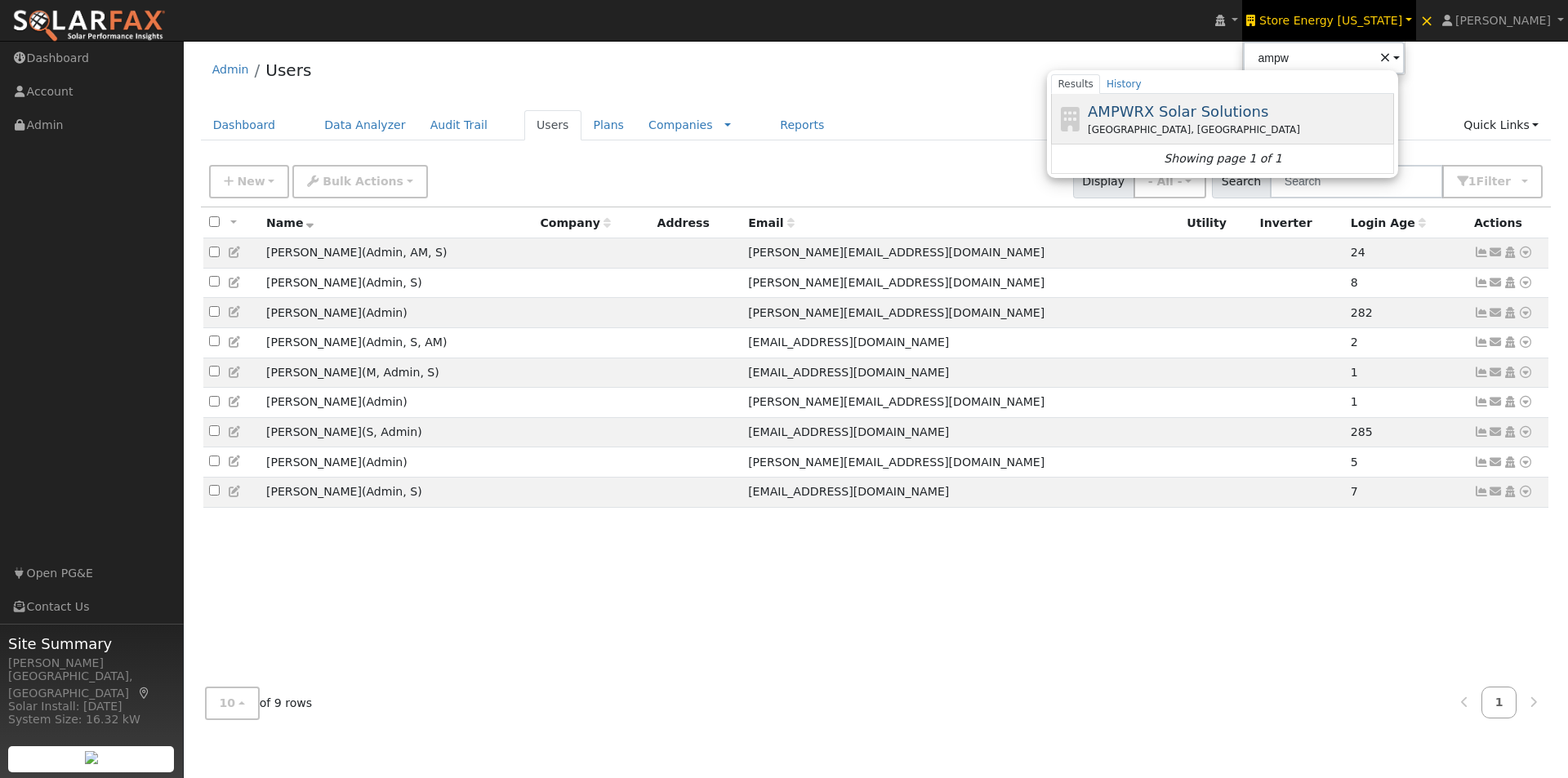
click at [1224, 109] on span "AMPWRX Solar Solutions" at bounding box center [1178, 112] width 180 height 17
type input "AMPWRX Solar Solutions"
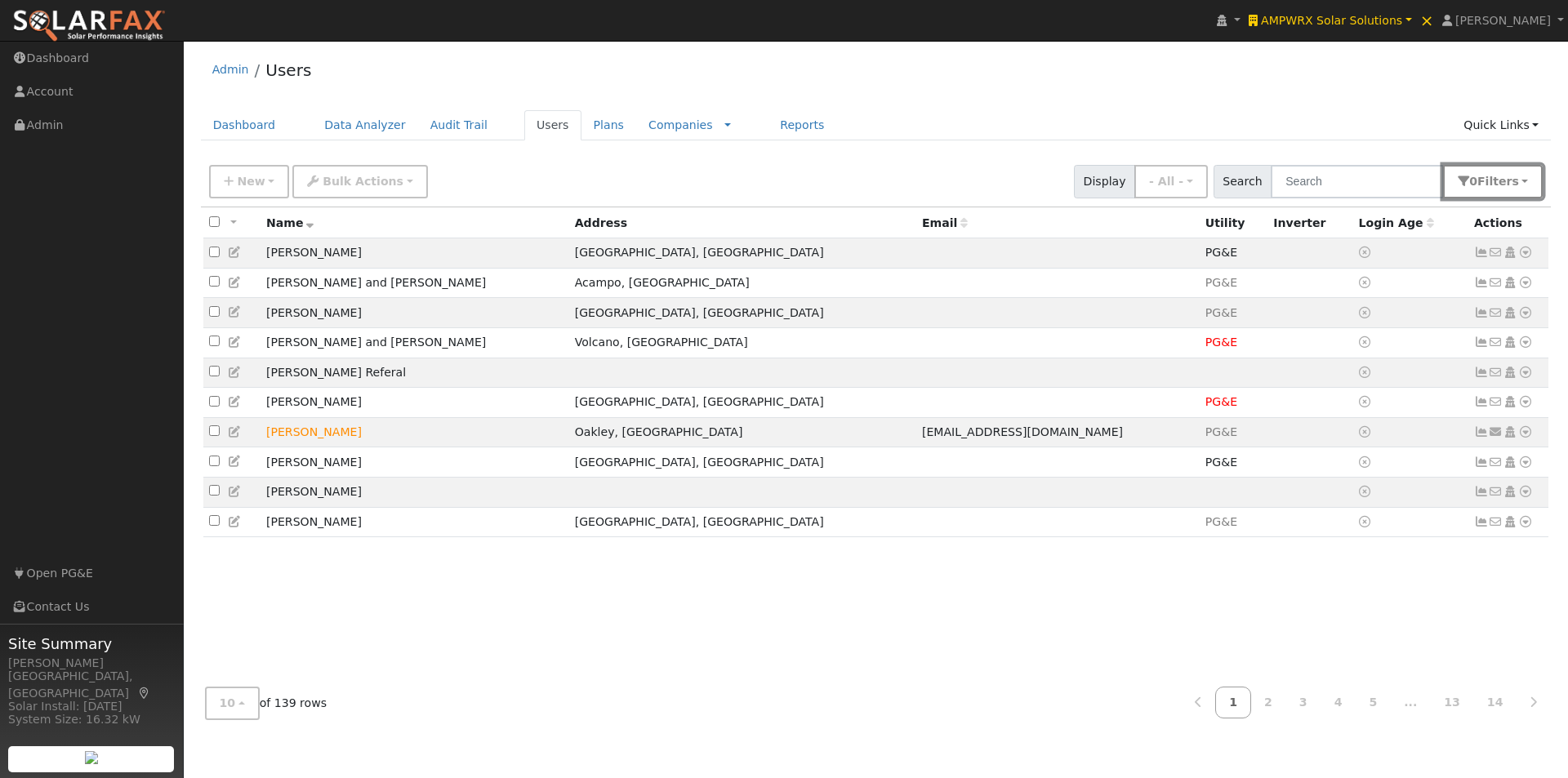
click at [1500, 192] on button "0 Filter s" at bounding box center [1493, 181] width 100 height 34
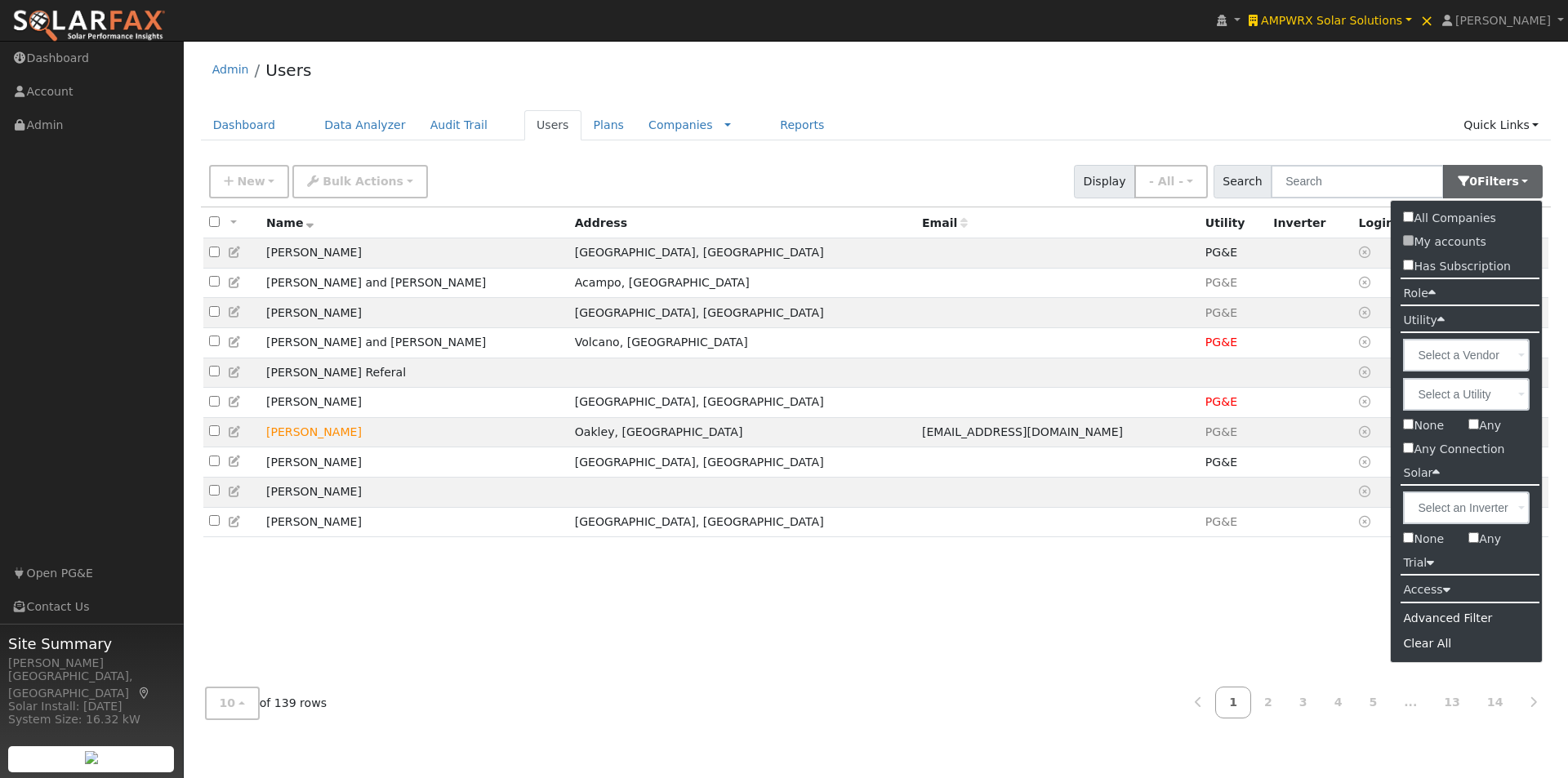
click at [1423, 298] on label "Role" at bounding box center [1419, 293] width 56 height 23
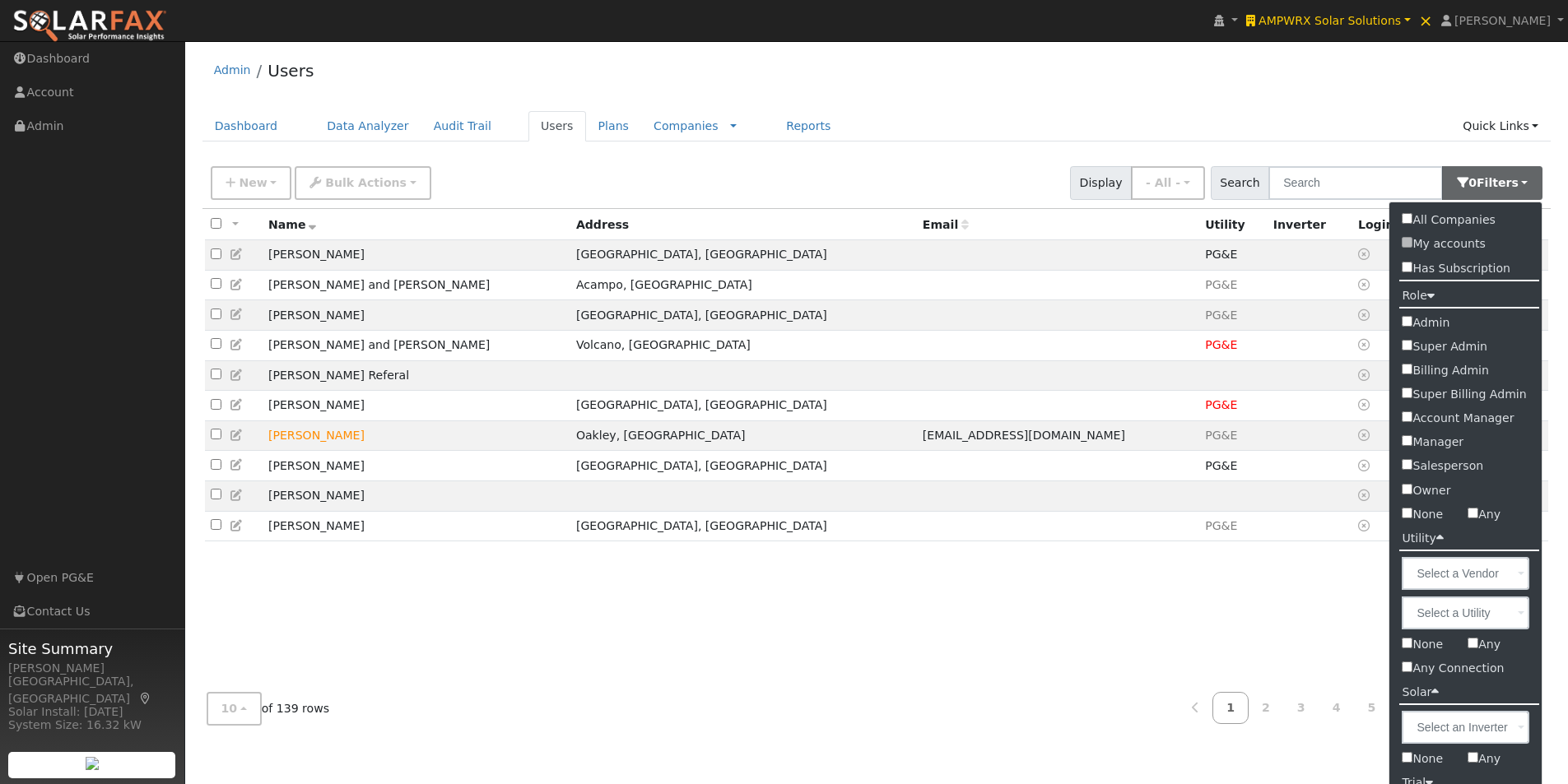
click at [1411, 320] on input "Admin" at bounding box center [1407, 321] width 10 height 10
checkbox input "true"
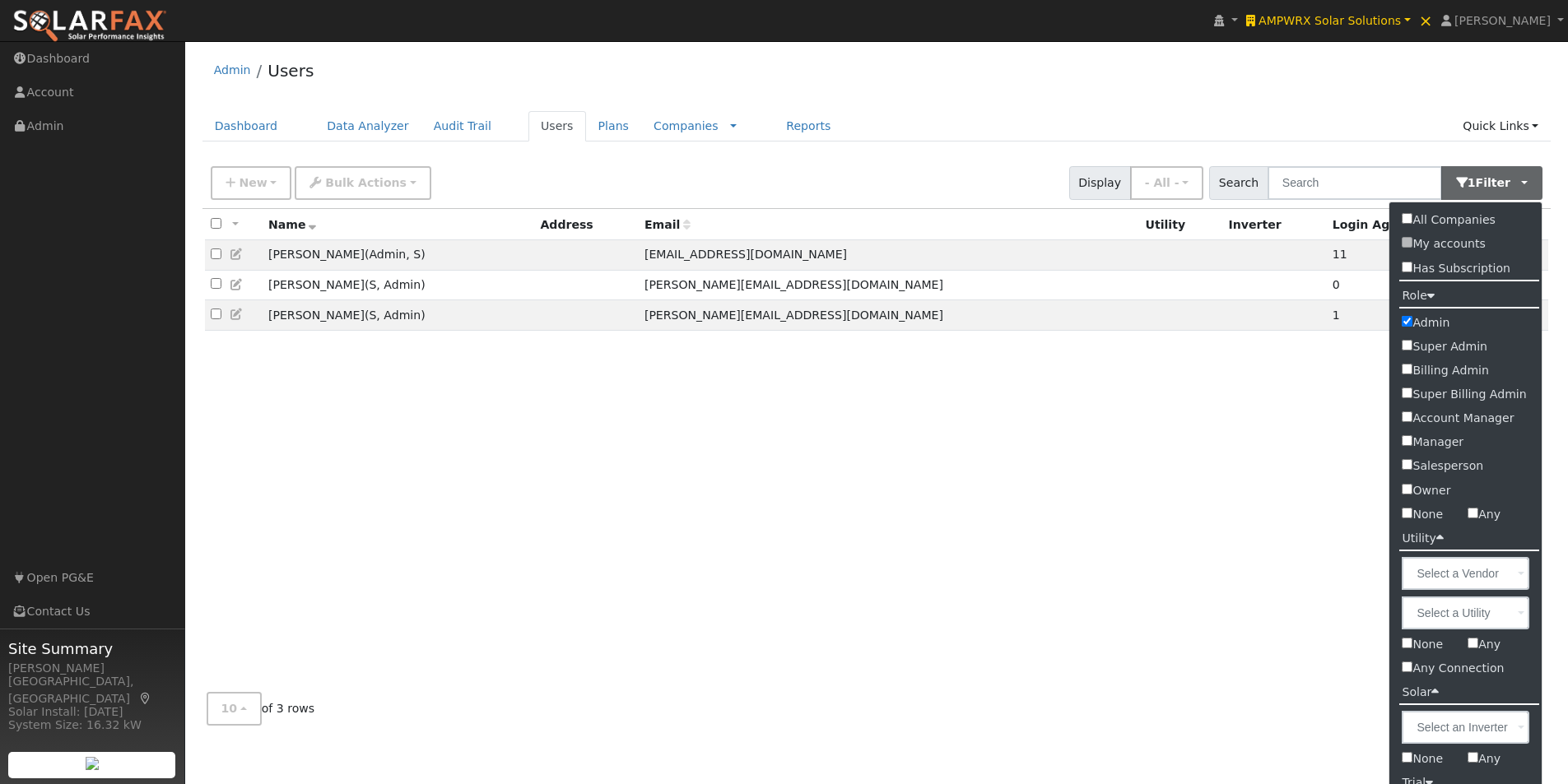
click at [1137, 80] on div "Admin Users" at bounding box center [877, 73] width 1349 height 50
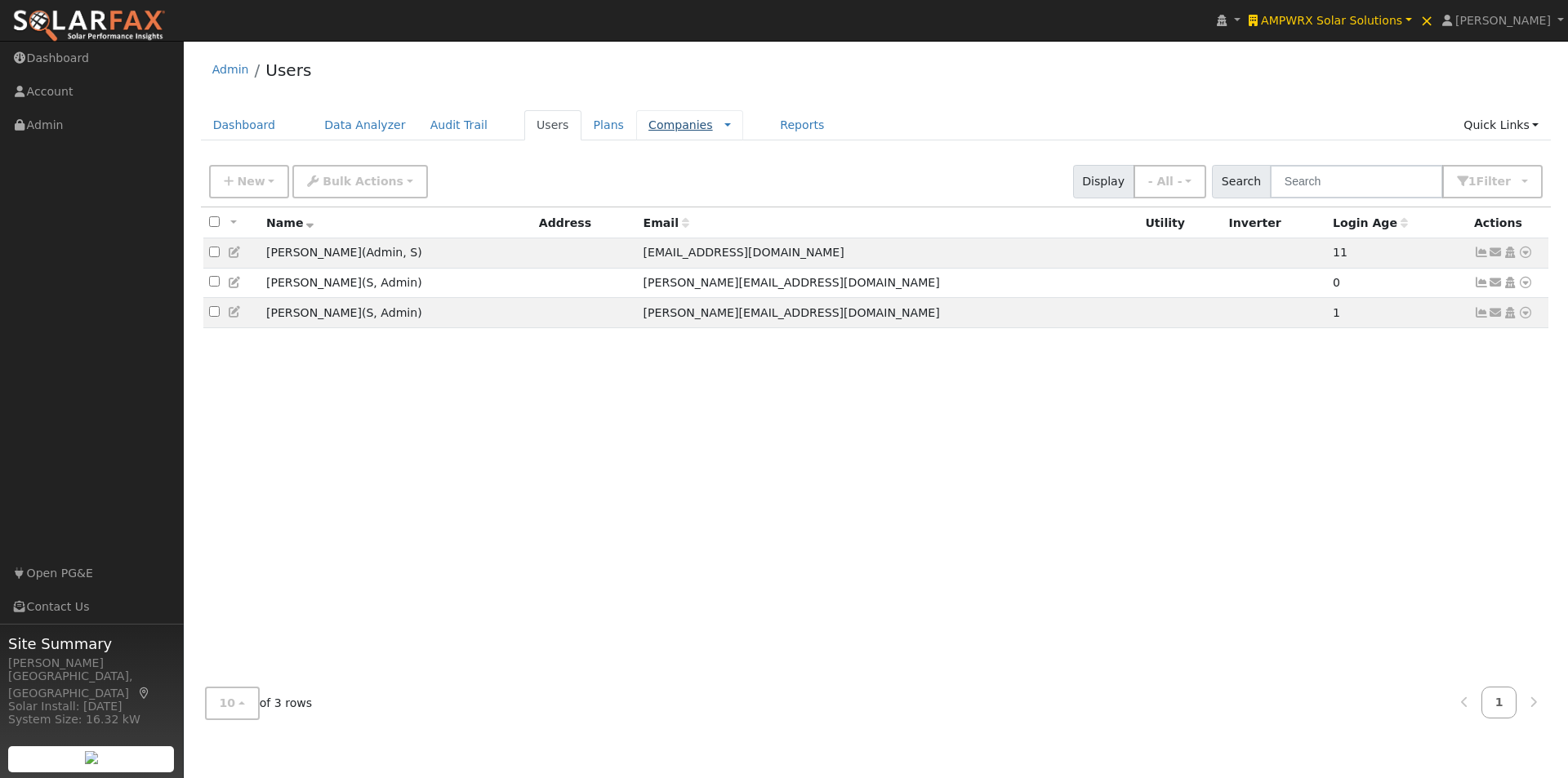
click at [648, 128] on link "Companies" at bounding box center [680, 125] width 64 height 13
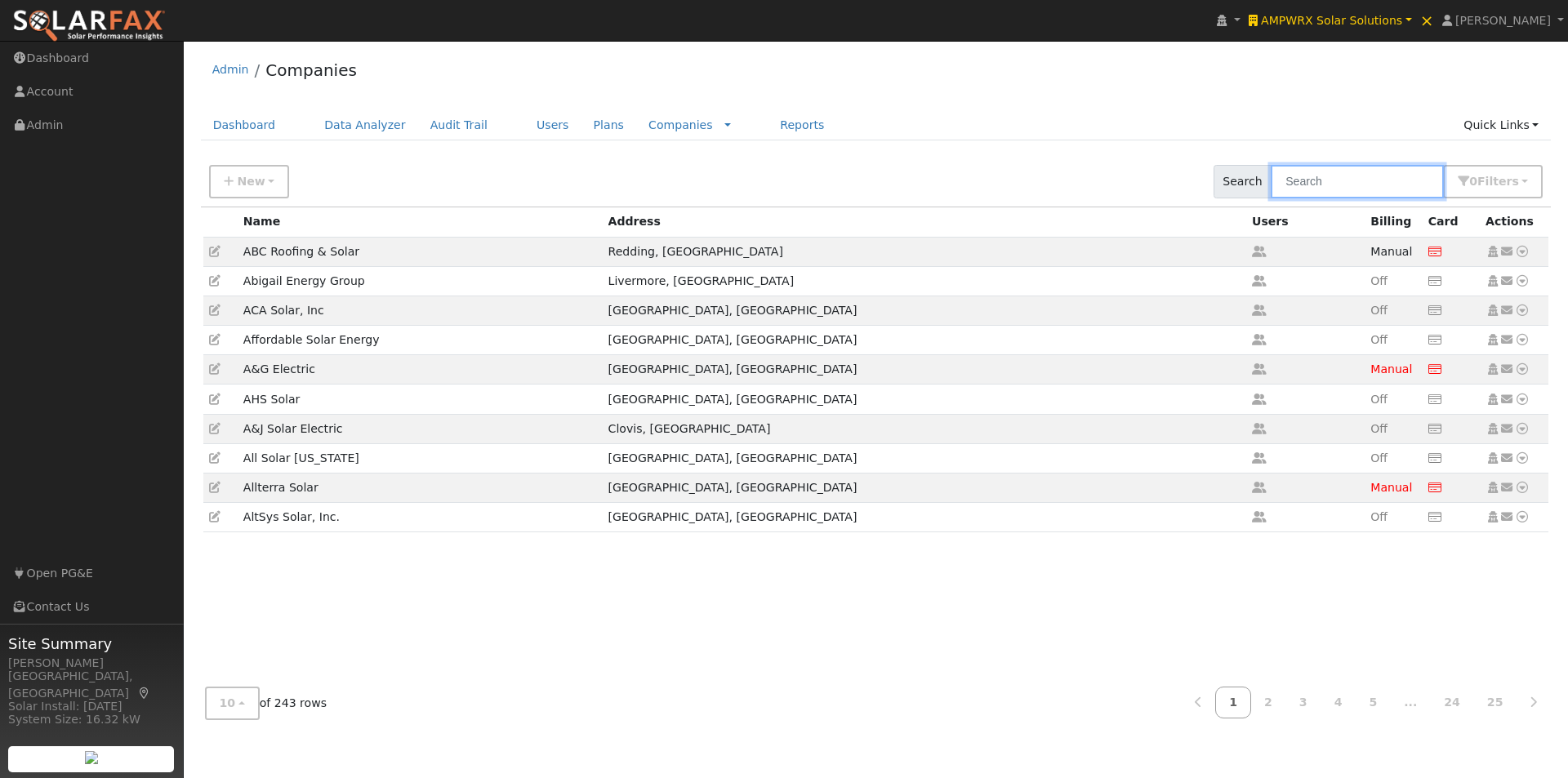
click at [1370, 187] on input "text" at bounding box center [1358, 181] width 174 height 34
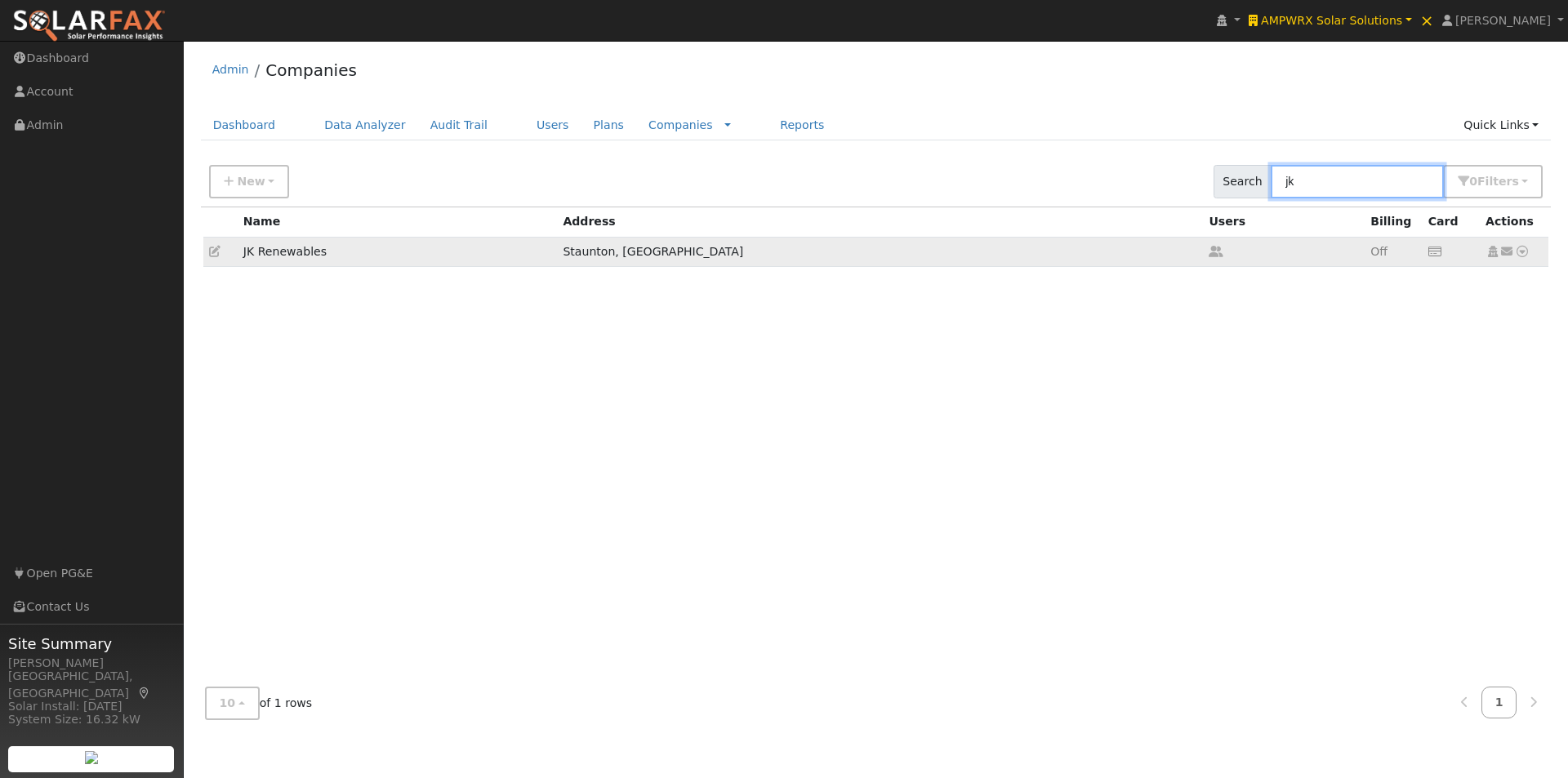
type input "jk"
click at [216, 251] on icon at bounding box center [214, 251] width 11 height 11
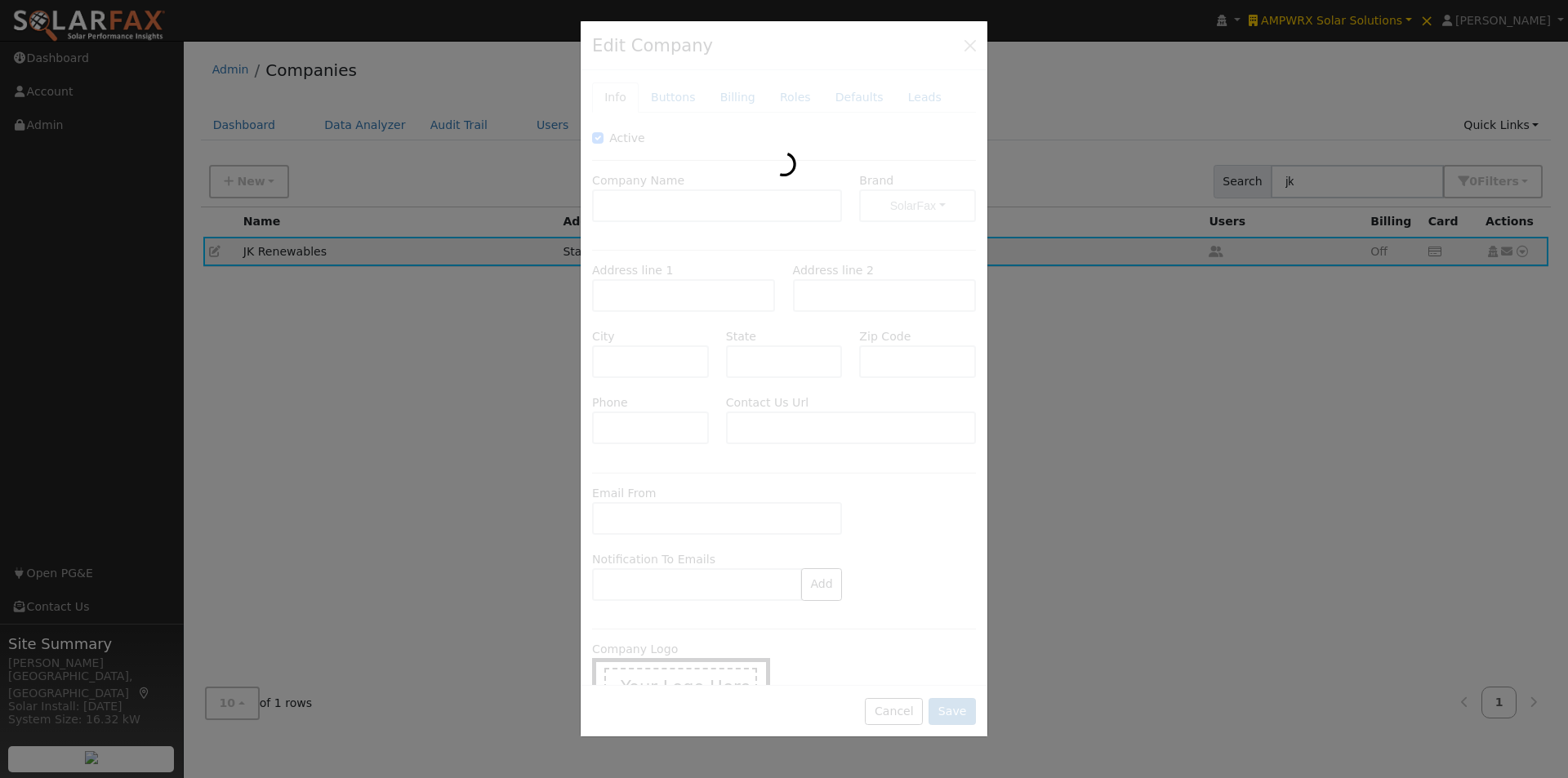
type input "JK Renewables"
type input "[STREET_ADDRESS][PERSON_NAME]"
type input "Suite 103"
type input "Staunton"
type input "VA"
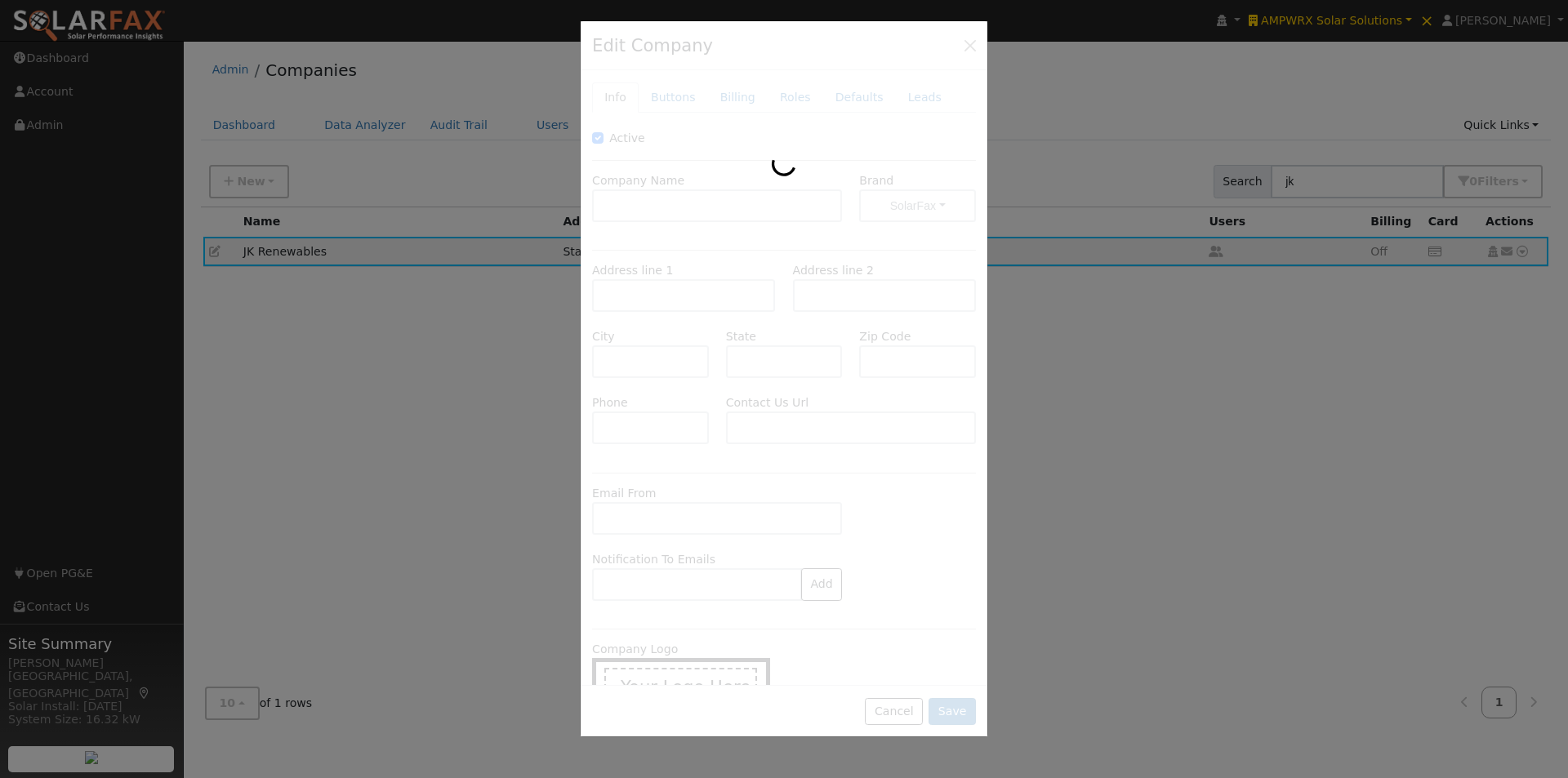
type input "24401"
type input "[PHONE_NUMBER]"
type input "[URL][DOMAIN_NAME]"
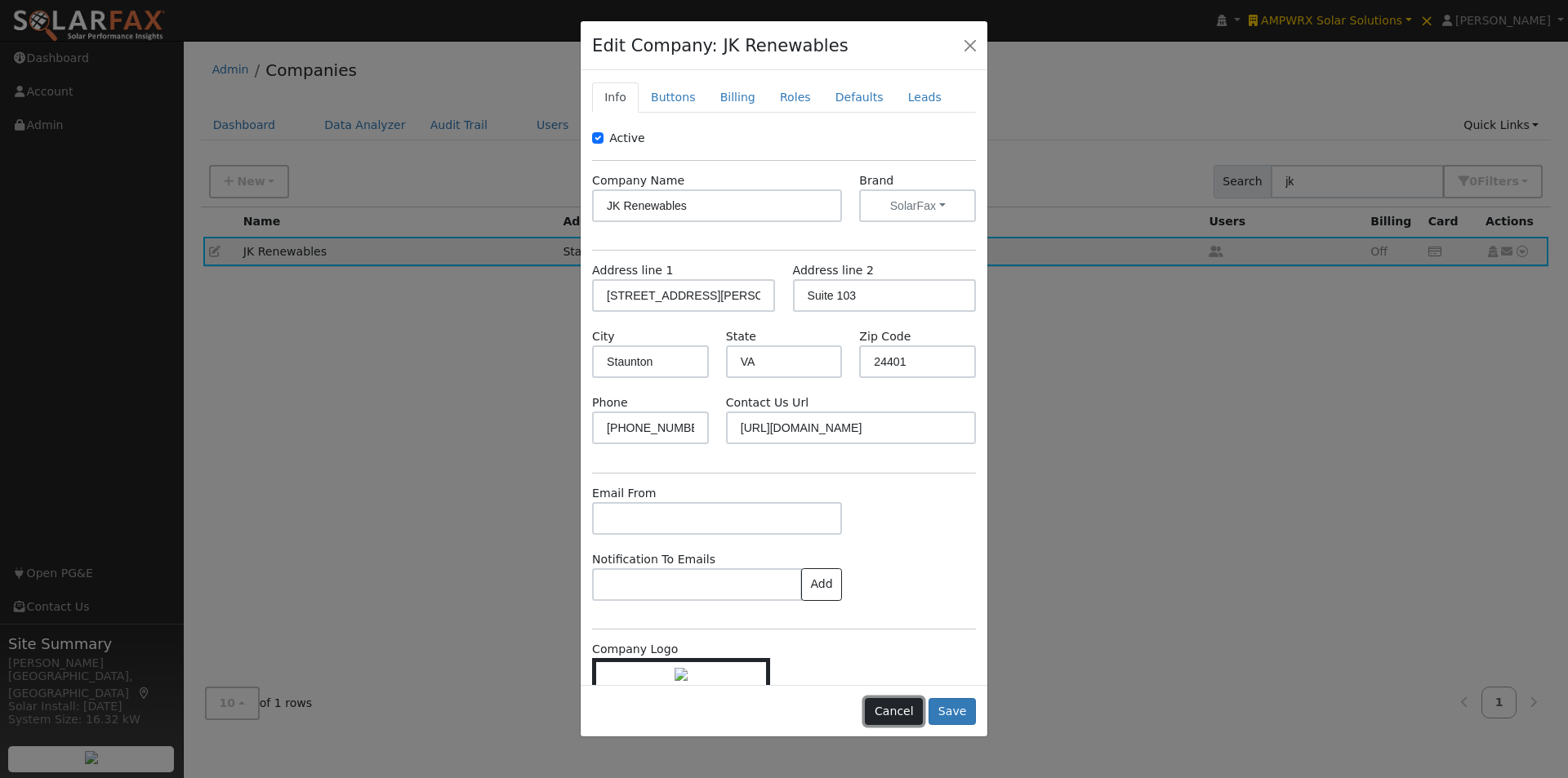
click at [902, 711] on button "Cancel" at bounding box center [894, 712] width 58 height 28
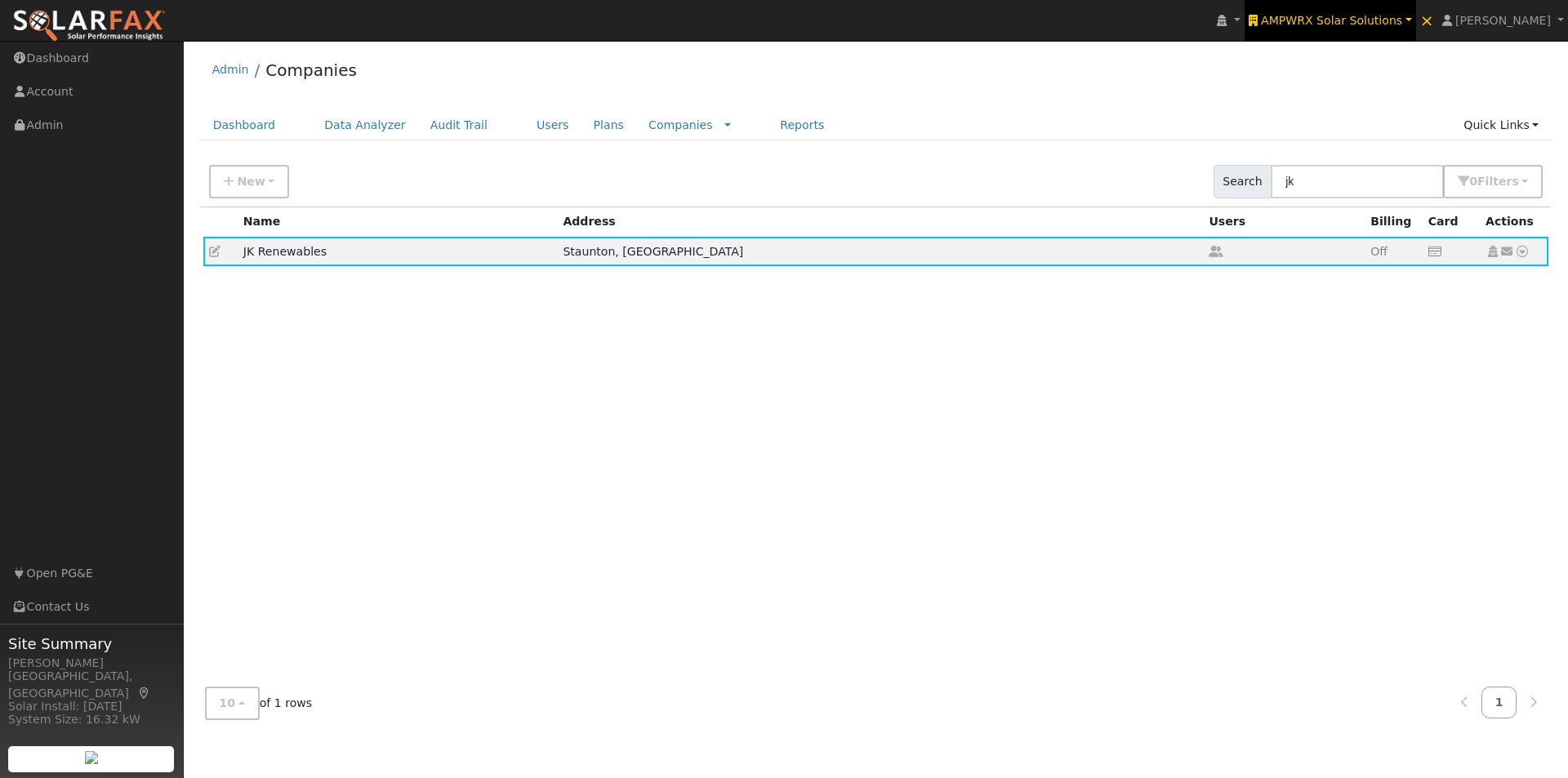
click at [1372, 17] on span "AMPWRX Solar Solutions" at bounding box center [1332, 20] width 141 height 13
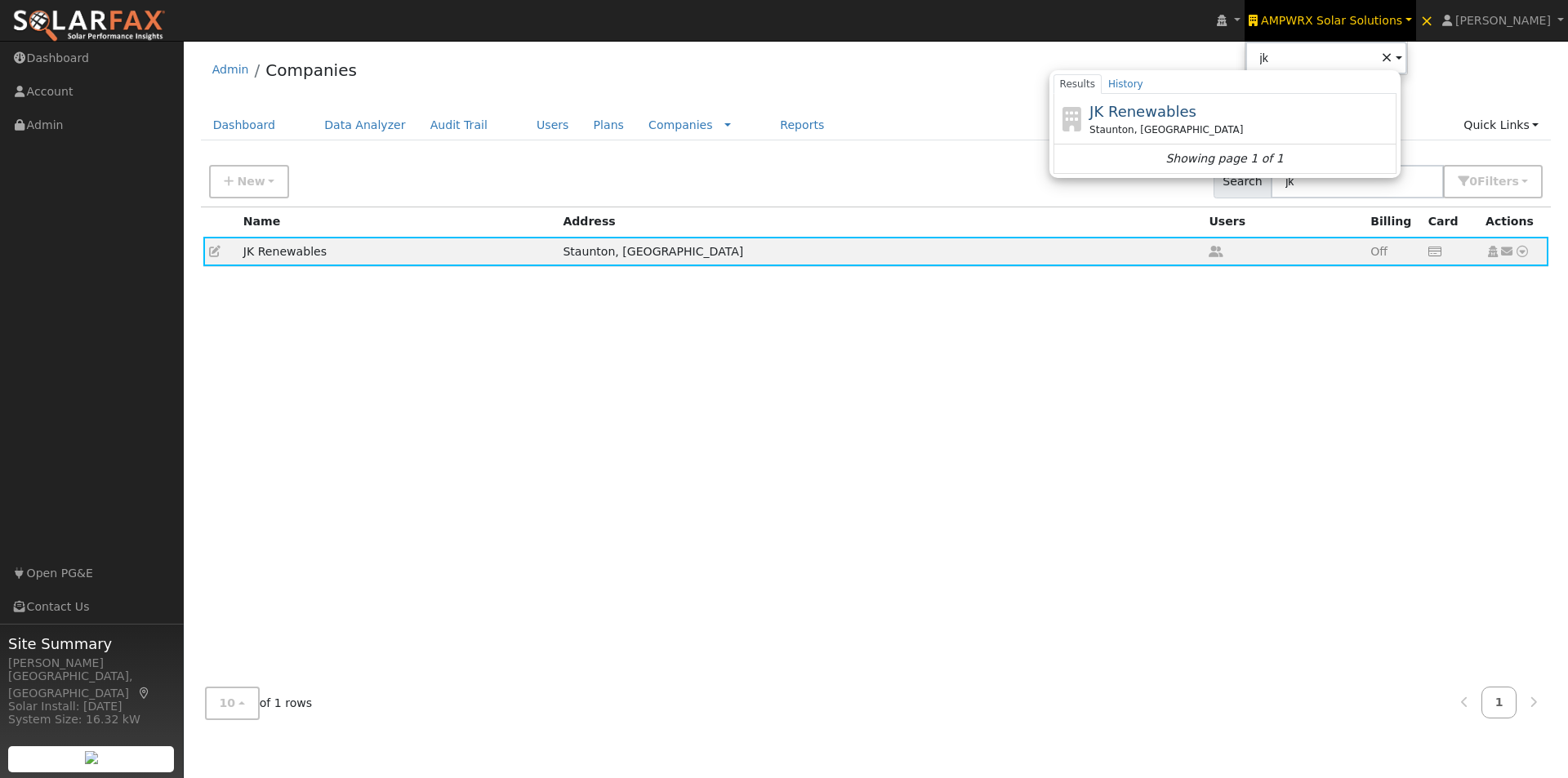
click at [1167, 112] on span "JK Renewables" at bounding box center [1143, 112] width 107 height 17
type input "JK Renewables"
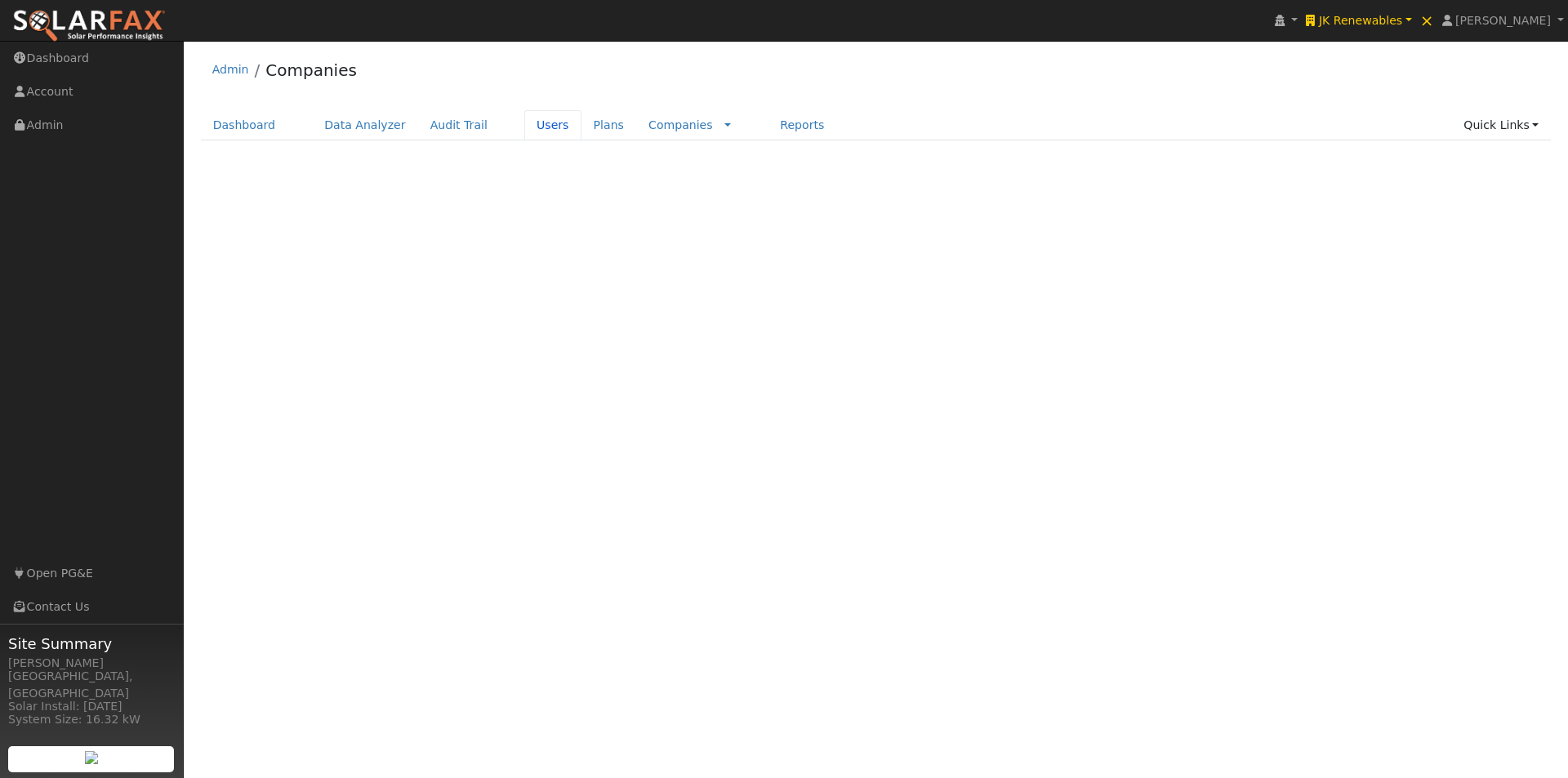
click at [532, 128] on link "Users" at bounding box center [553, 125] width 57 height 30
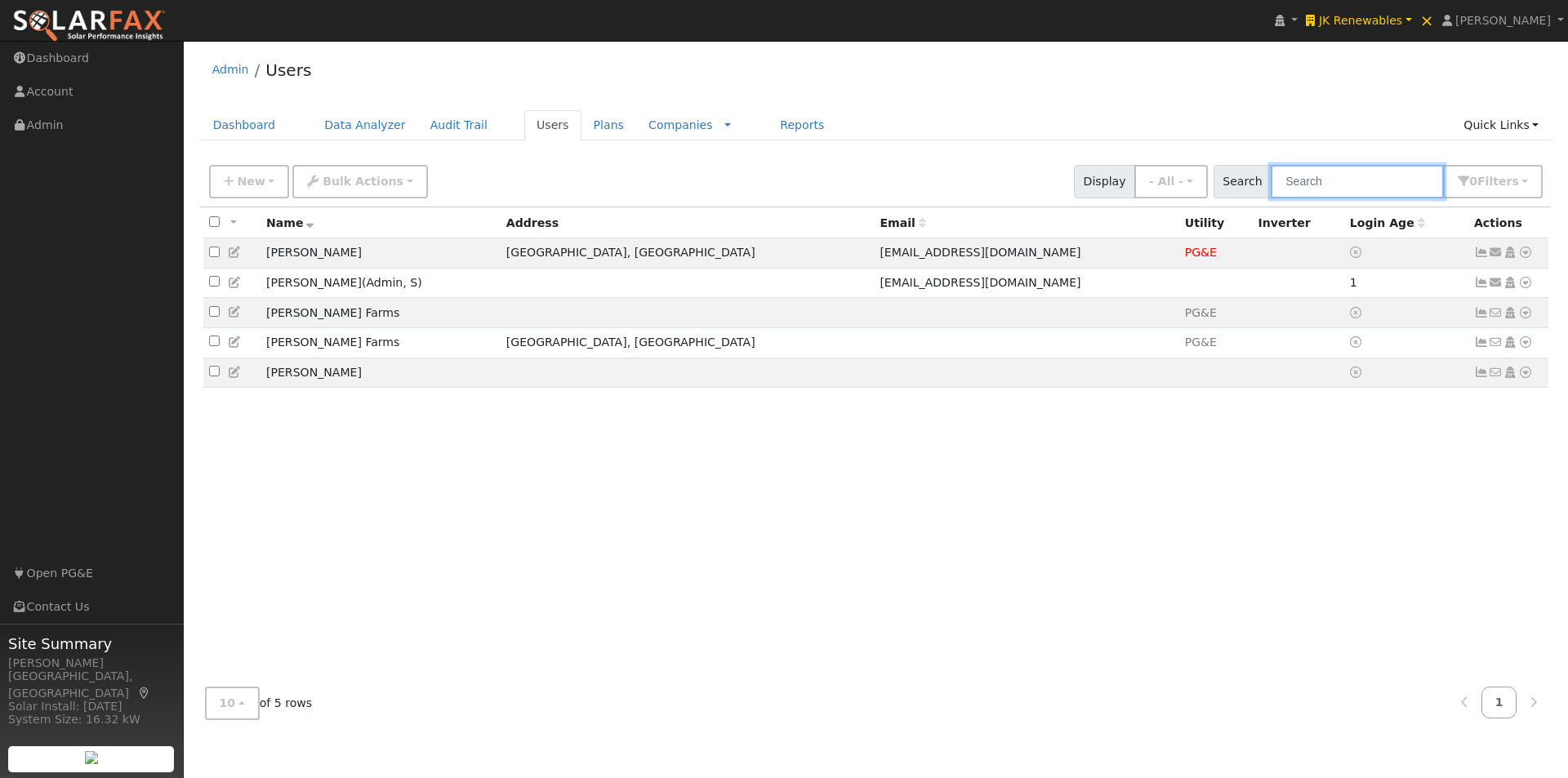
click at [1333, 182] on input "text" at bounding box center [1358, 181] width 174 height 34
click at [768, 122] on link "Reports" at bounding box center [802, 125] width 69 height 30
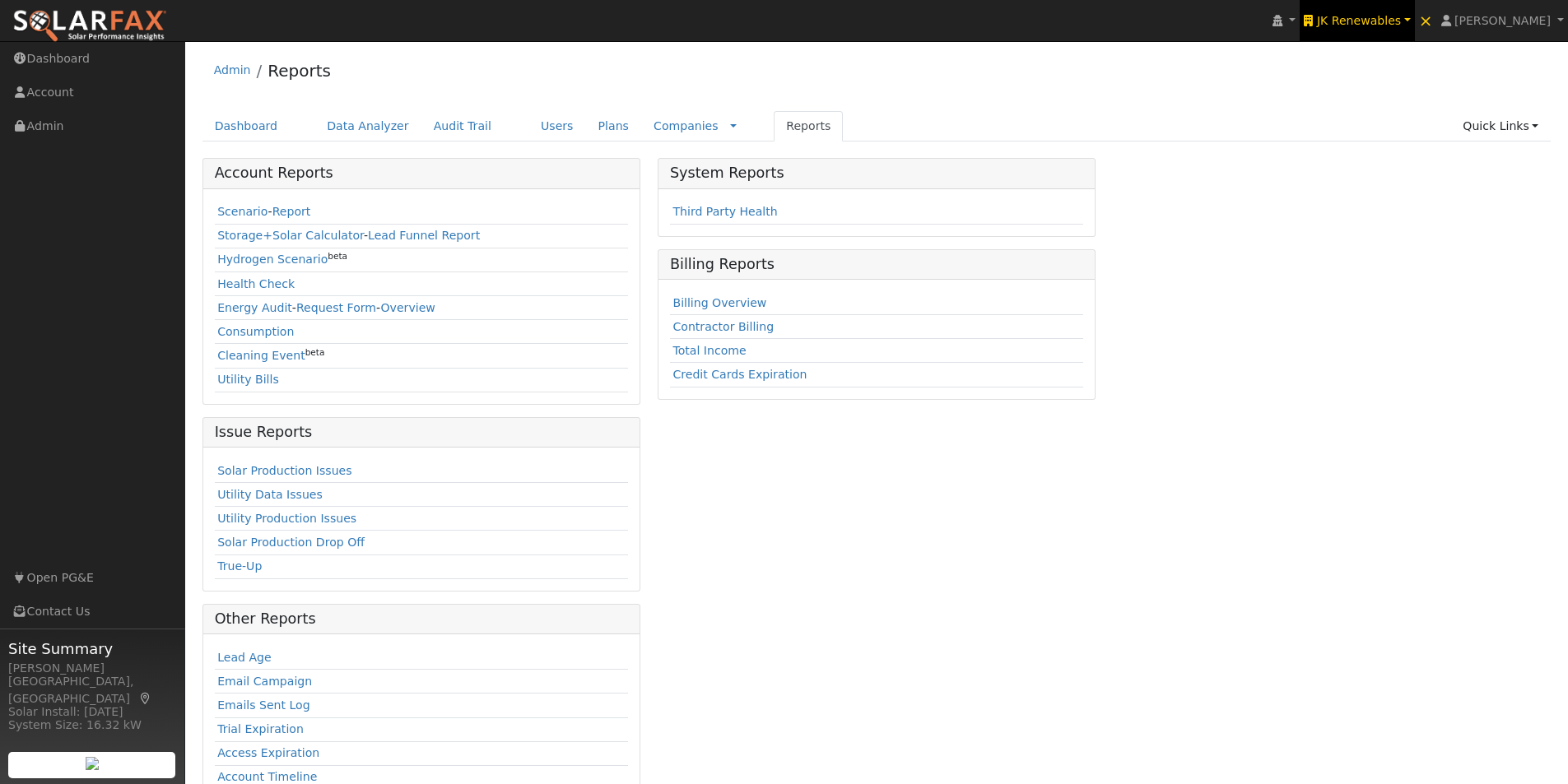
click at [1383, 21] on span "JK Renewables" at bounding box center [1359, 20] width 84 height 13
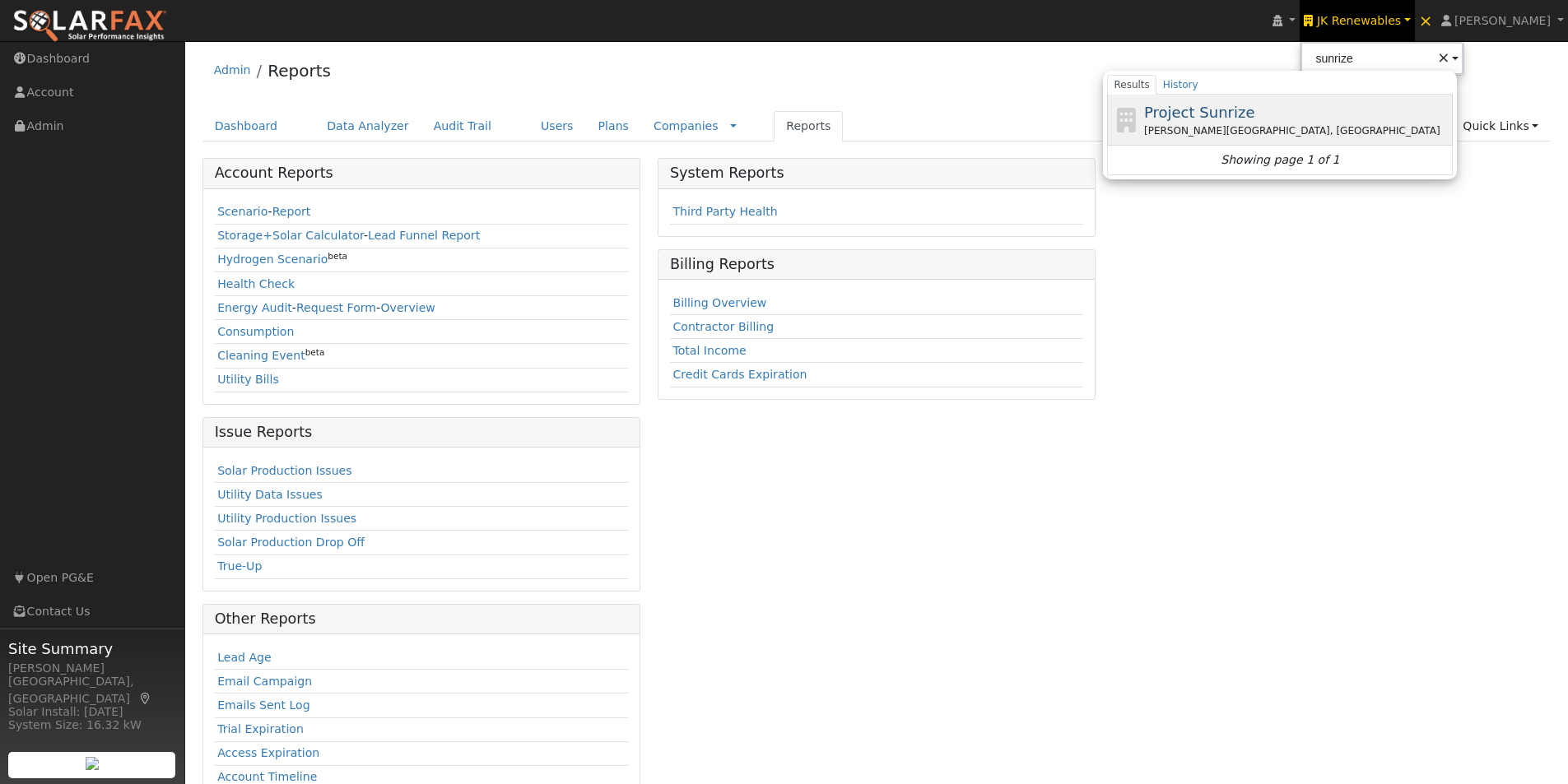
click at [1219, 116] on span "Project Sunrize" at bounding box center [1200, 113] width 110 height 17
type input "Project Sunrize"
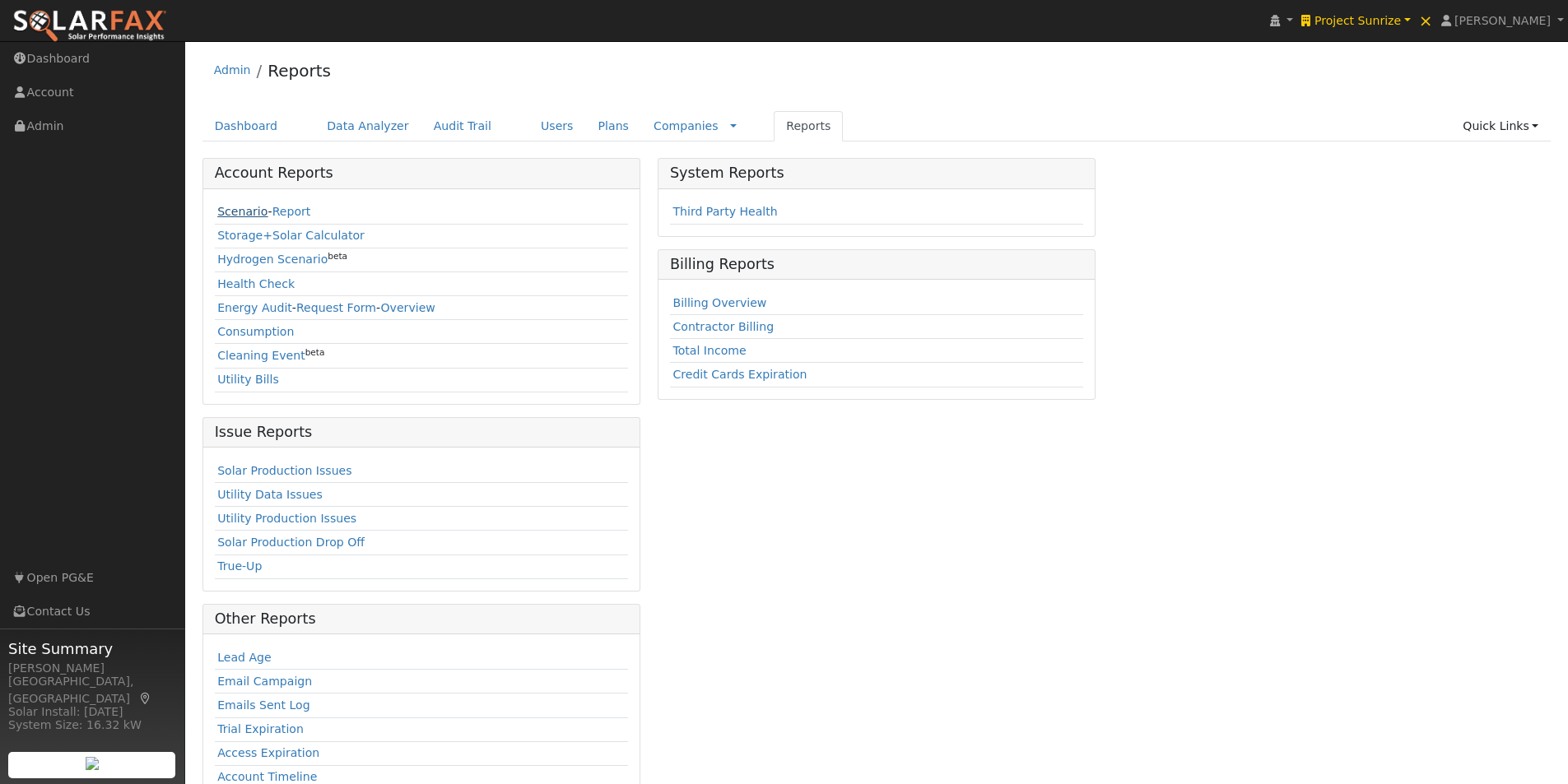
click at [229, 211] on link "Scenario" at bounding box center [242, 211] width 50 height 13
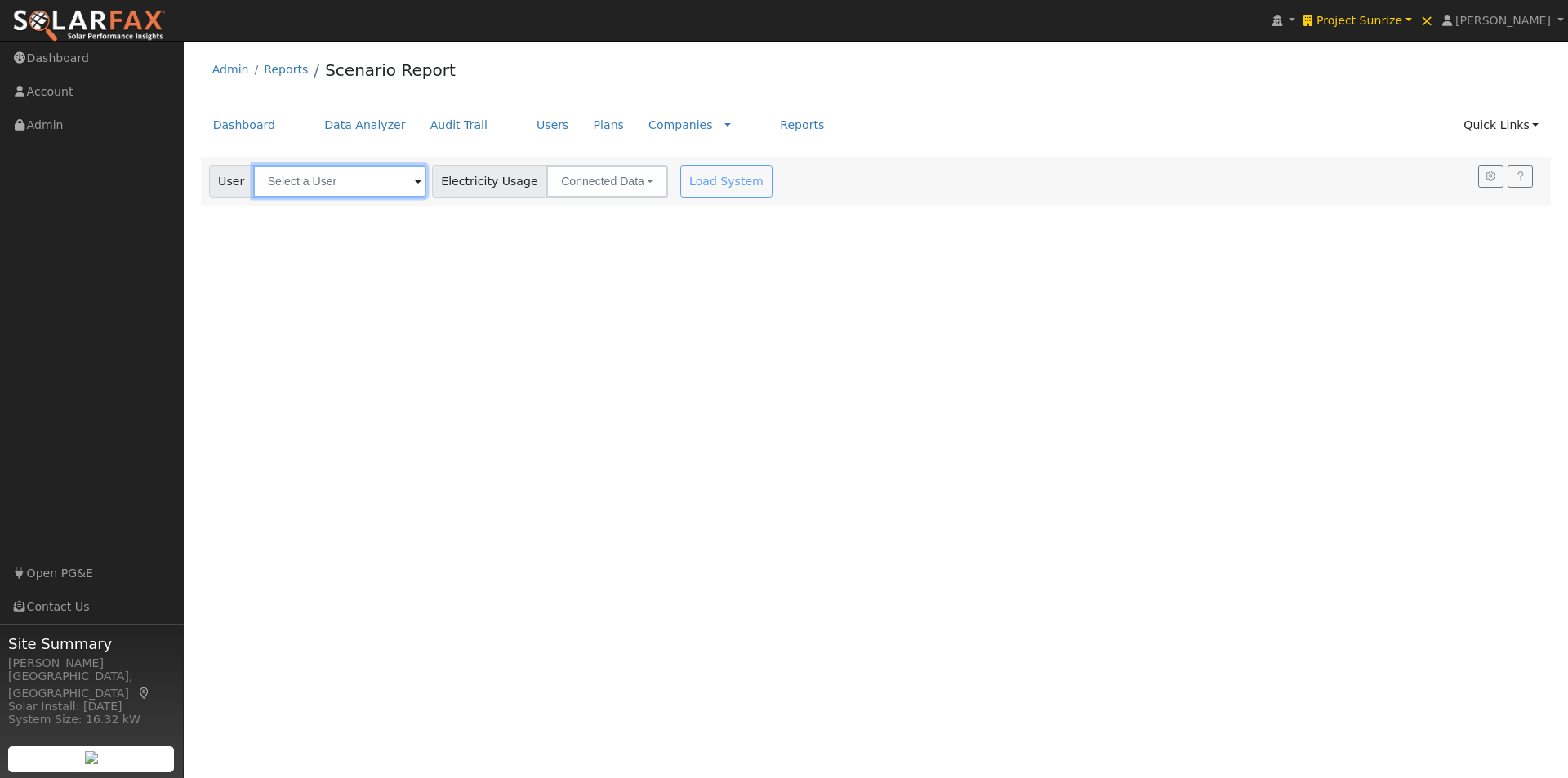
click at [299, 180] on input "text" at bounding box center [340, 181] width 174 height 33
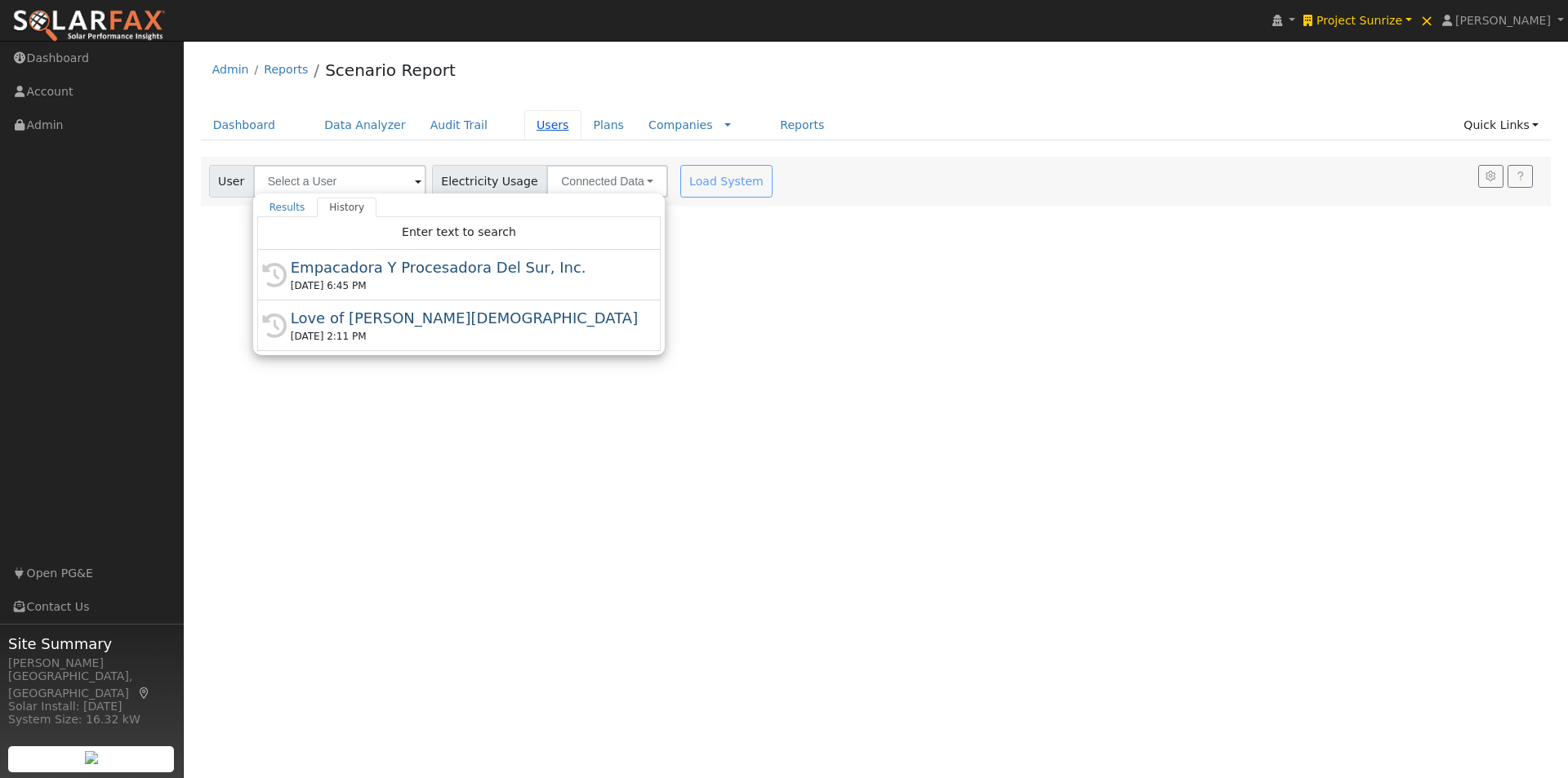
click at [524, 123] on link "Users" at bounding box center [553, 125] width 57 height 30
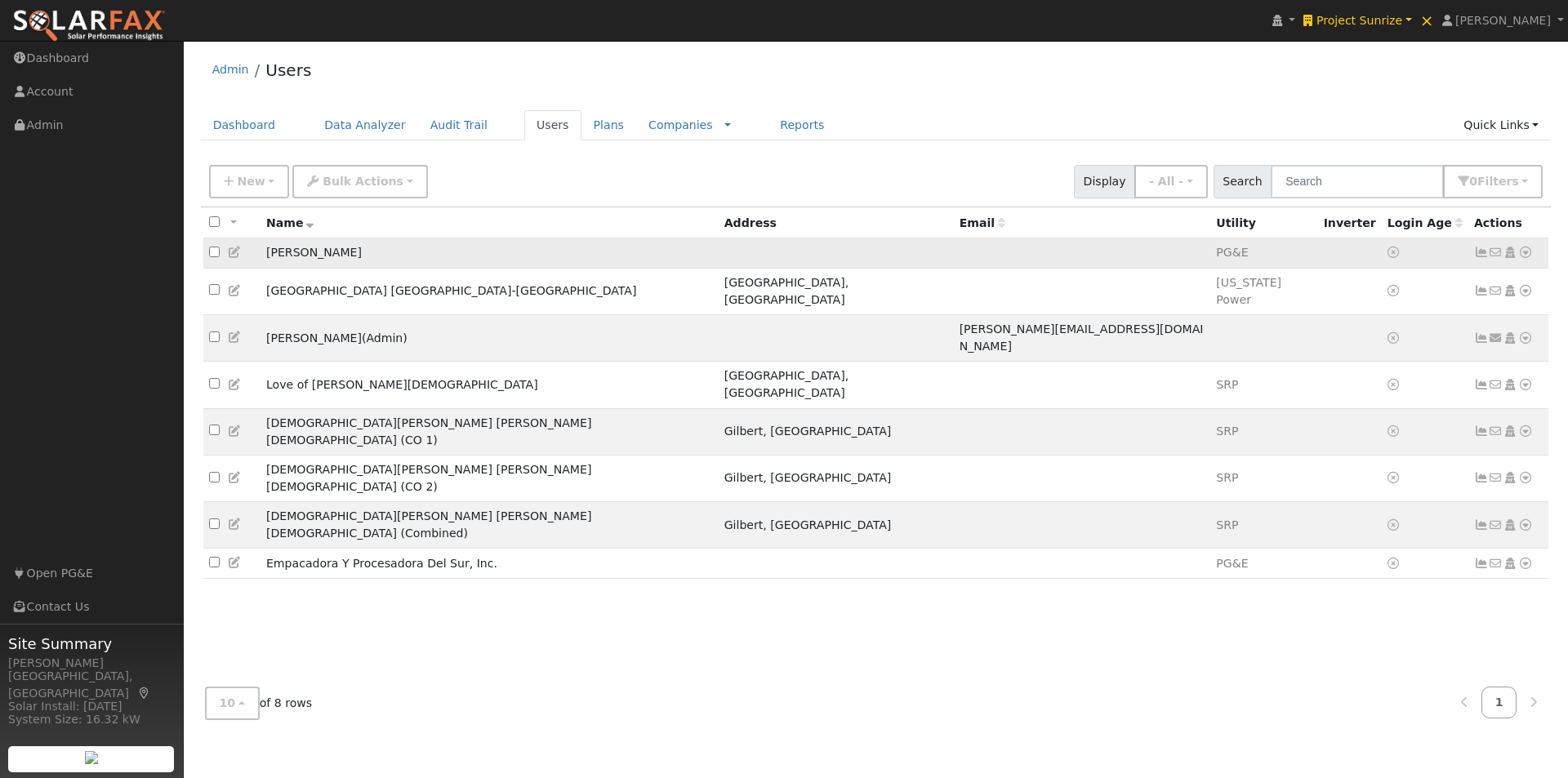
click at [1523, 251] on icon at bounding box center [1525, 252] width 15 height 11
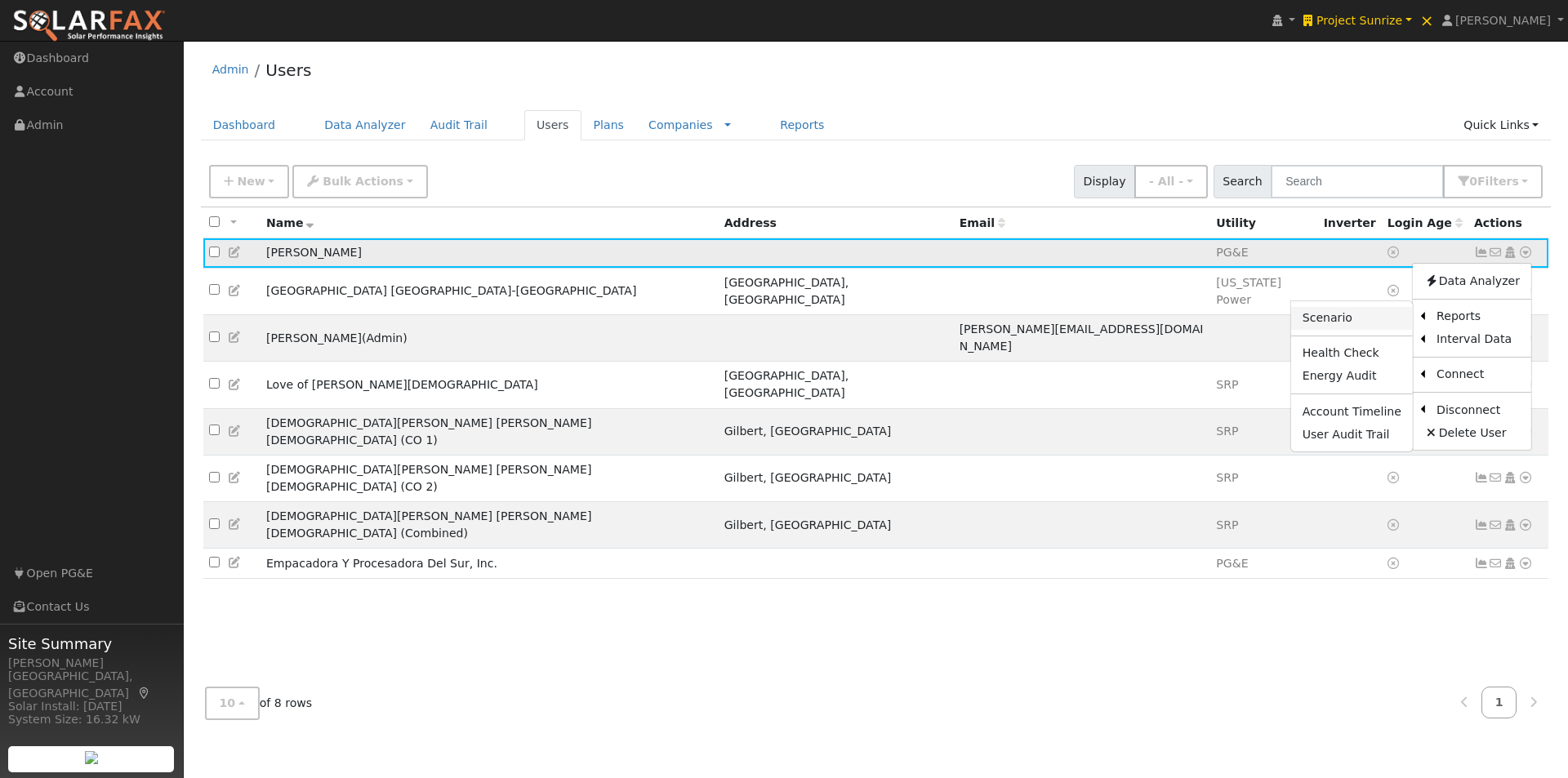
click at [1329, 317] on link "Scenario" at bounding box center [1352, 318] width 121 height 23
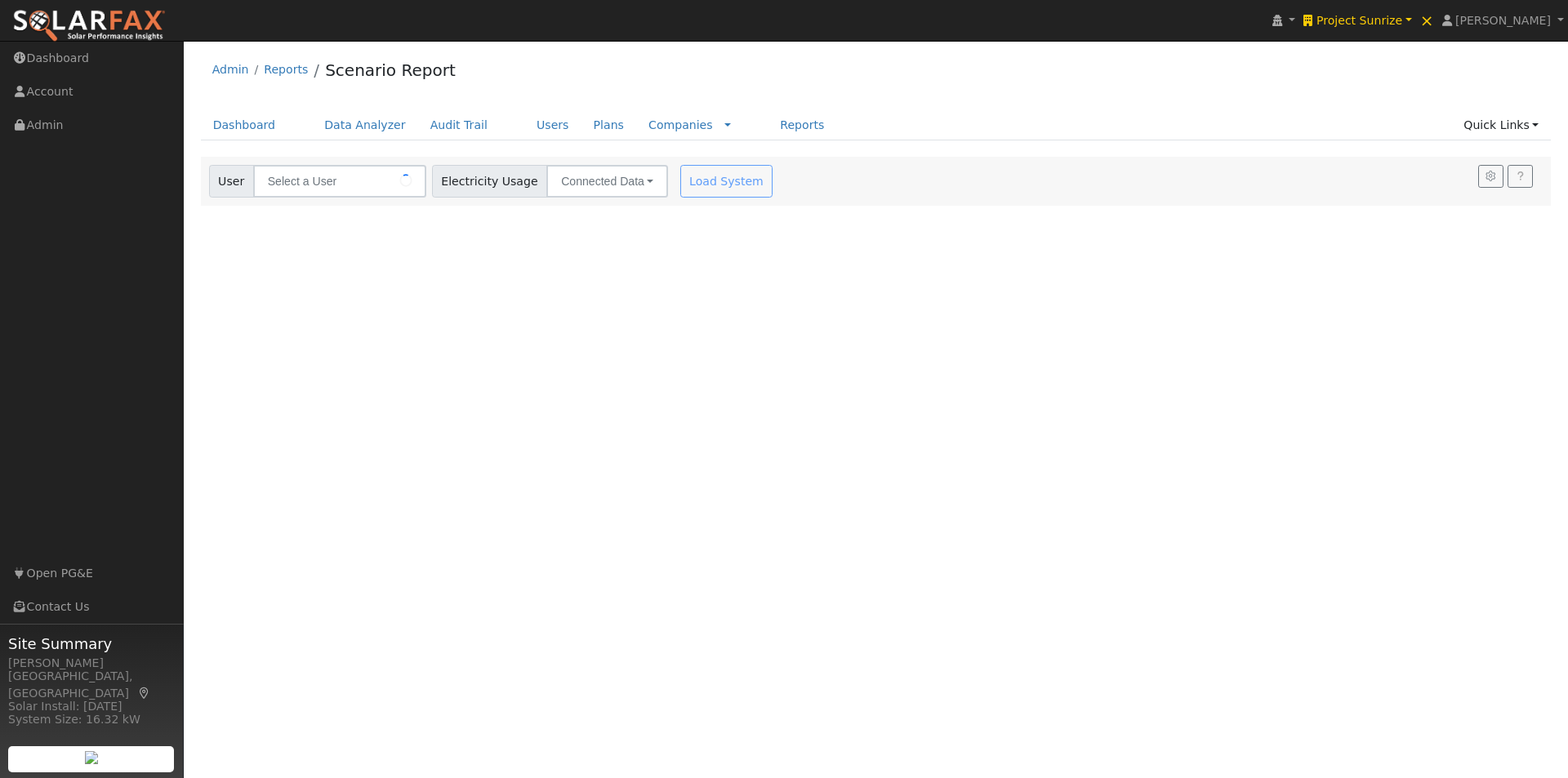
type input "[PERSON_NAME]"
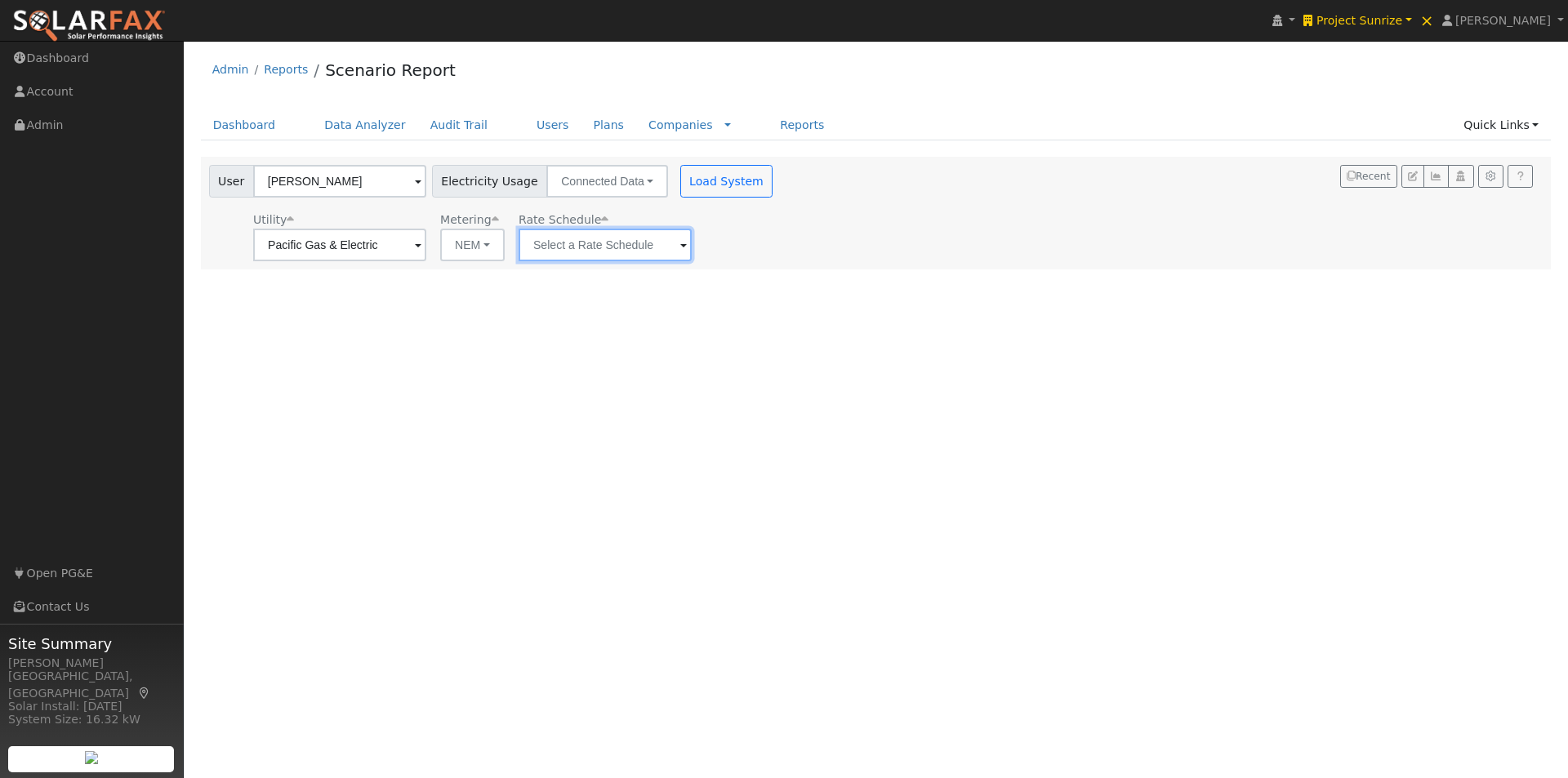
click at [607, 248] on input "text" at bounding box center [606, 245] width 174 height 33
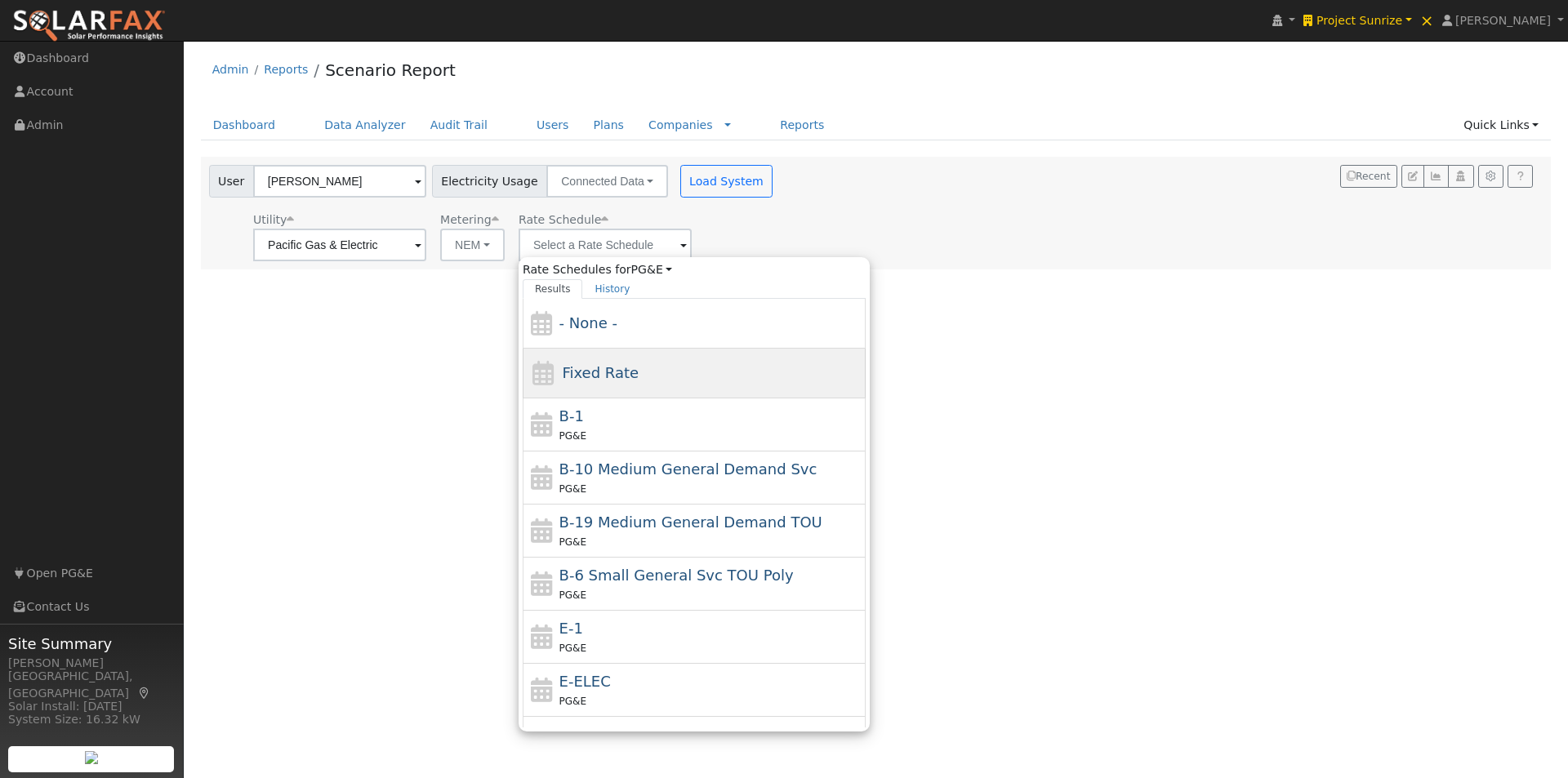
click at [593, 371] on span "Fixed Rate" at bounding box center [600, 373] width 76 height 17
type input "Fixed Rate"
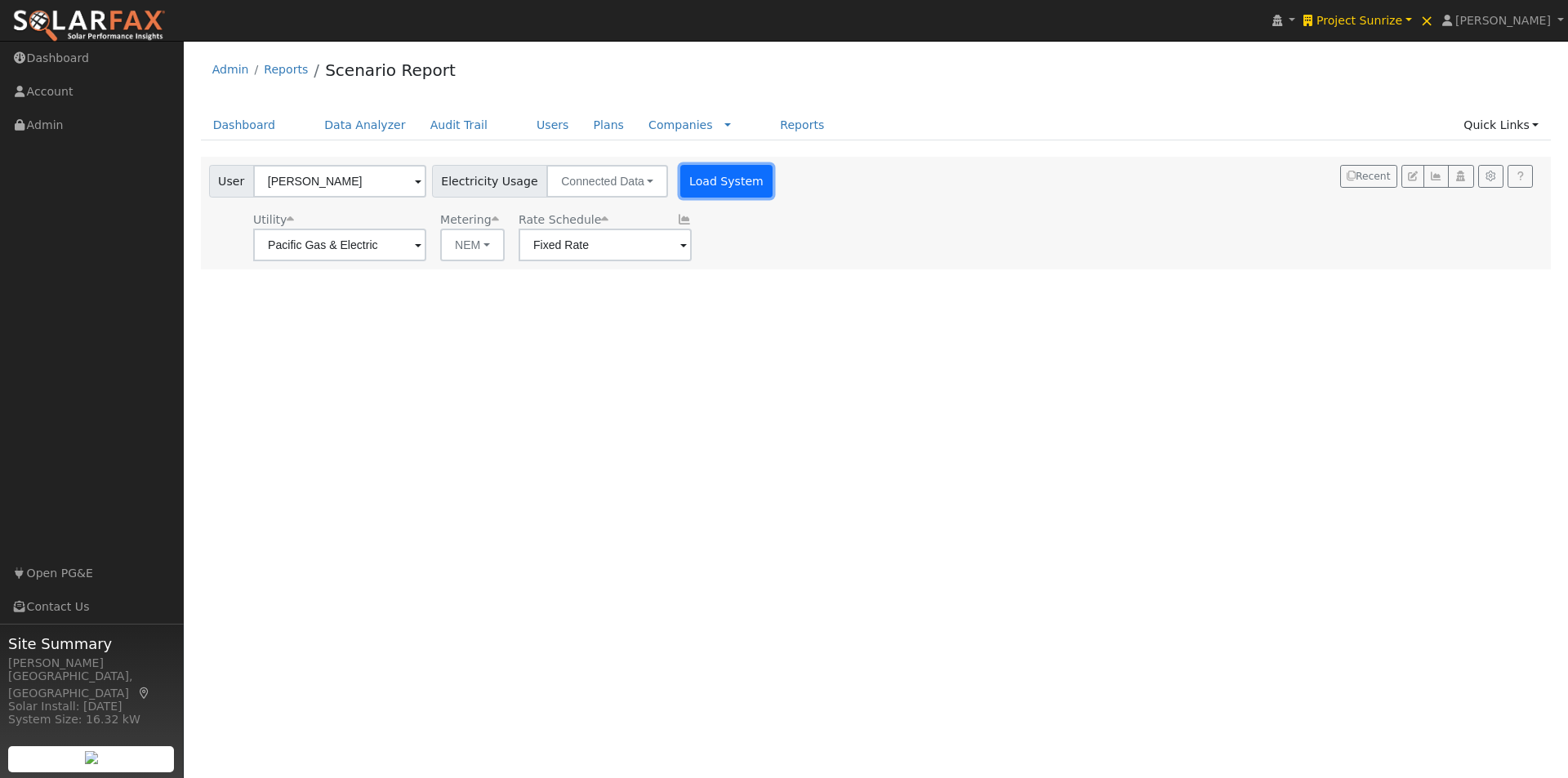
click at [728, 193] on button "Load System" at bounding box center [726, 181] width 93 height 33
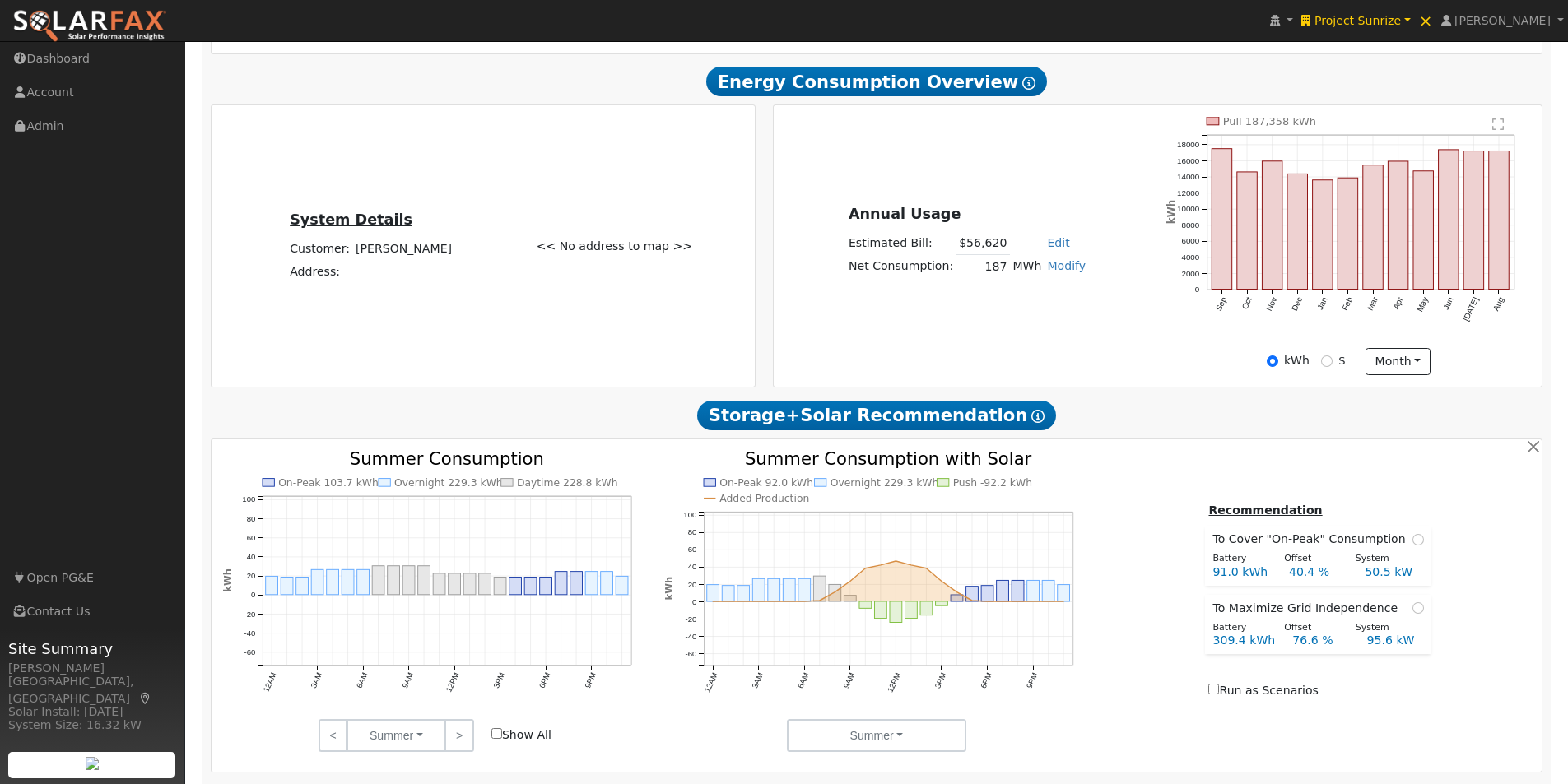
scroll to position [356, 0]
